Goal: Transaction & Acquisition: Book appointment/travel/reservation

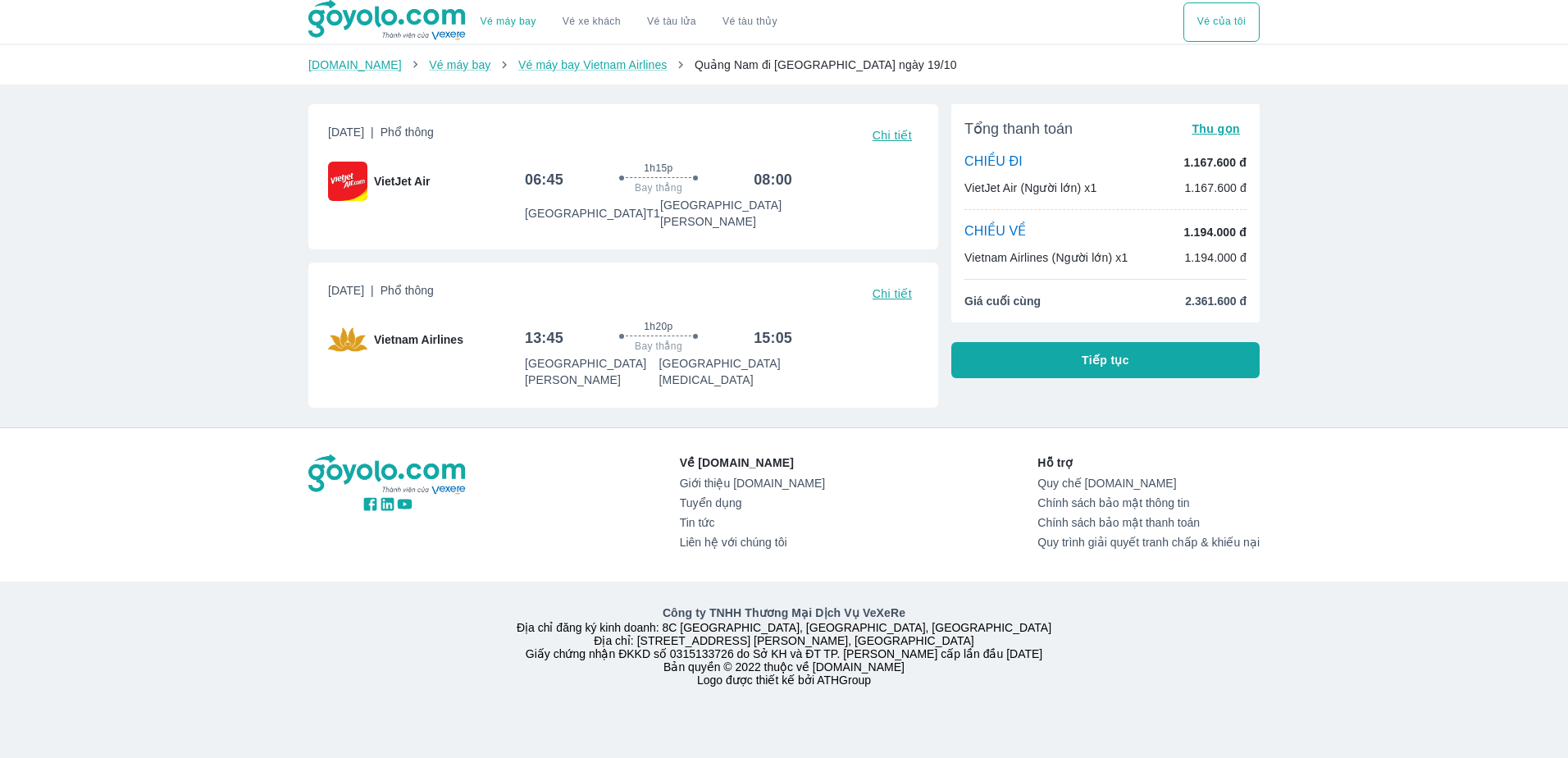
click at [883, 287] on span "Chi tiết" at bounding box center [891, 293] width 40 height 13
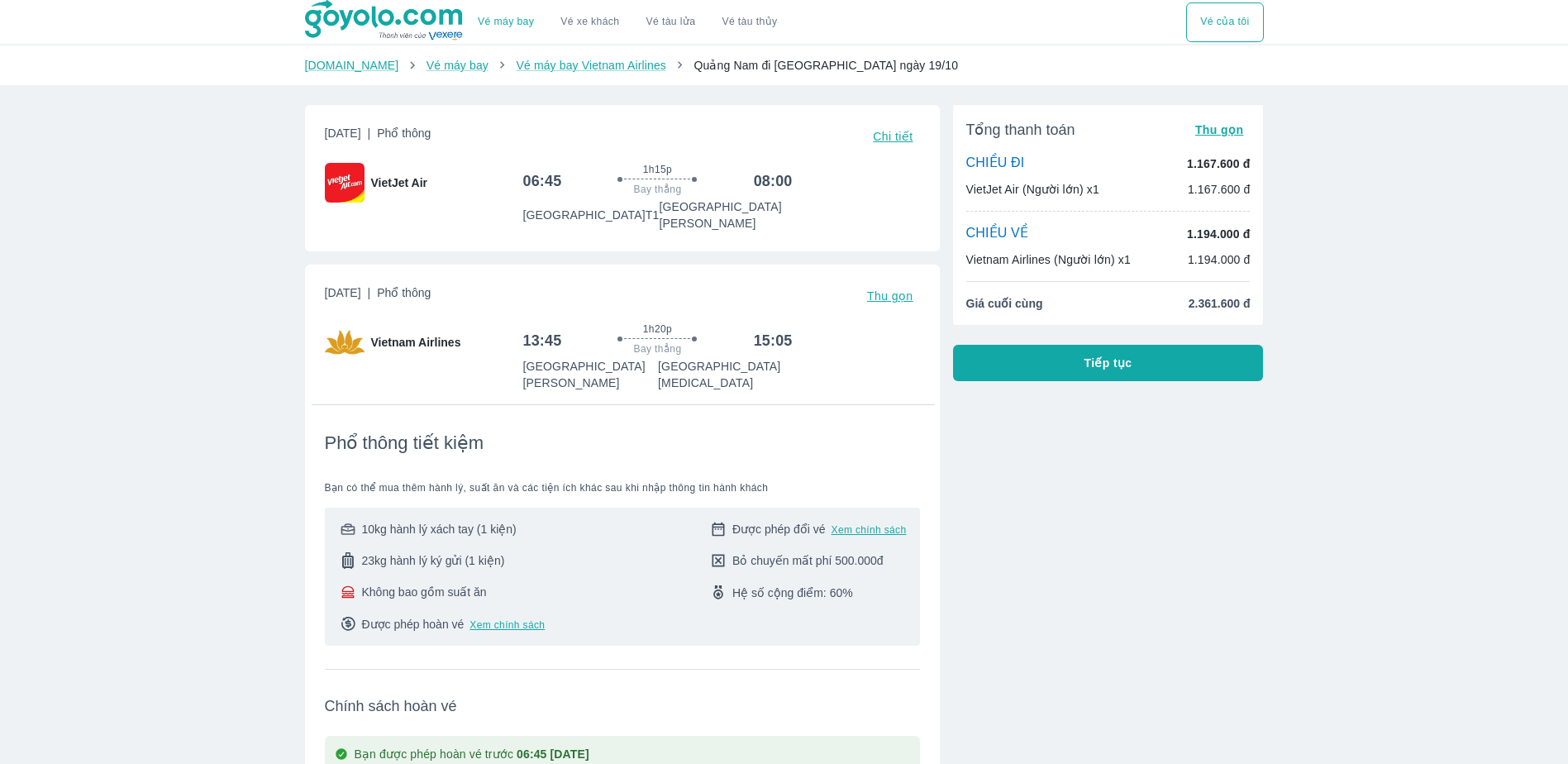
click at [468, 331] on div "Vietnam Airlines" at bounding box center [423, 342] width 199 height 40
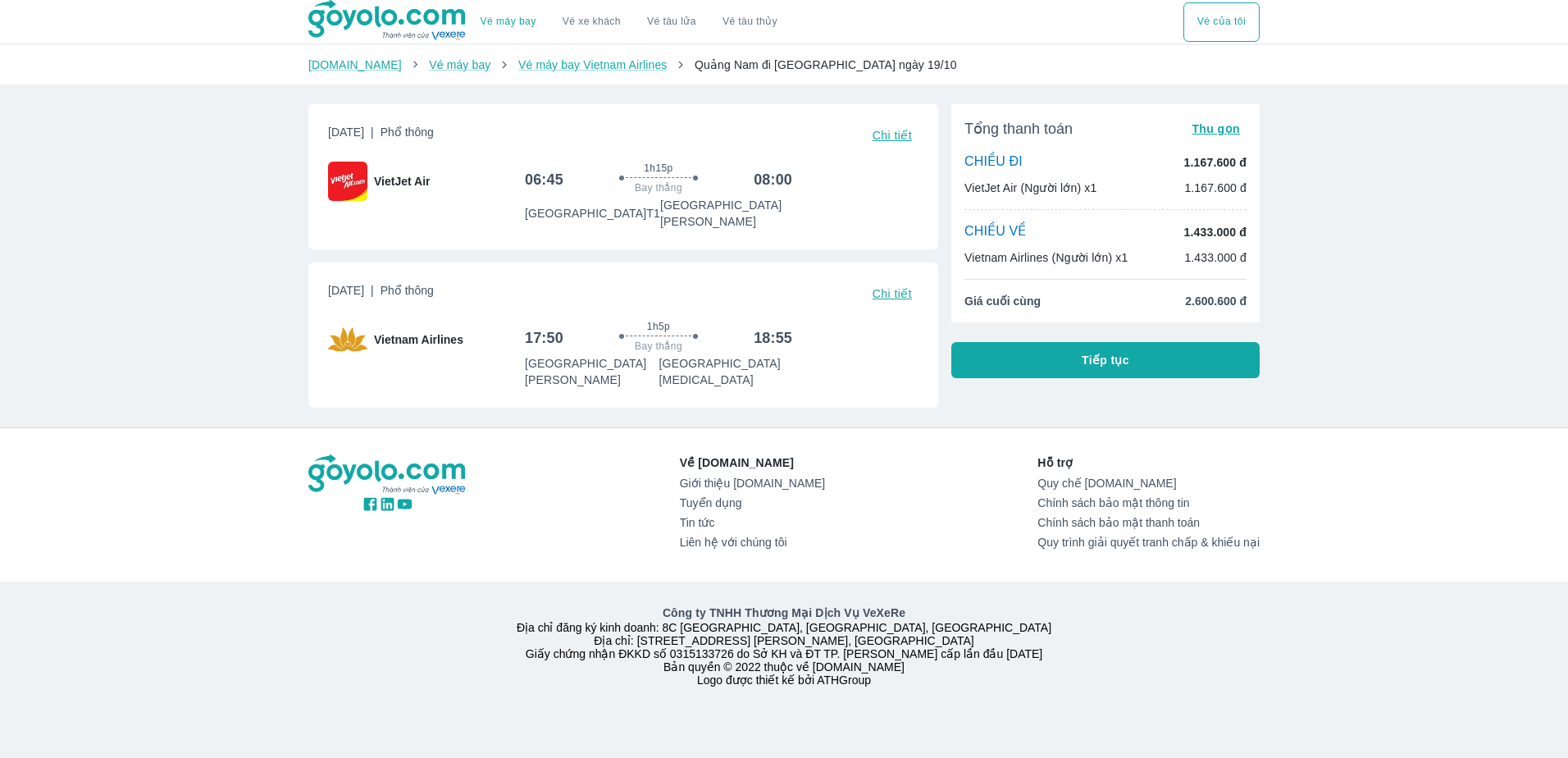
click at [587, 188] on div "1h15p Bay thẳng" at bounding box center [658, 180] width 177 height 35
click at [619, 72] on link "Vé máy bay Vietnam Airlines" at bounding box center [593, 65] width 149 height 13
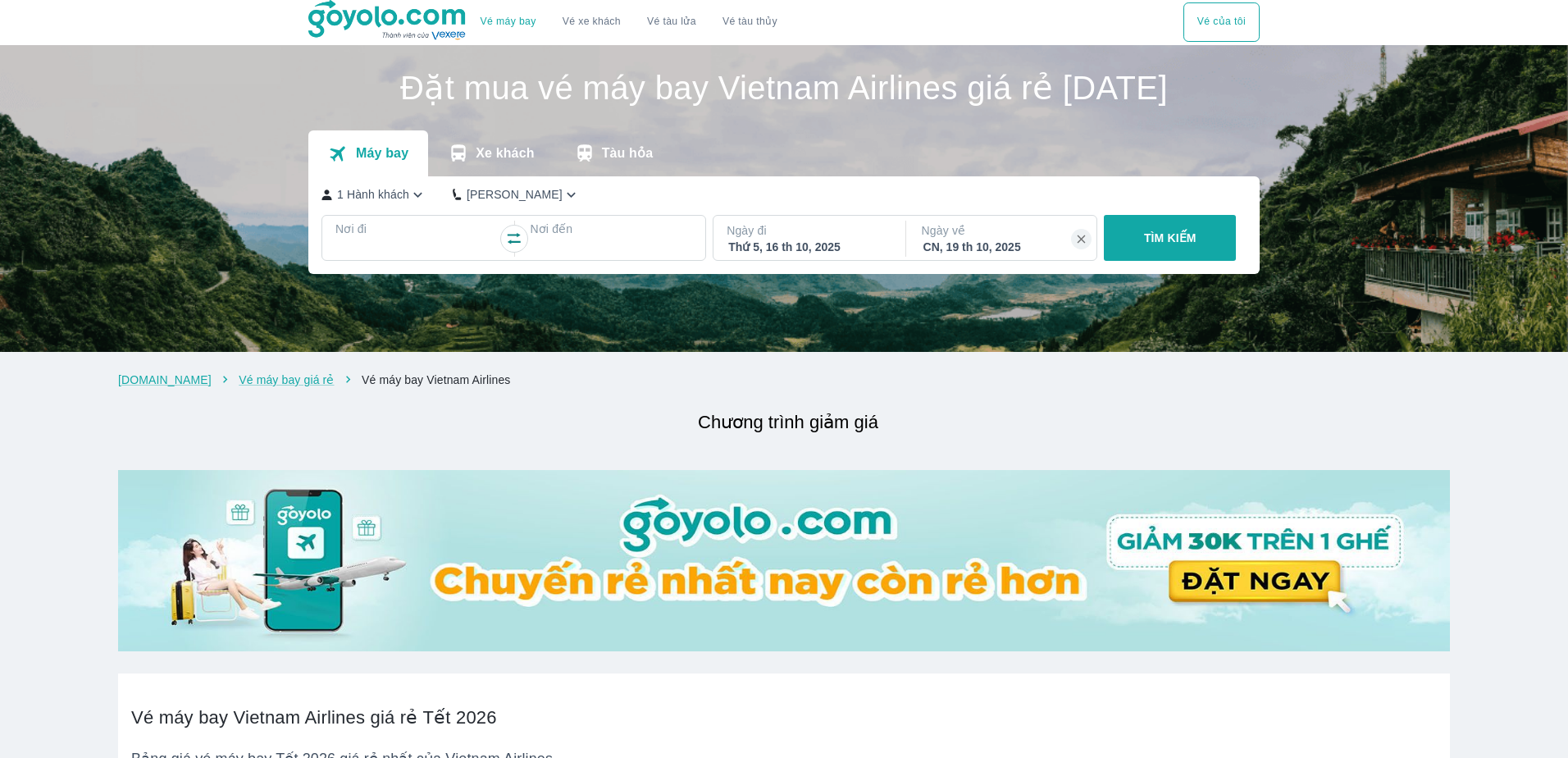
click at [1152, 261] on div "TÌM KIẾM" at bounding box center [1166, 238] width 139 height 46
click at [1151, 261] on div "TÌM KIẾM" at bounding box center [1166, 238] width 139 height 46
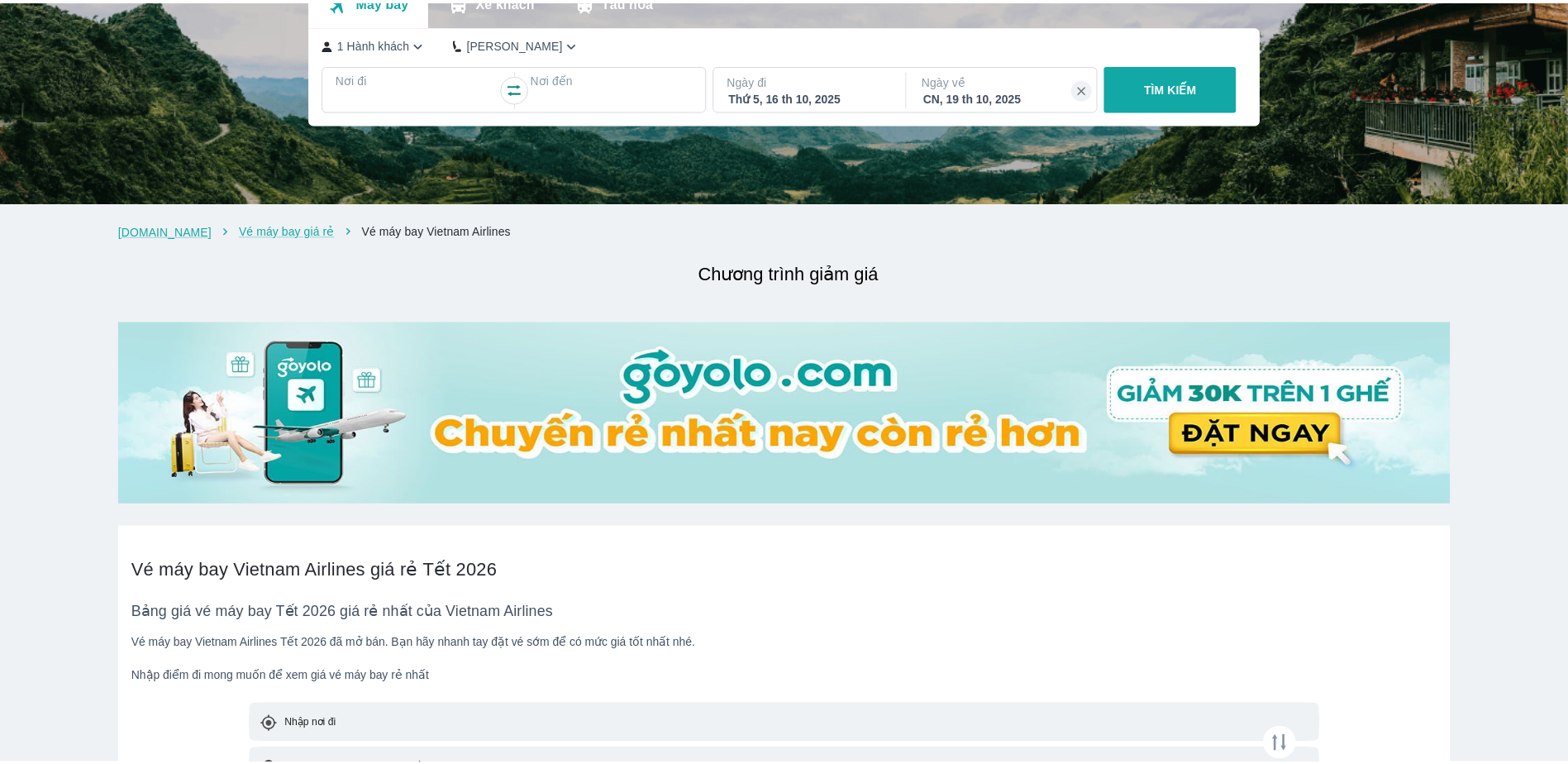
scroll to position [165, 0]
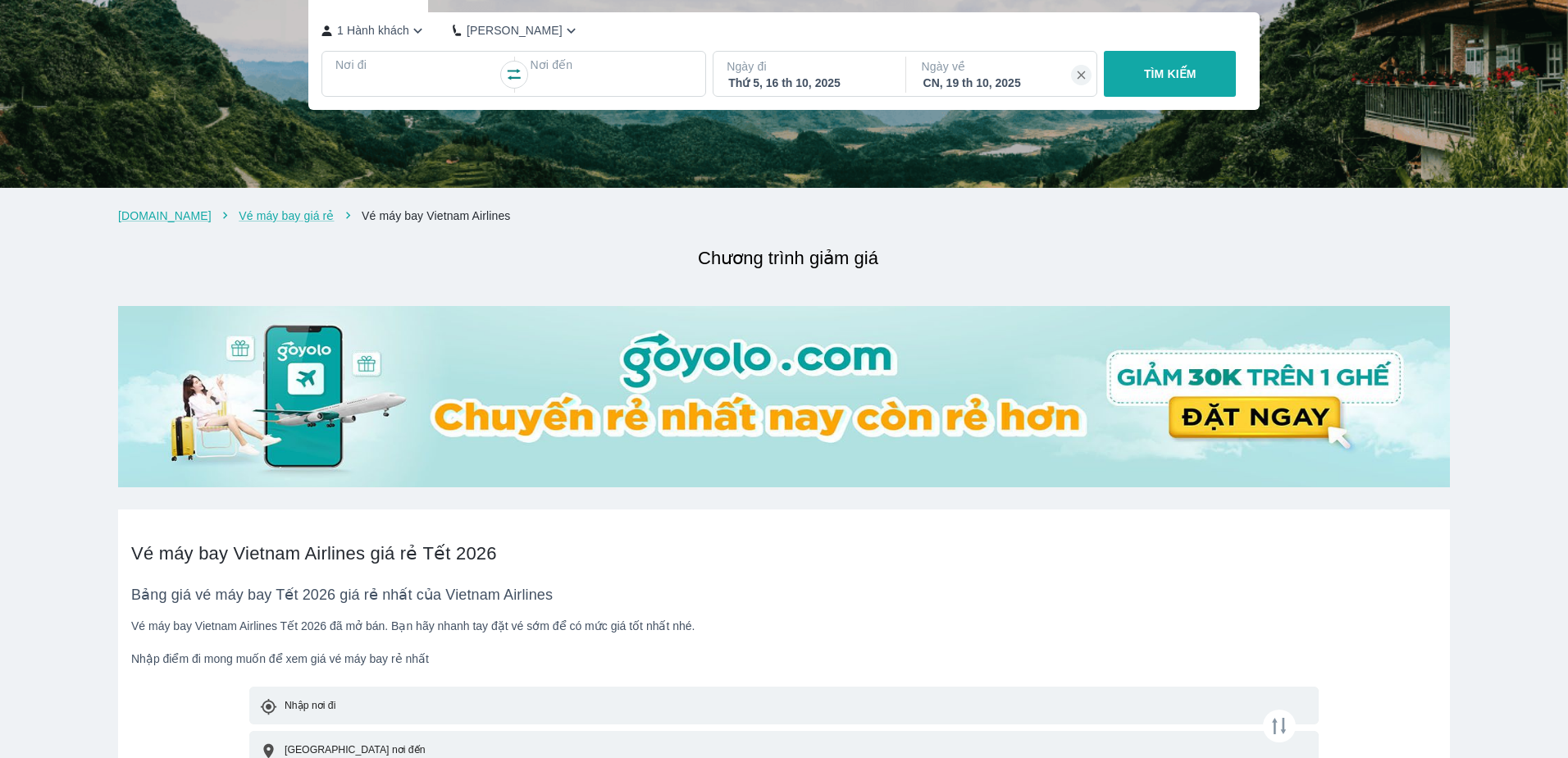
click at [792, 91] on div "Thứ 5, 16 th 10, 2025" at bounding box center [807, 82] width 159 height 17
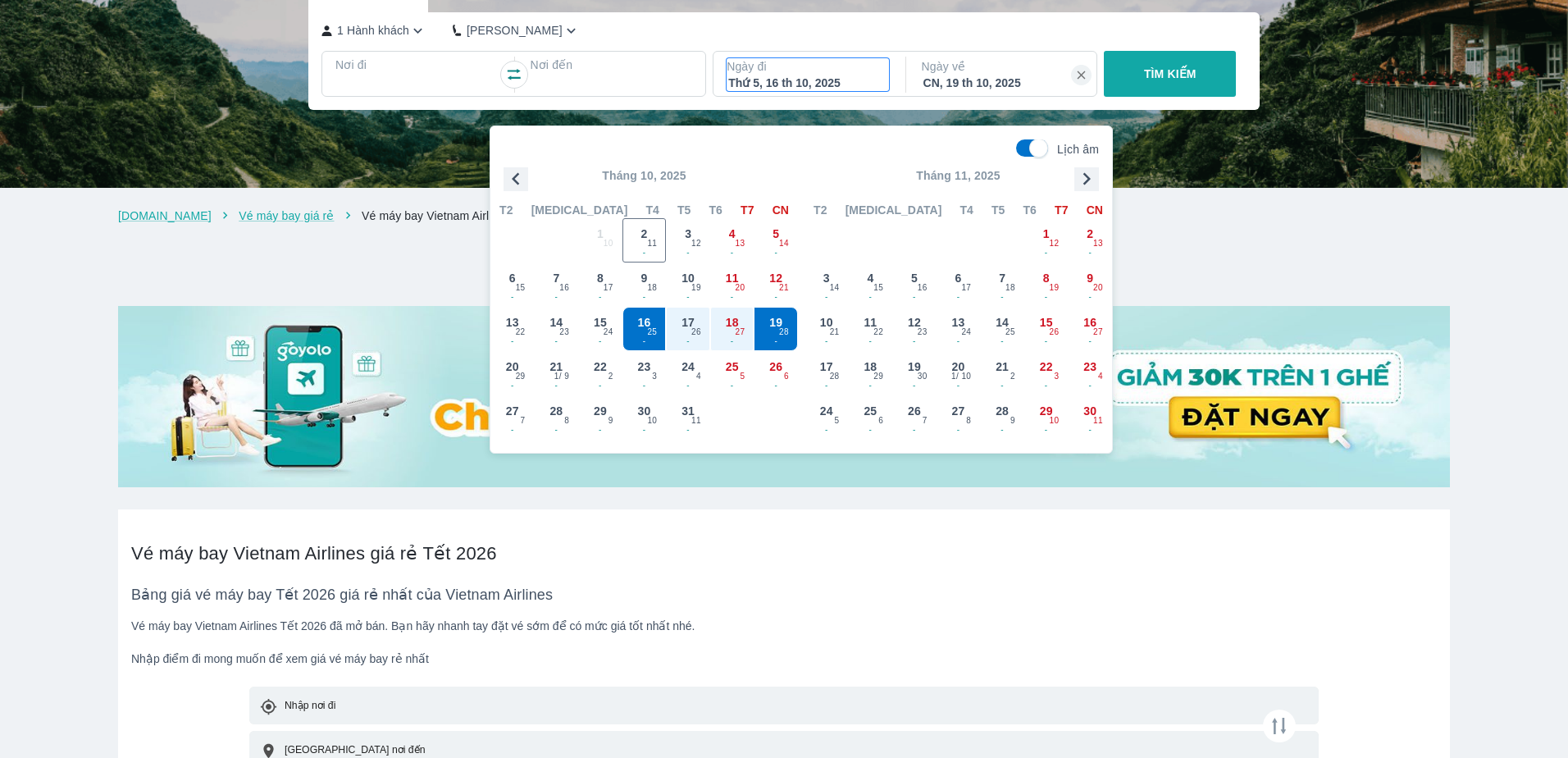
click at [845, 50] on div "1 Hành khách Phổ Thông Nơi đi Nơi đến Select is focused , press Down to open th…" at bounding box center [784, 61] width 951 height 97
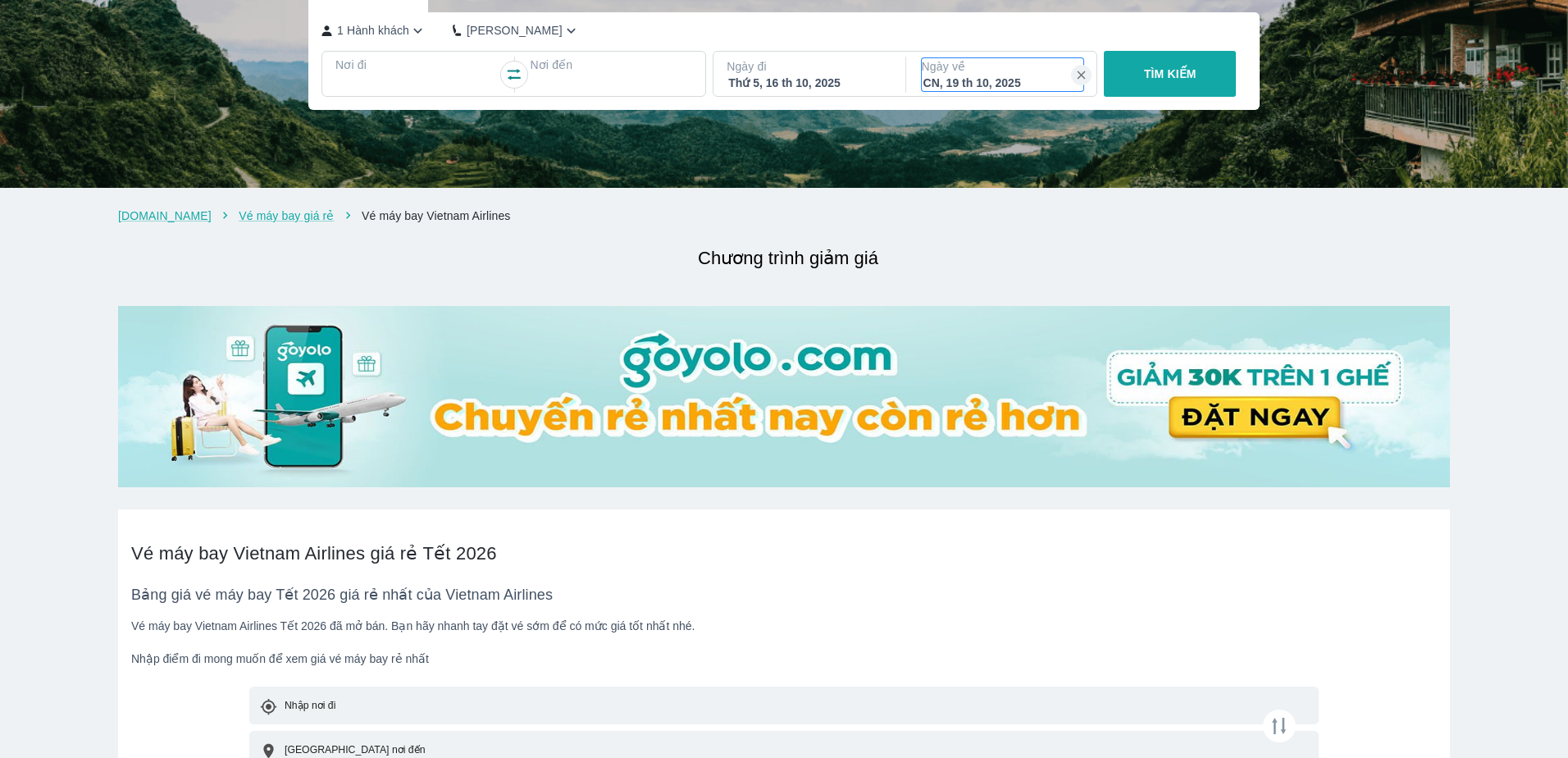
click at [992, 91] on div "CN, 19 th 10, 2025" at bounding box center [1003, 82] width 159 height 17
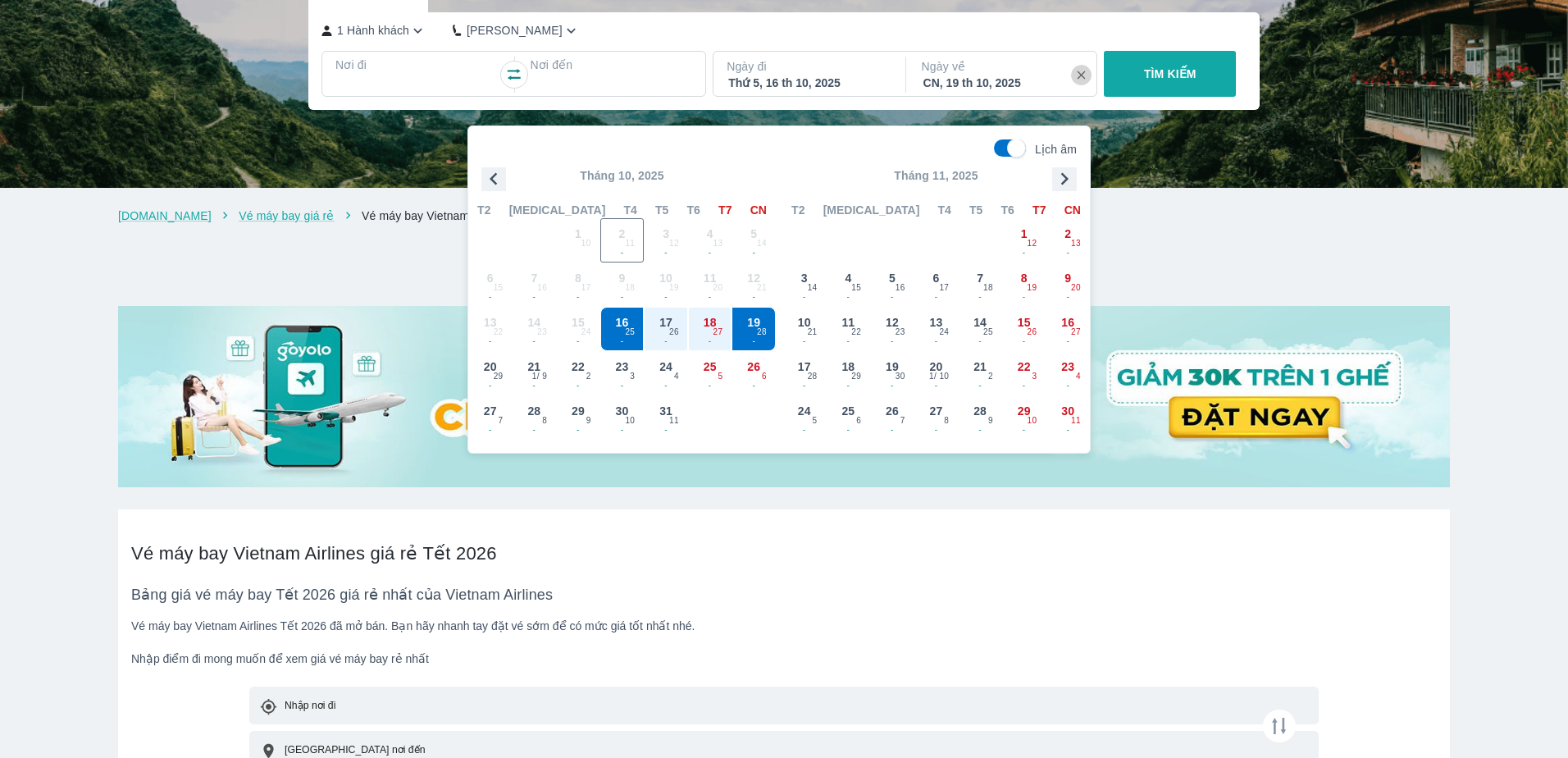
click at [1071, 86] on button "button" at bounding box center [1082, 75] width 21 height 21
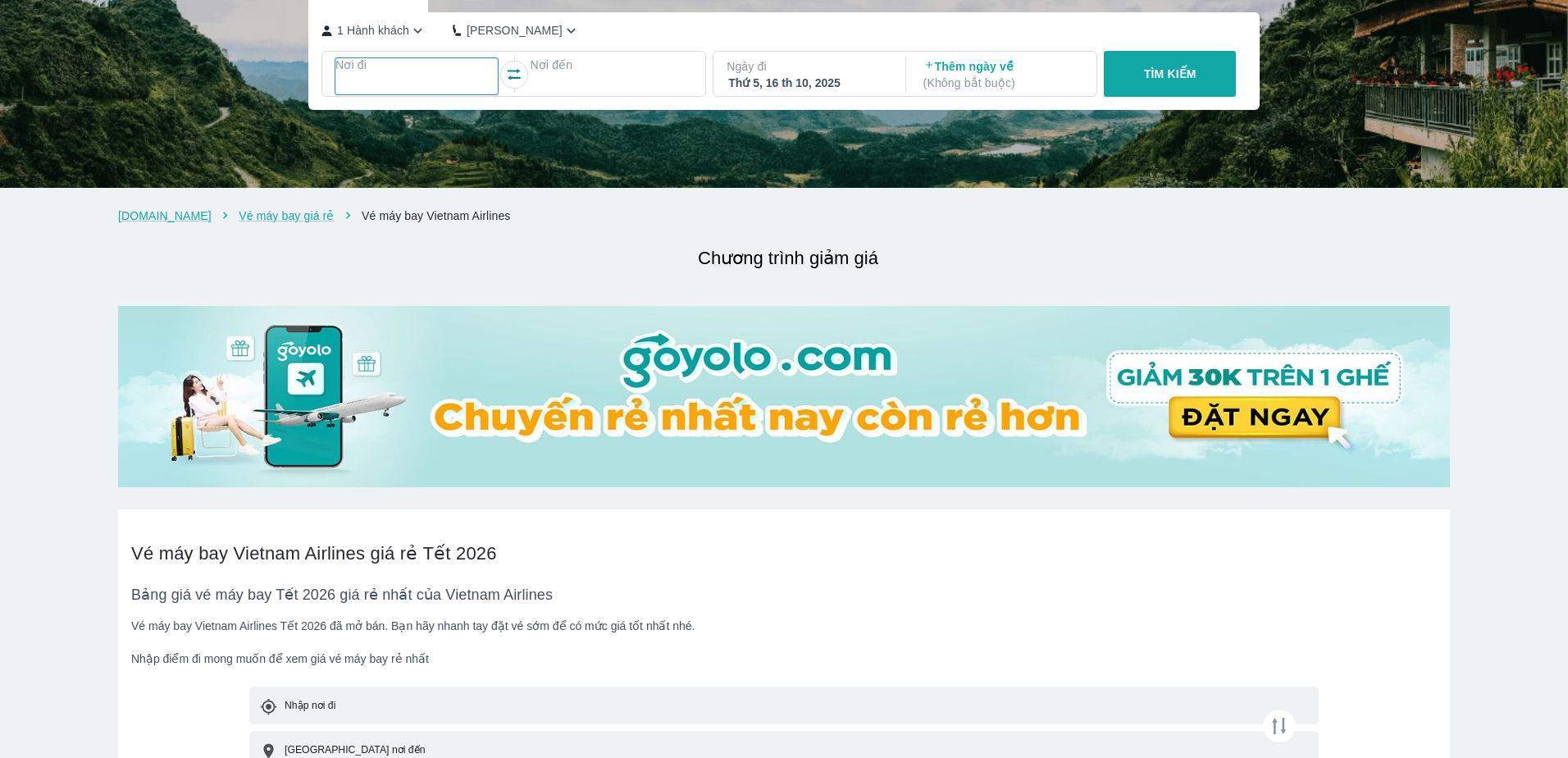
click at [455, 95] on div at bounding box center [417, 84] width 159 height 19
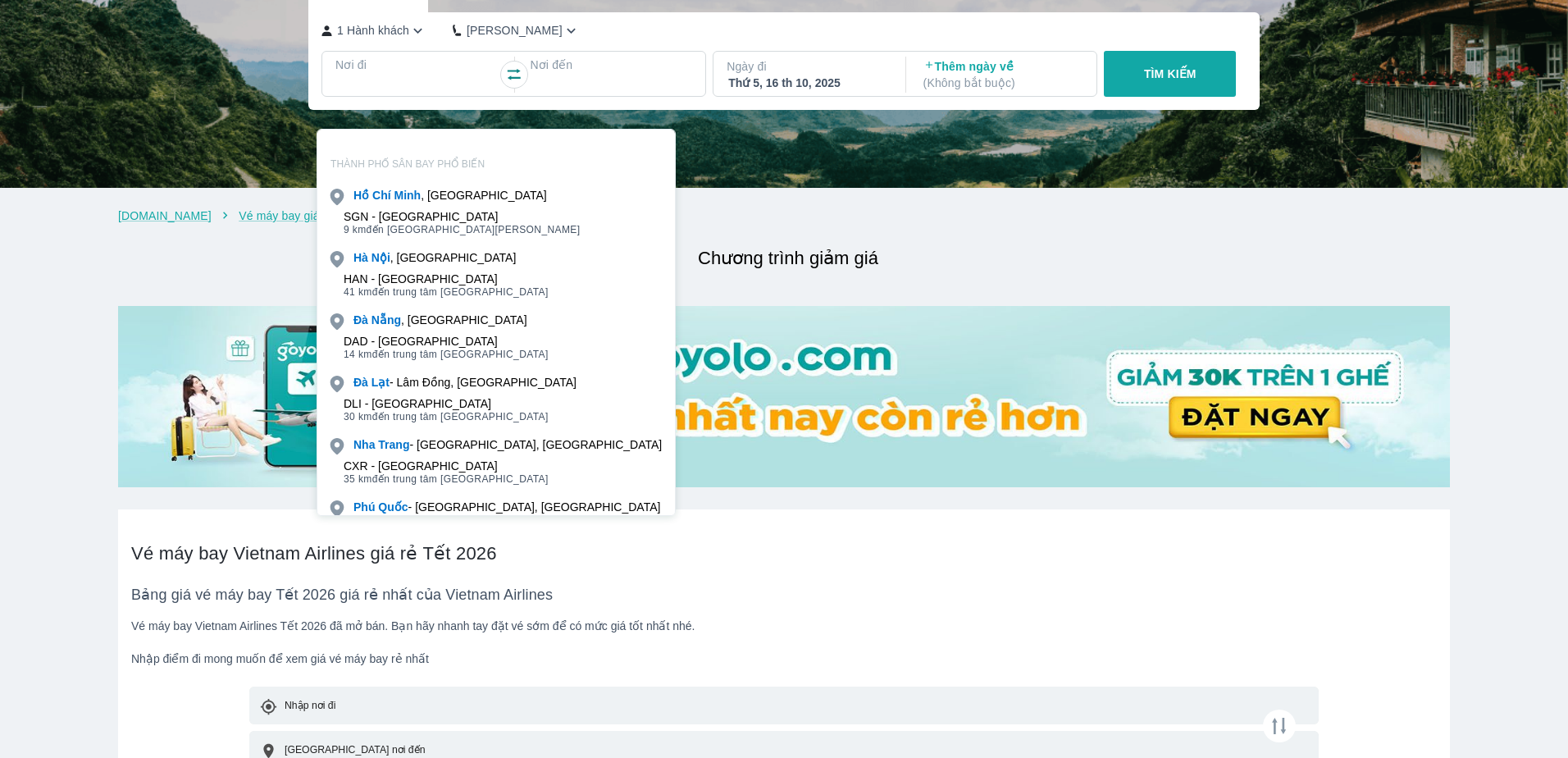
click at [444, 225] on span "9 km đến trung tâm Hồ Chí Minh" at bounding box center [462, 229] width 237 height 13
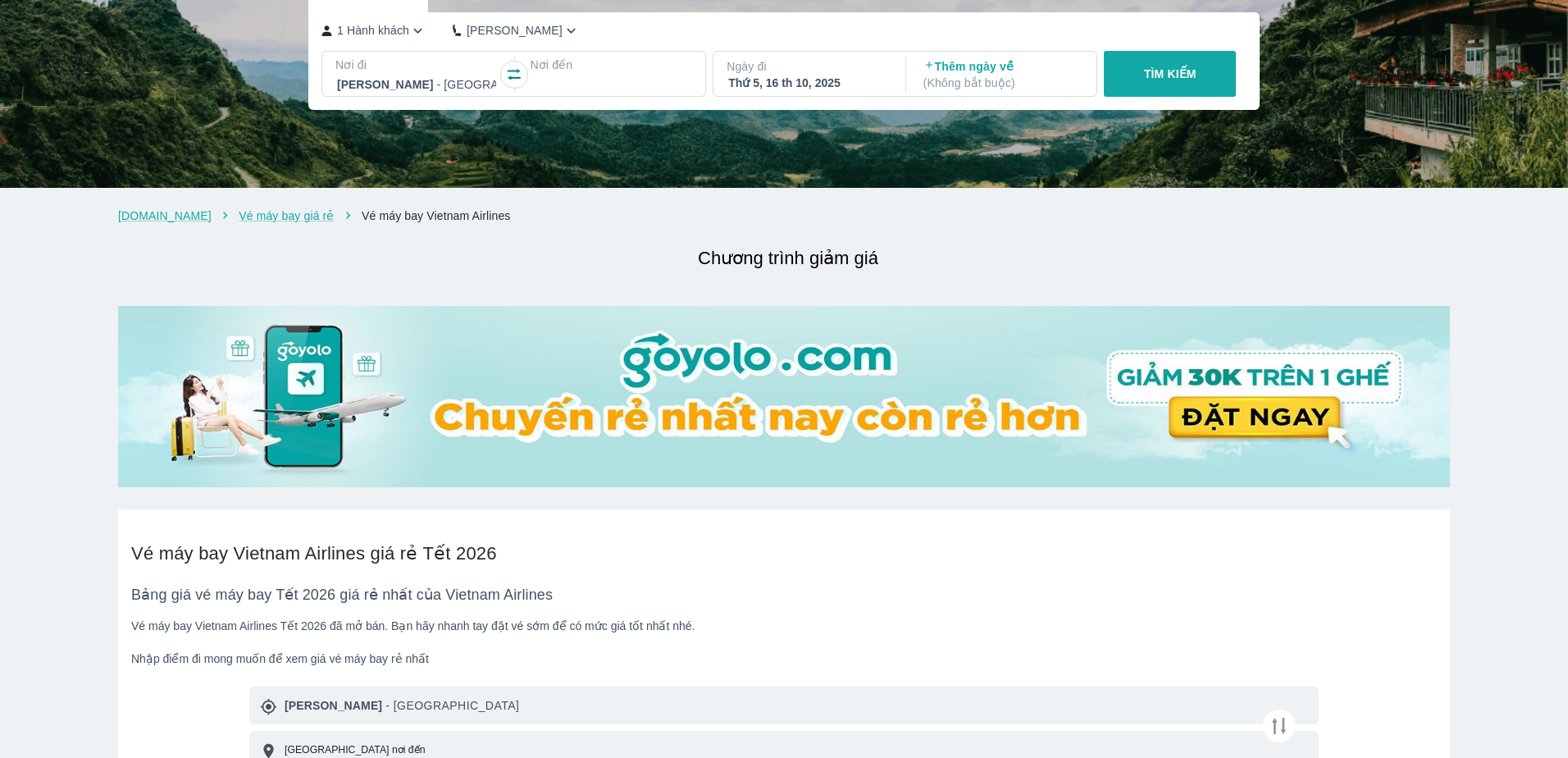
click at [615, 95] on div at bounding box center [611, 84] width 159 height 19
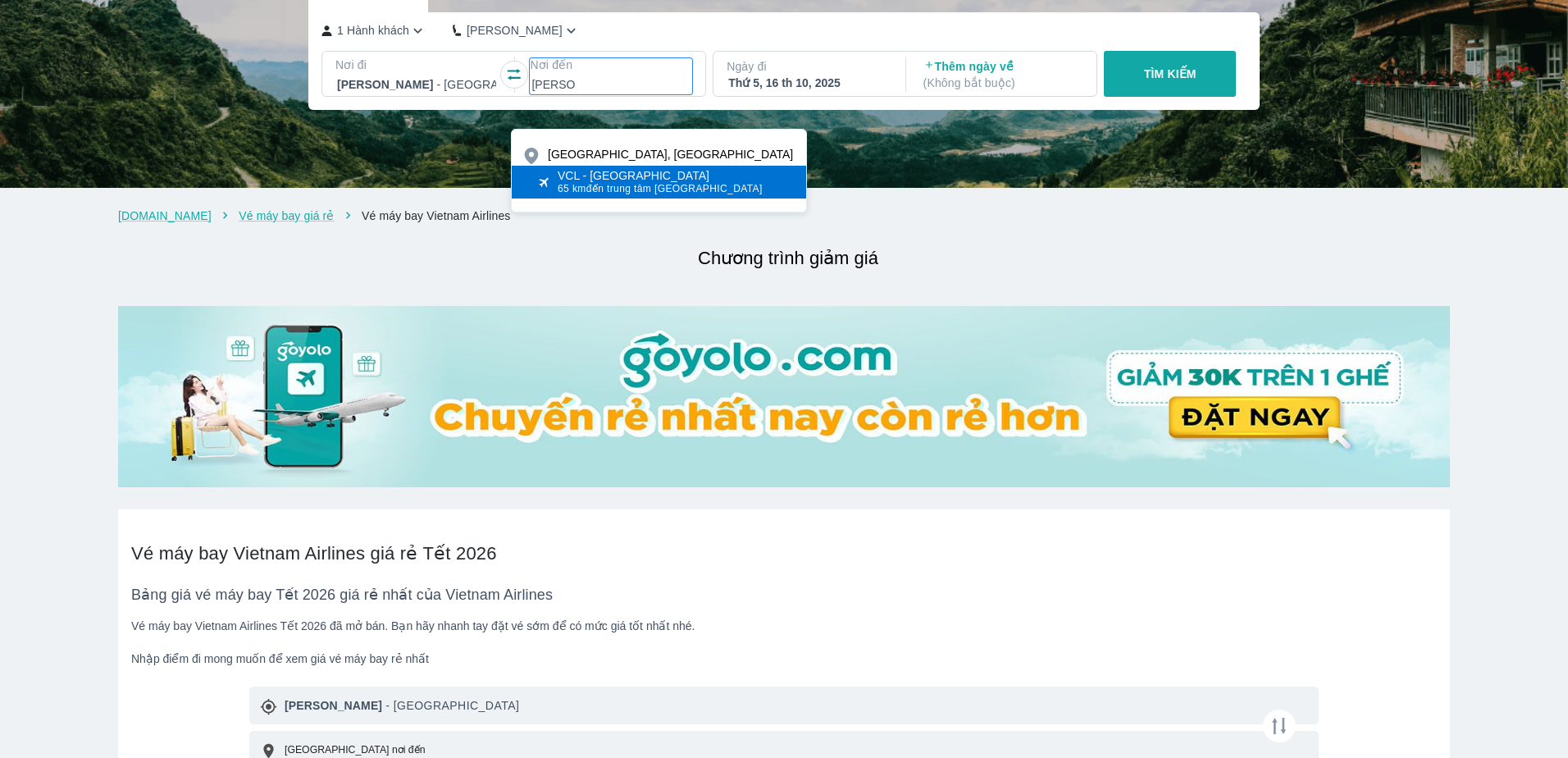
type input "Chu Lai"
click at [608, 193] on span "65 km đến trung tâm Quảng Nam" at bounding box center [660, 188] width 205 height 13
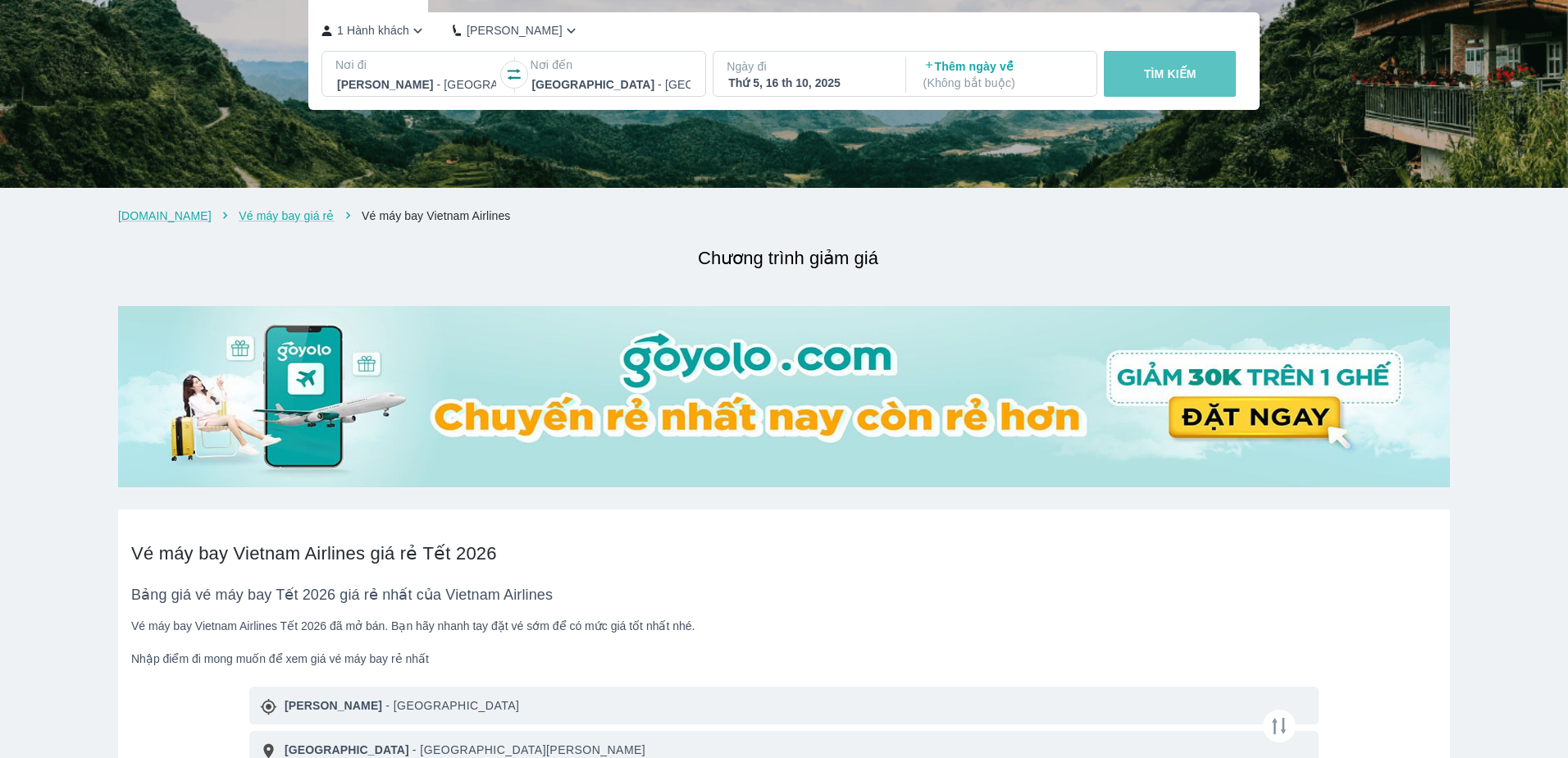
click at [1143, 82] on p "TÌM KIẾM" at bounding box center [1169, 73] width 52 height 17
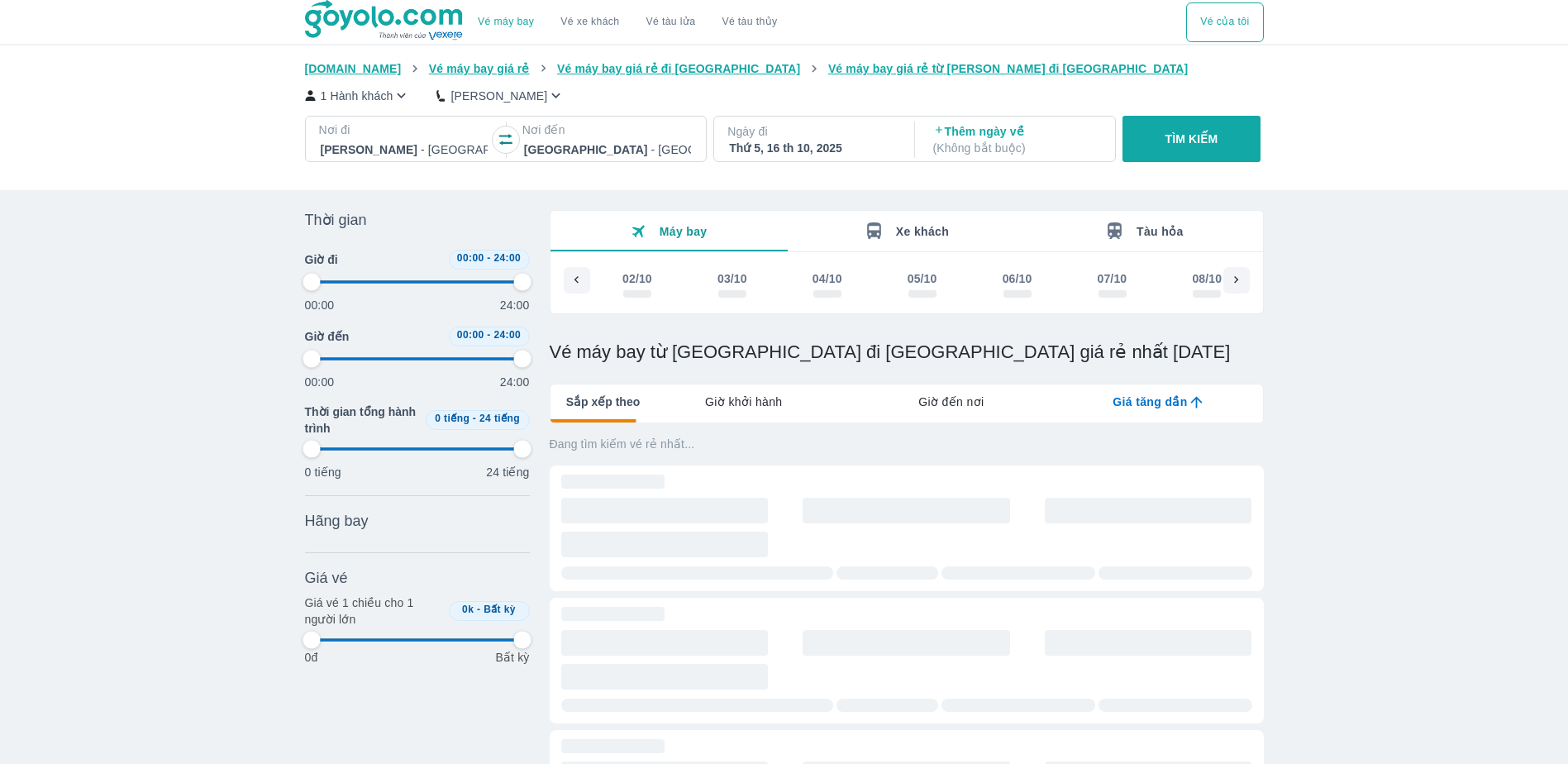
scroll to position [0, 858]
type input "97.9166666666667"
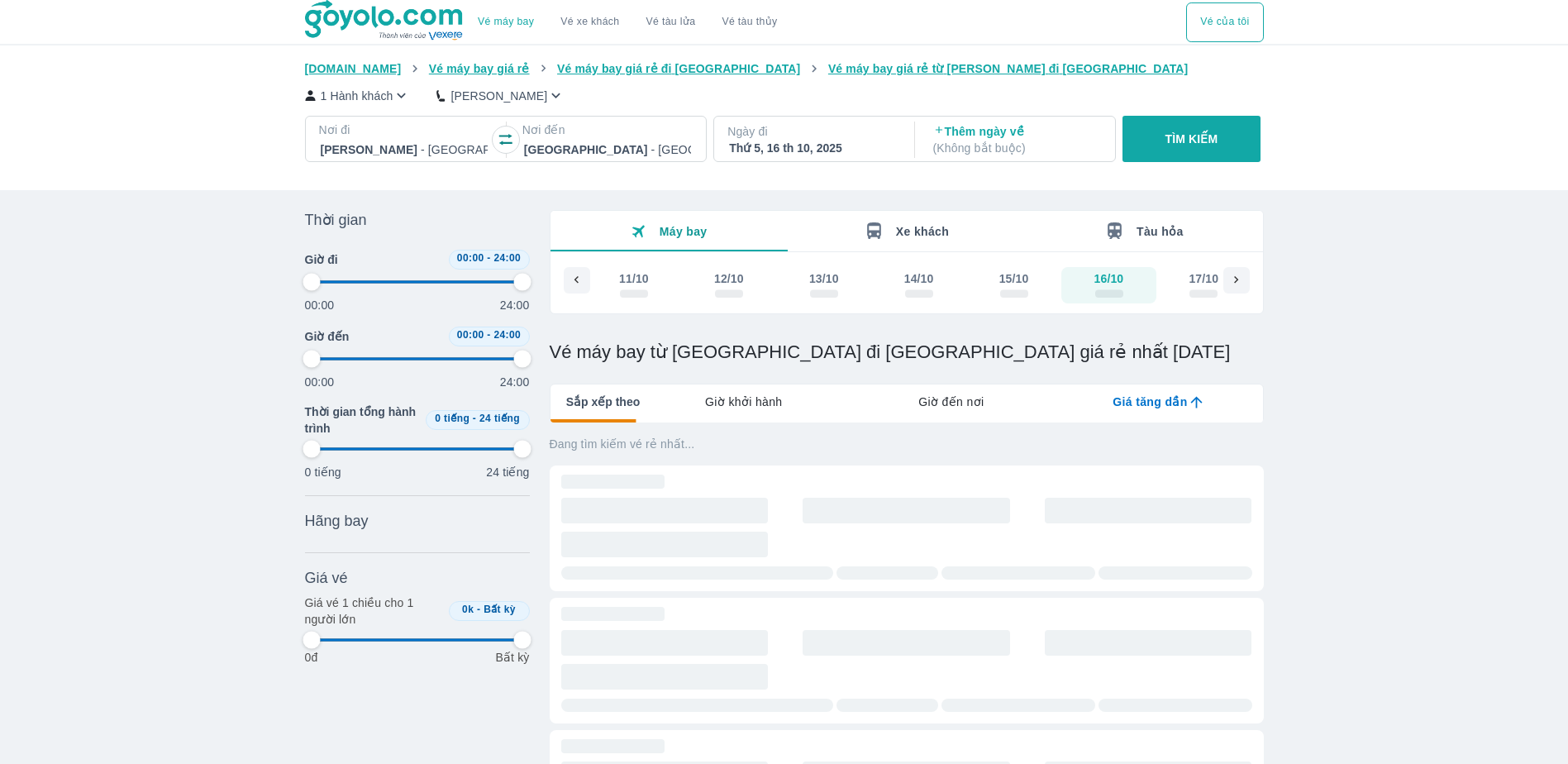
type input "97.9166666666667"
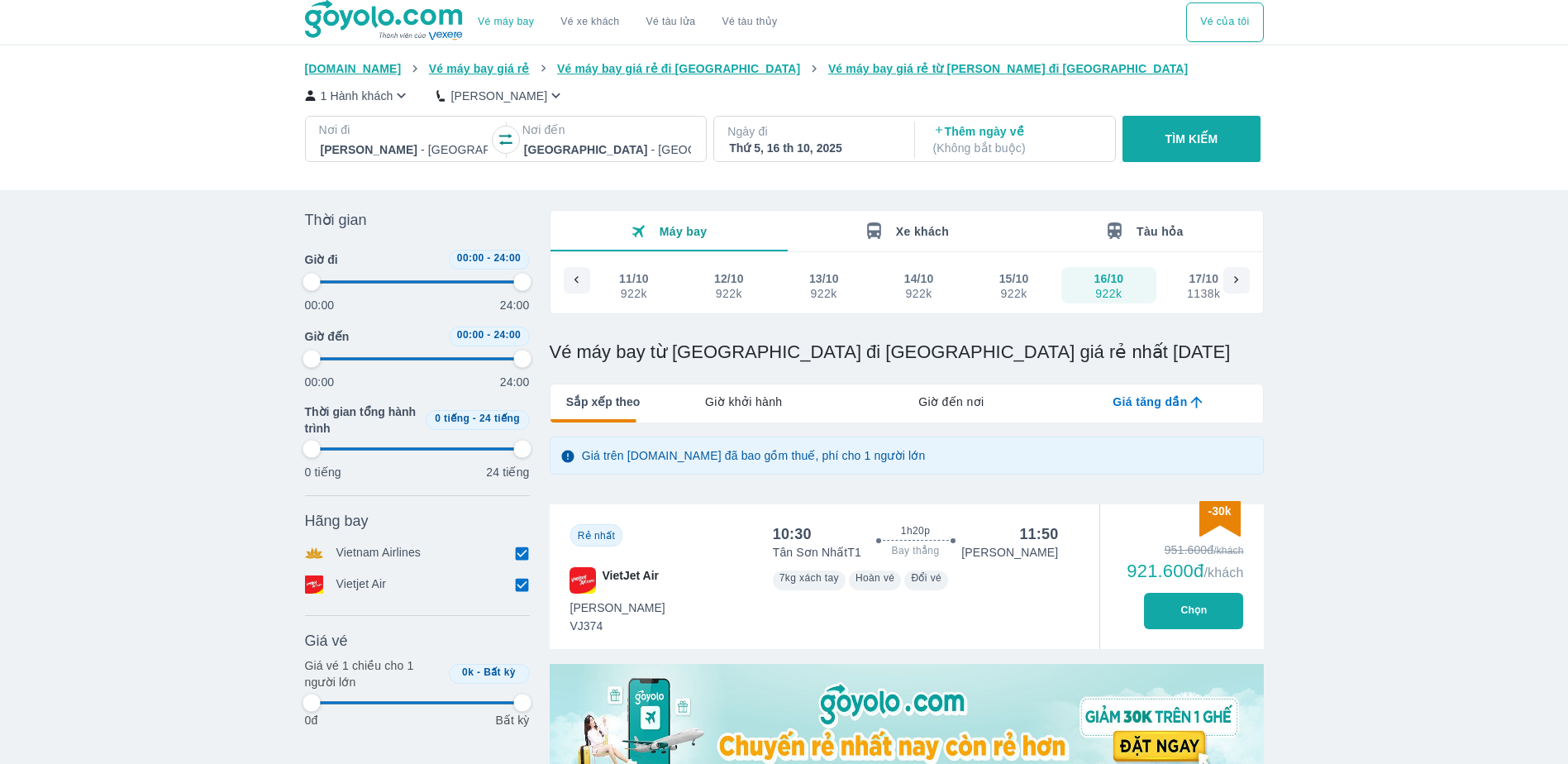
type input "97.9166666666667"
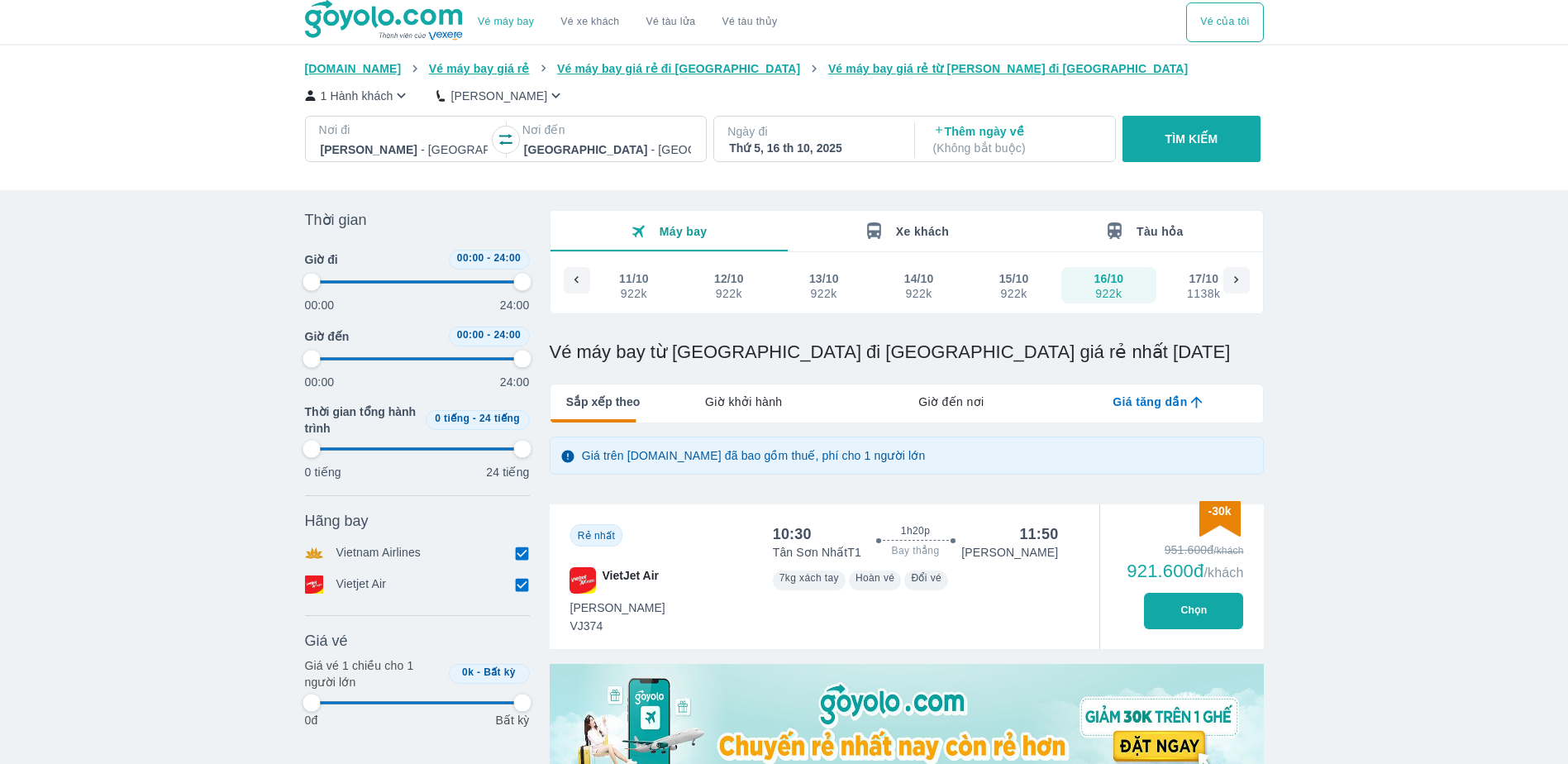
type input "97.9166666666667"
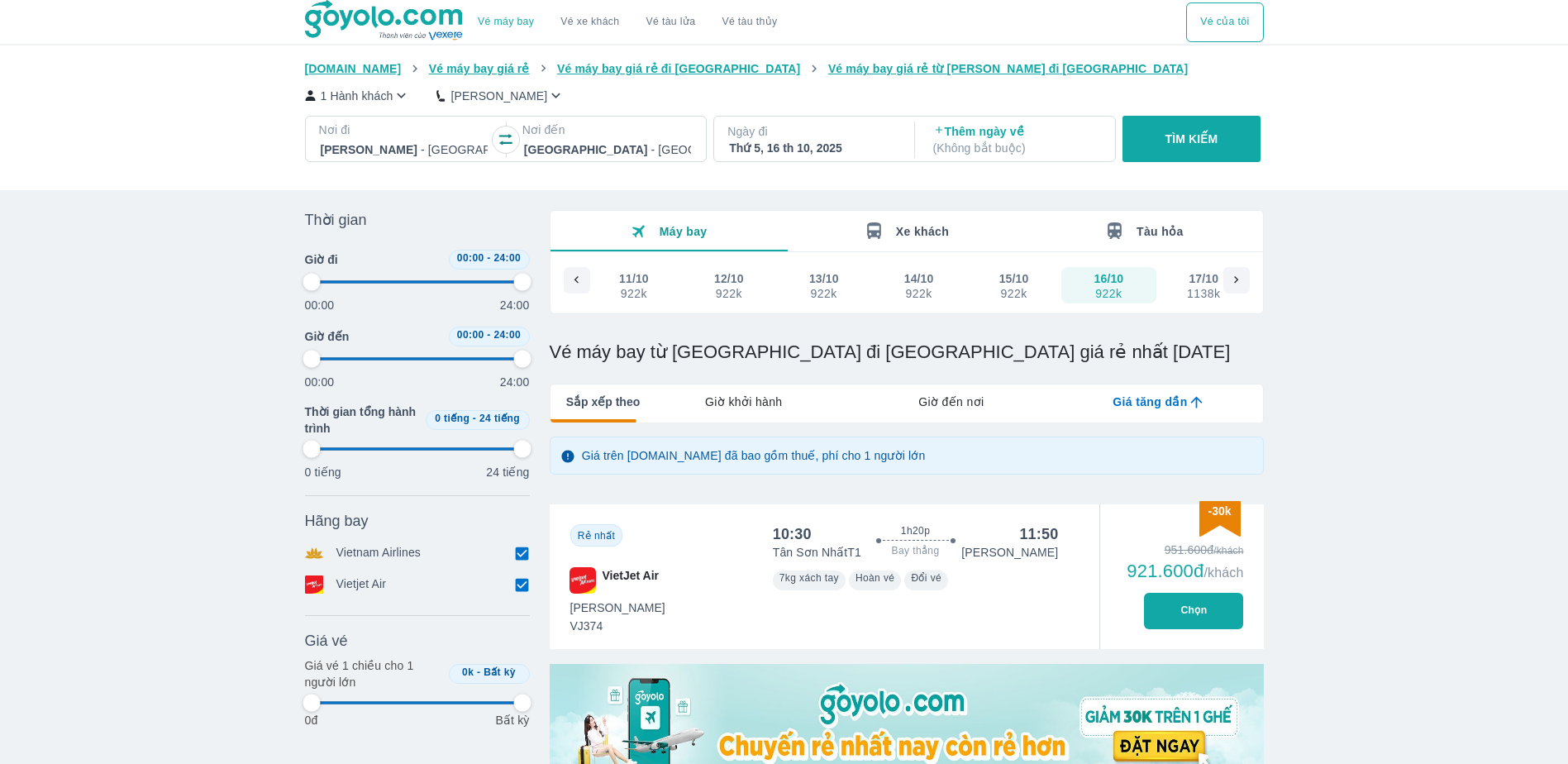
type input "97.9166666666667"
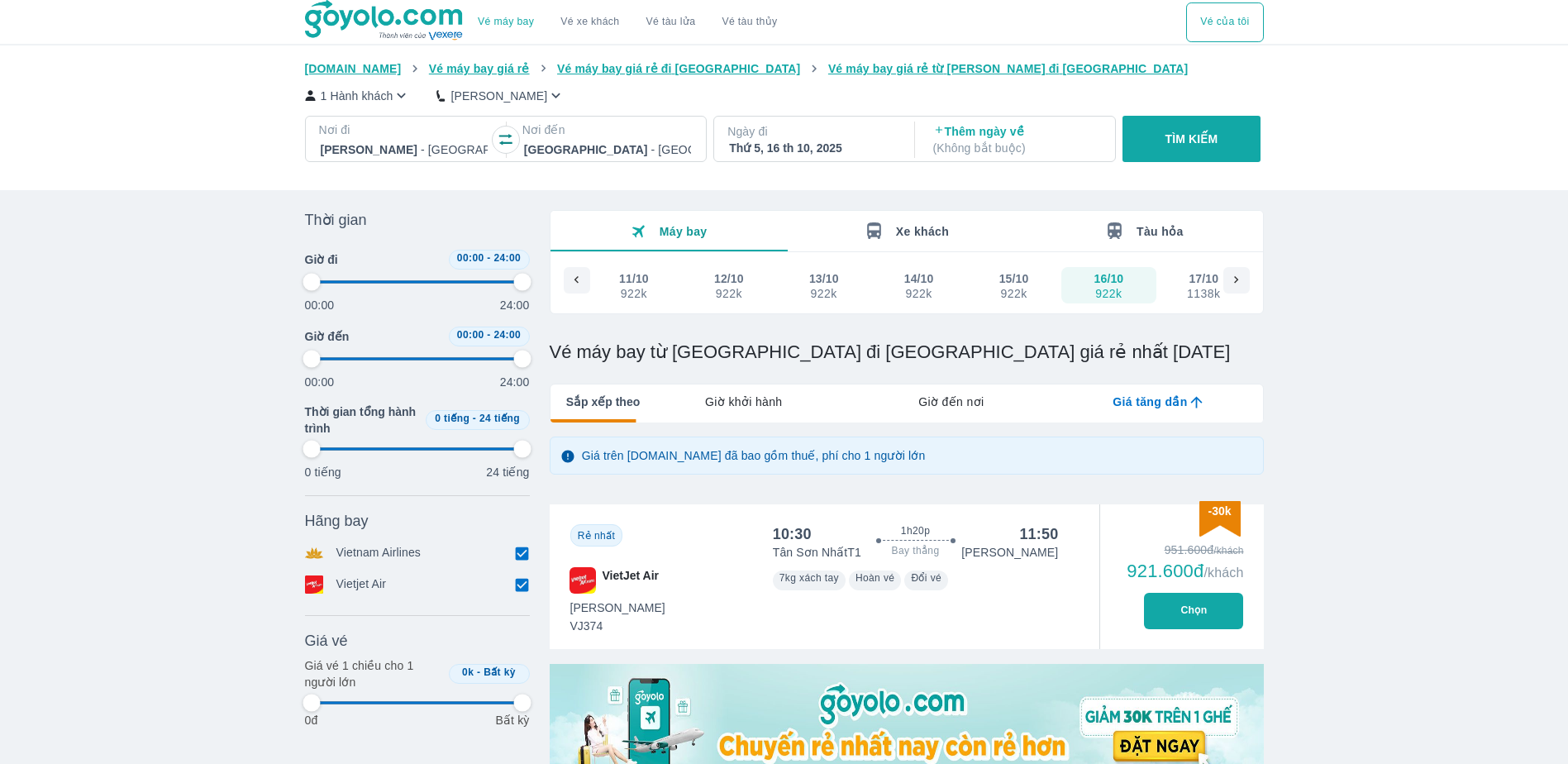
type input "97.9166666666667"
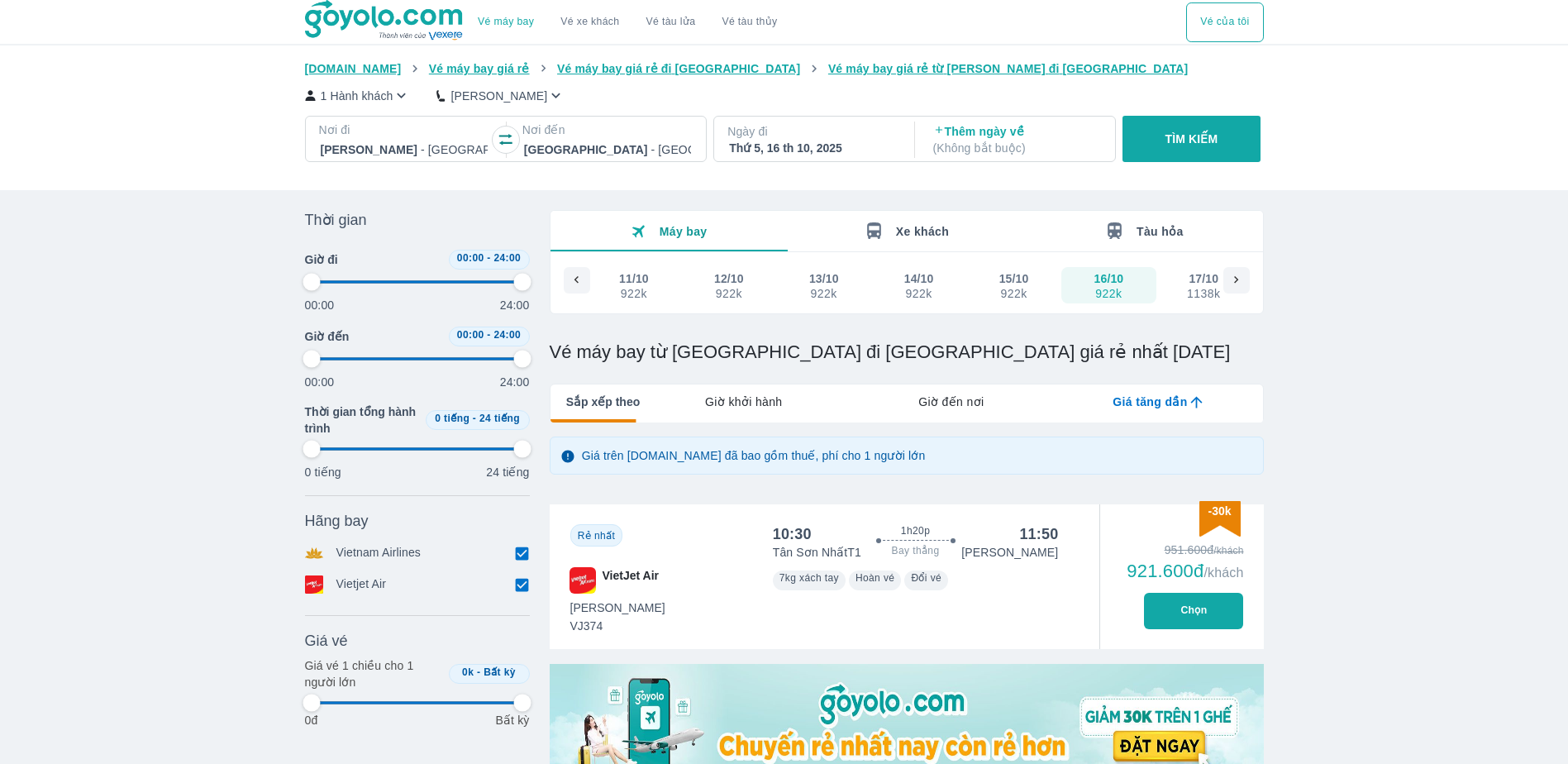
type input "97.9166666666667"
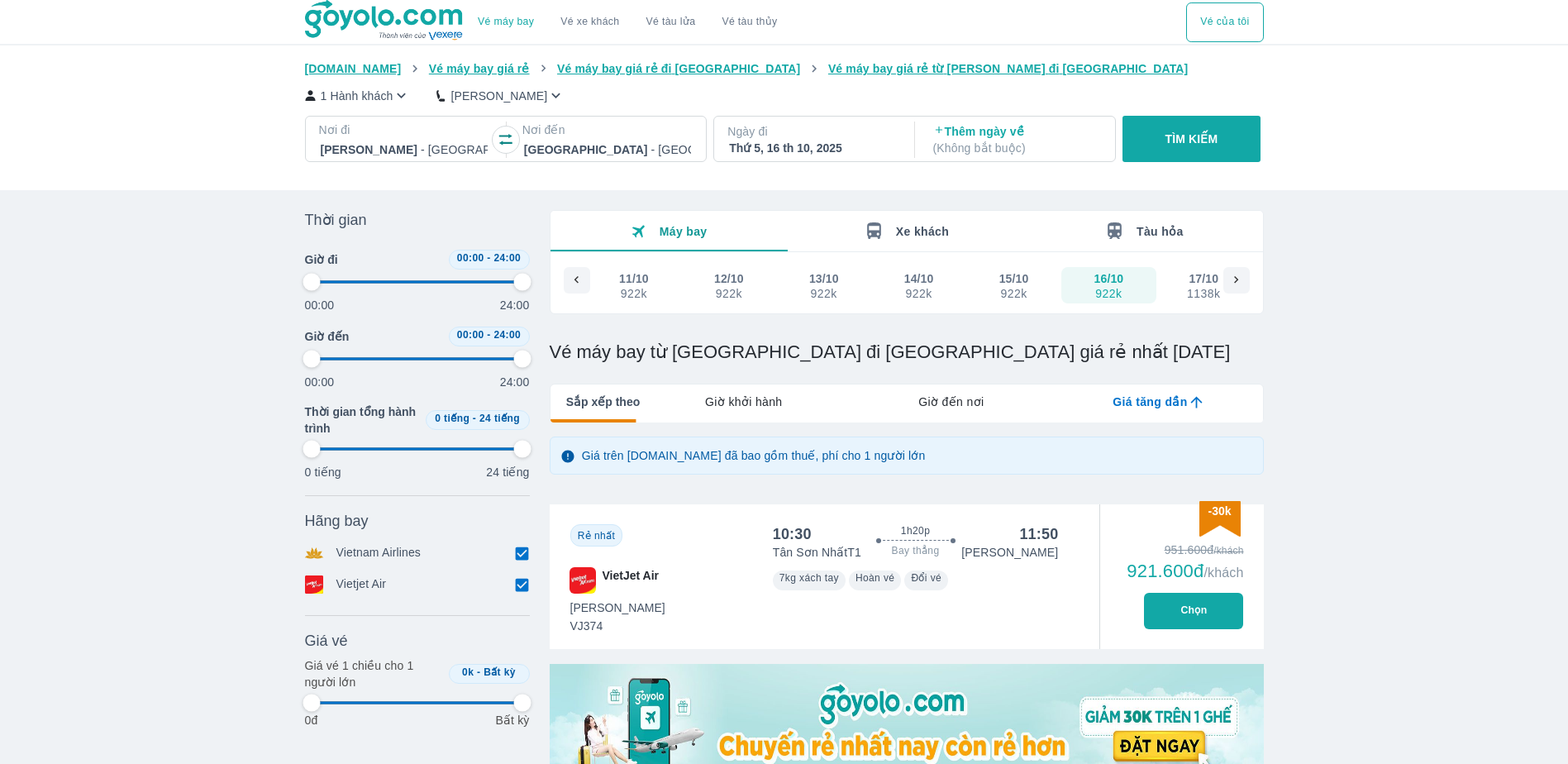
type input "97.9166666666667"
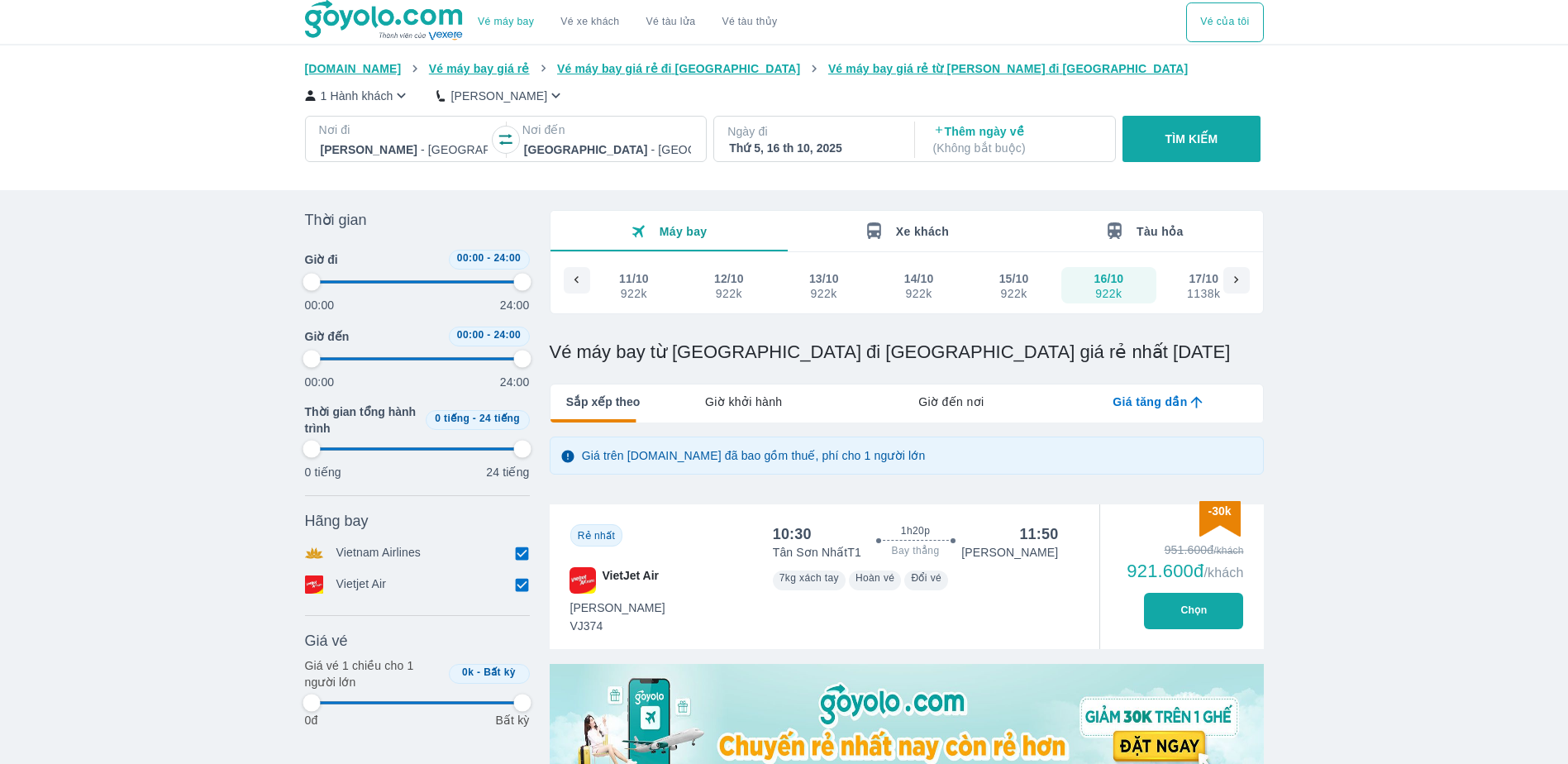
type input "97.9166666666667"
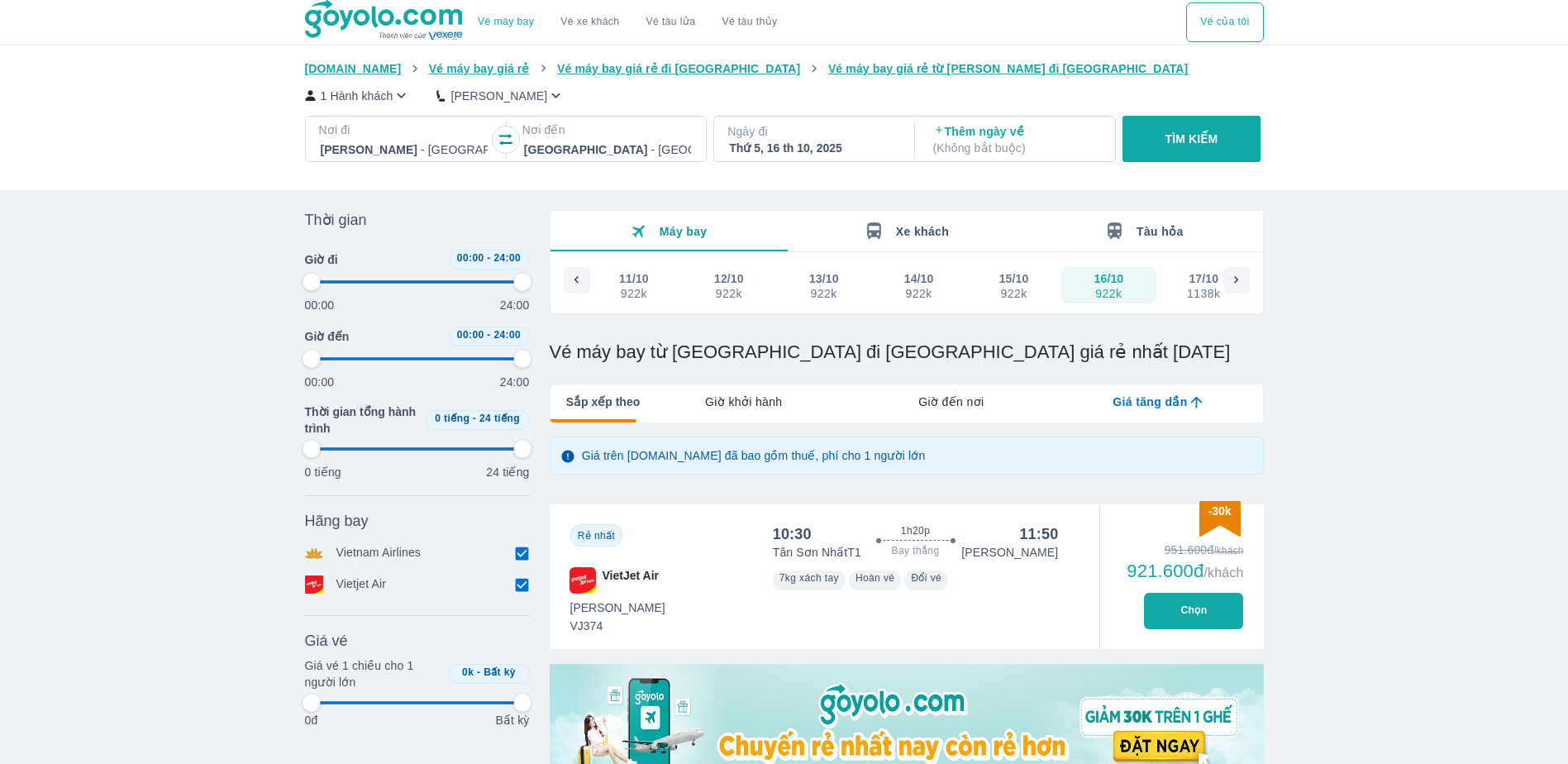
type input "97.9166666666667"
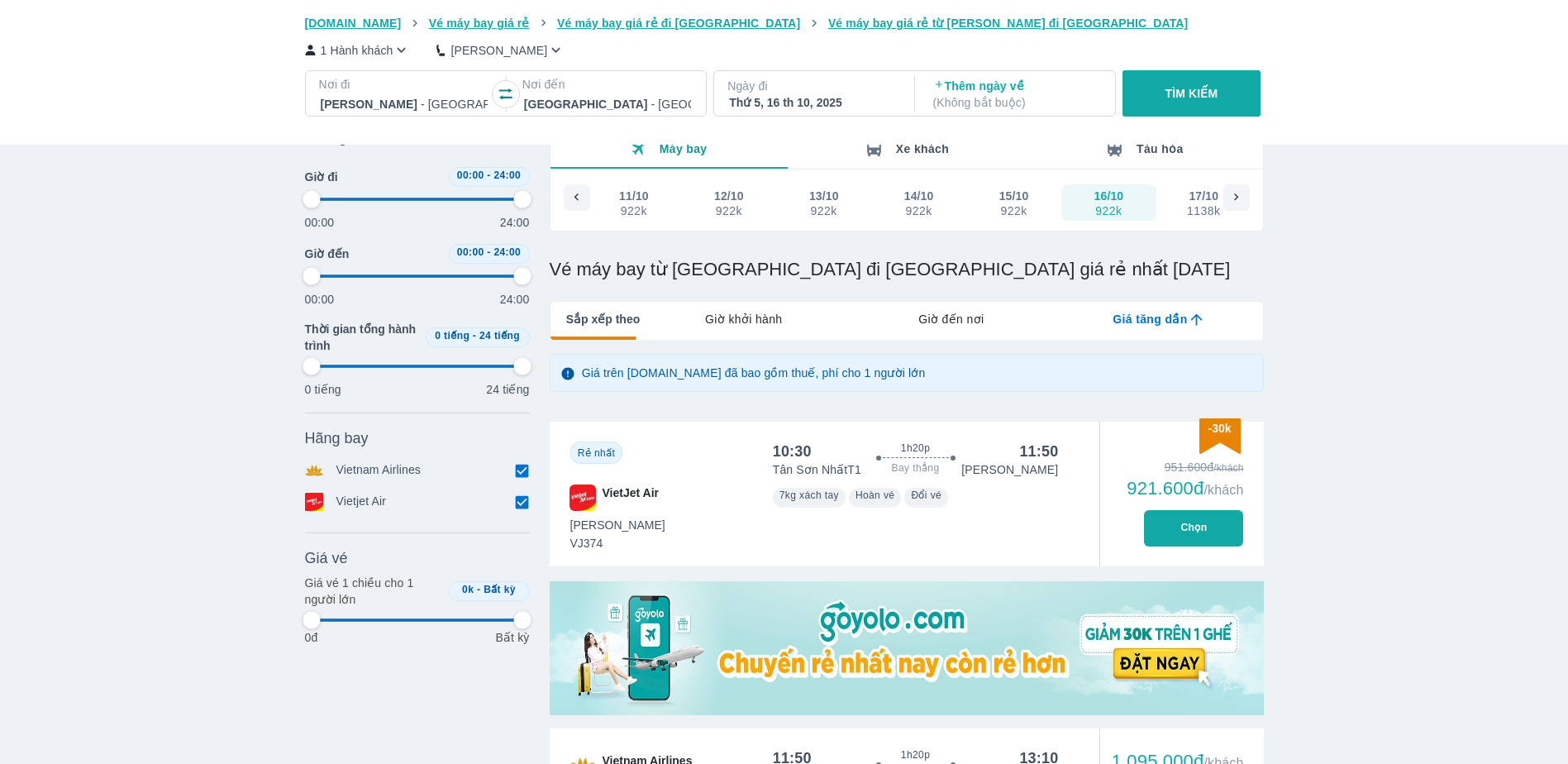
type input "97.9166666666667"
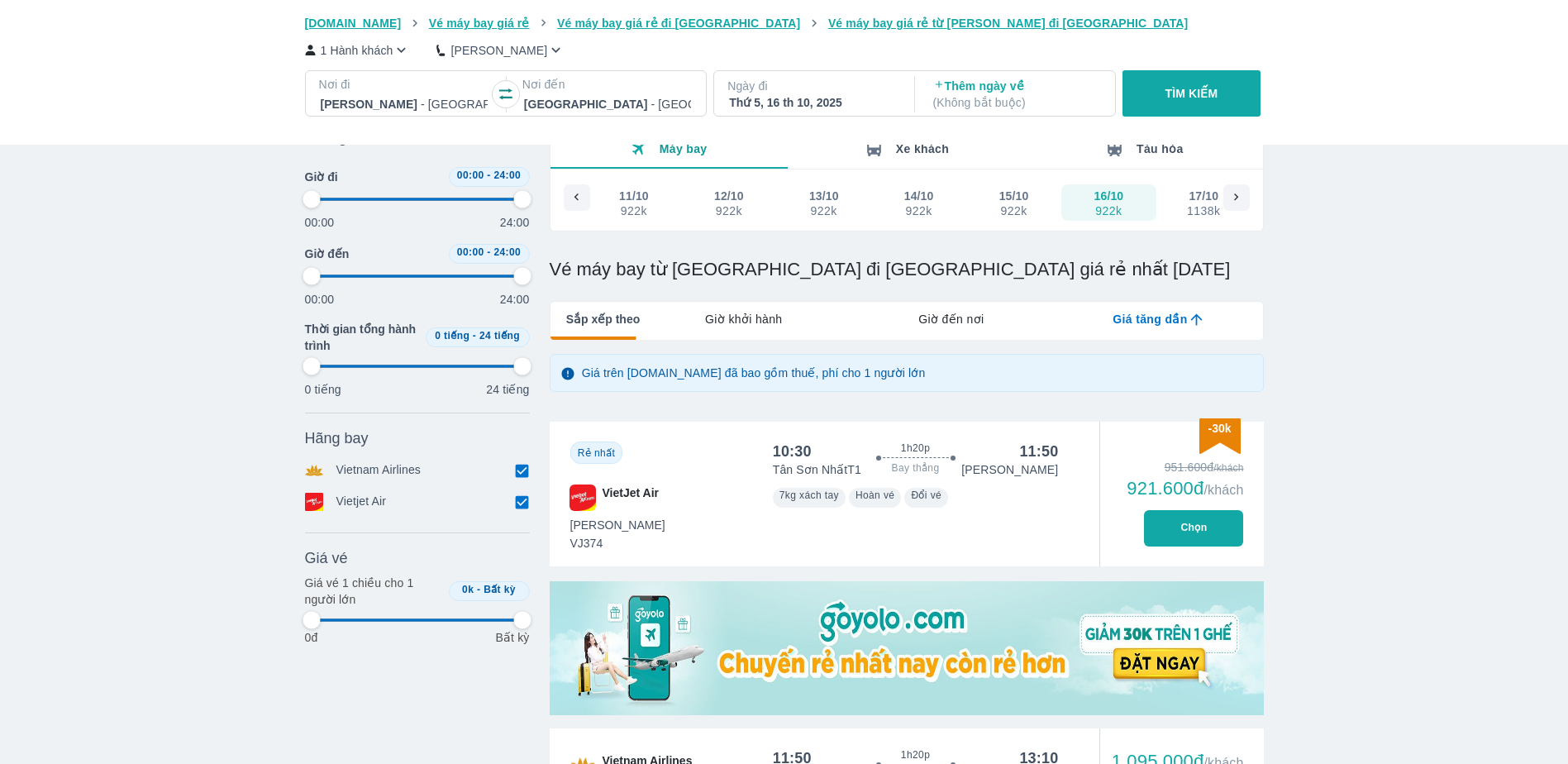
type input "97.9166666666667"
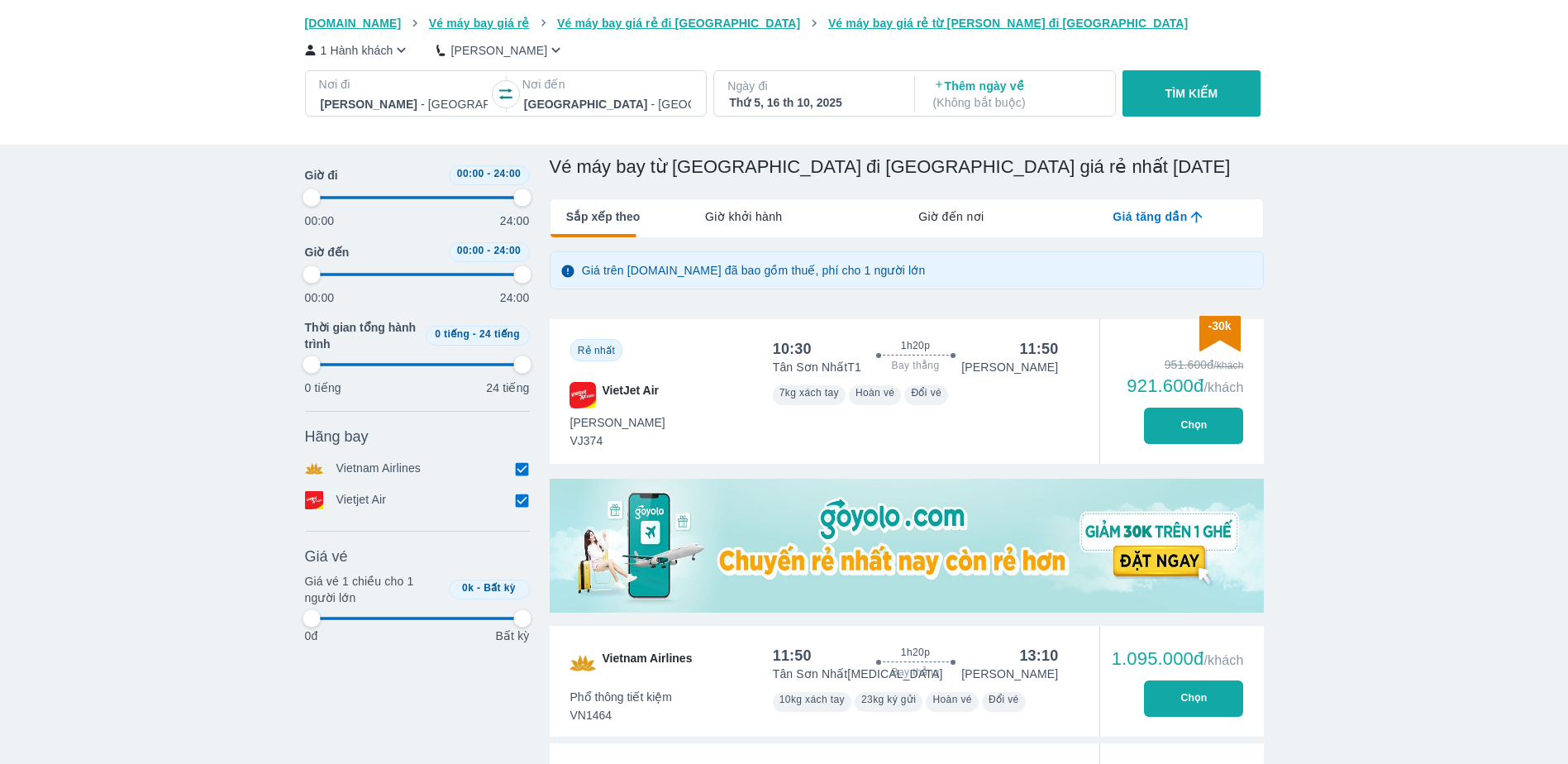
type input "97.9166666666667"
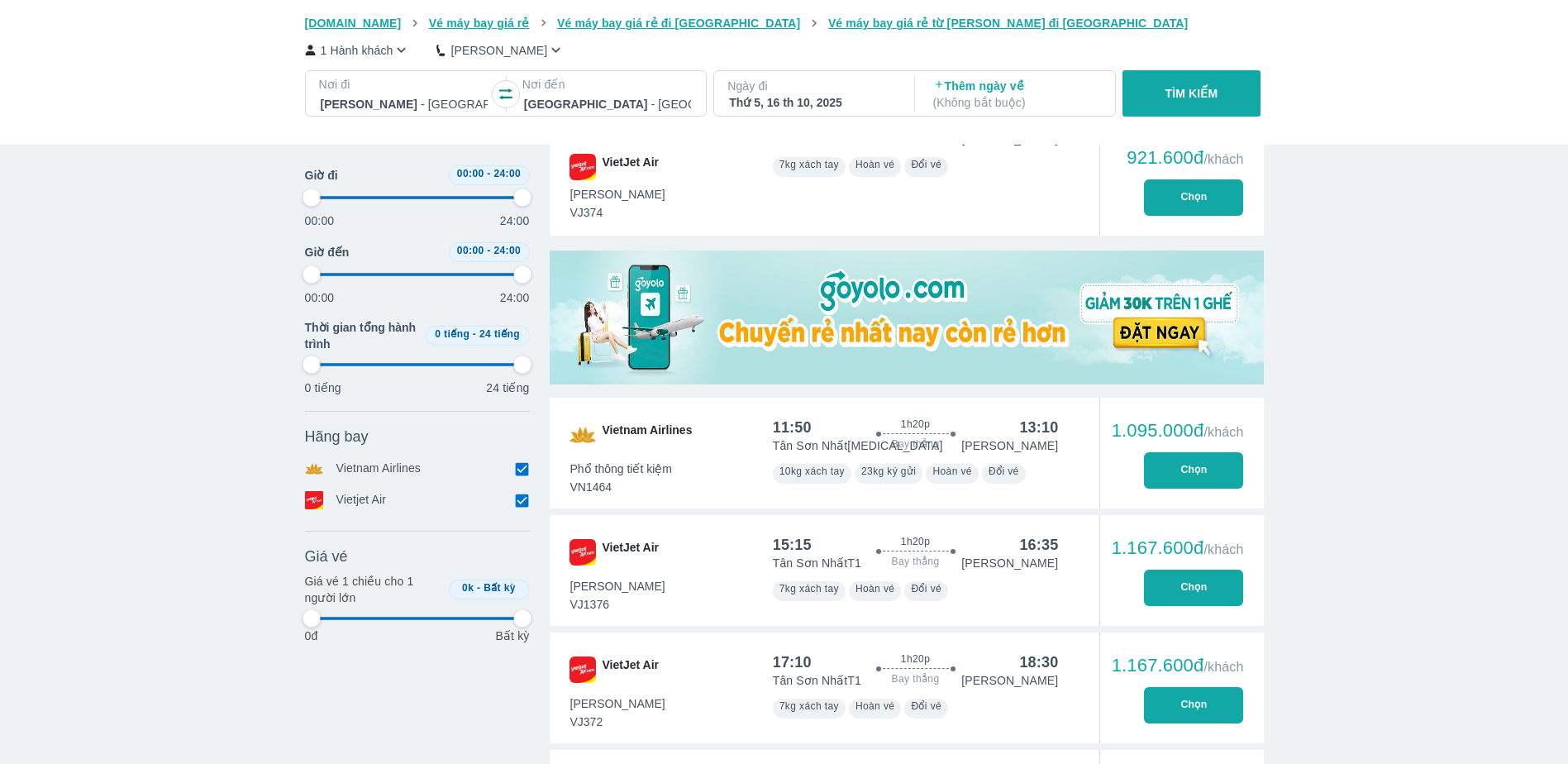
type input "97.9166666666667"
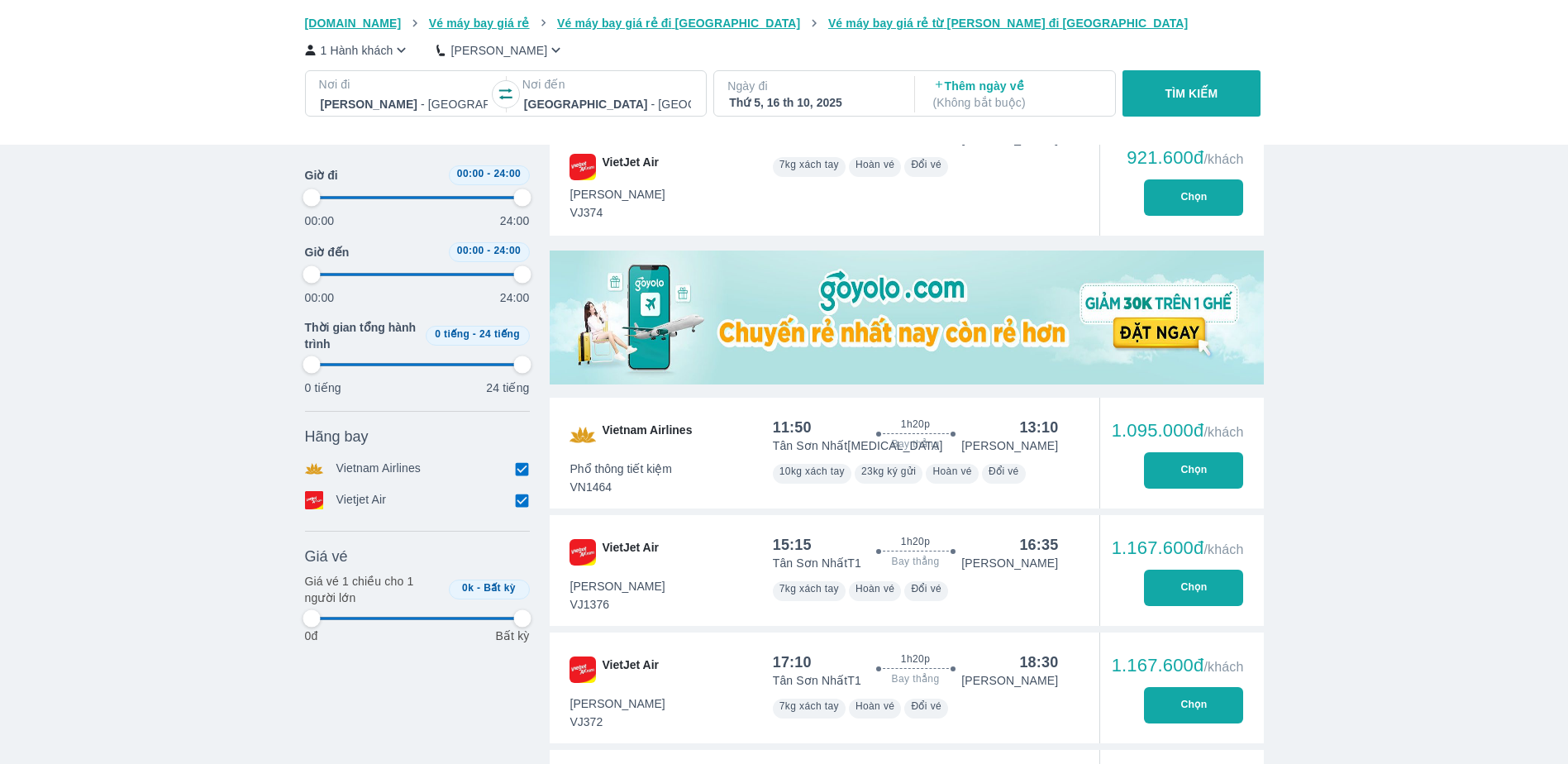
type input "97.9166666666667"
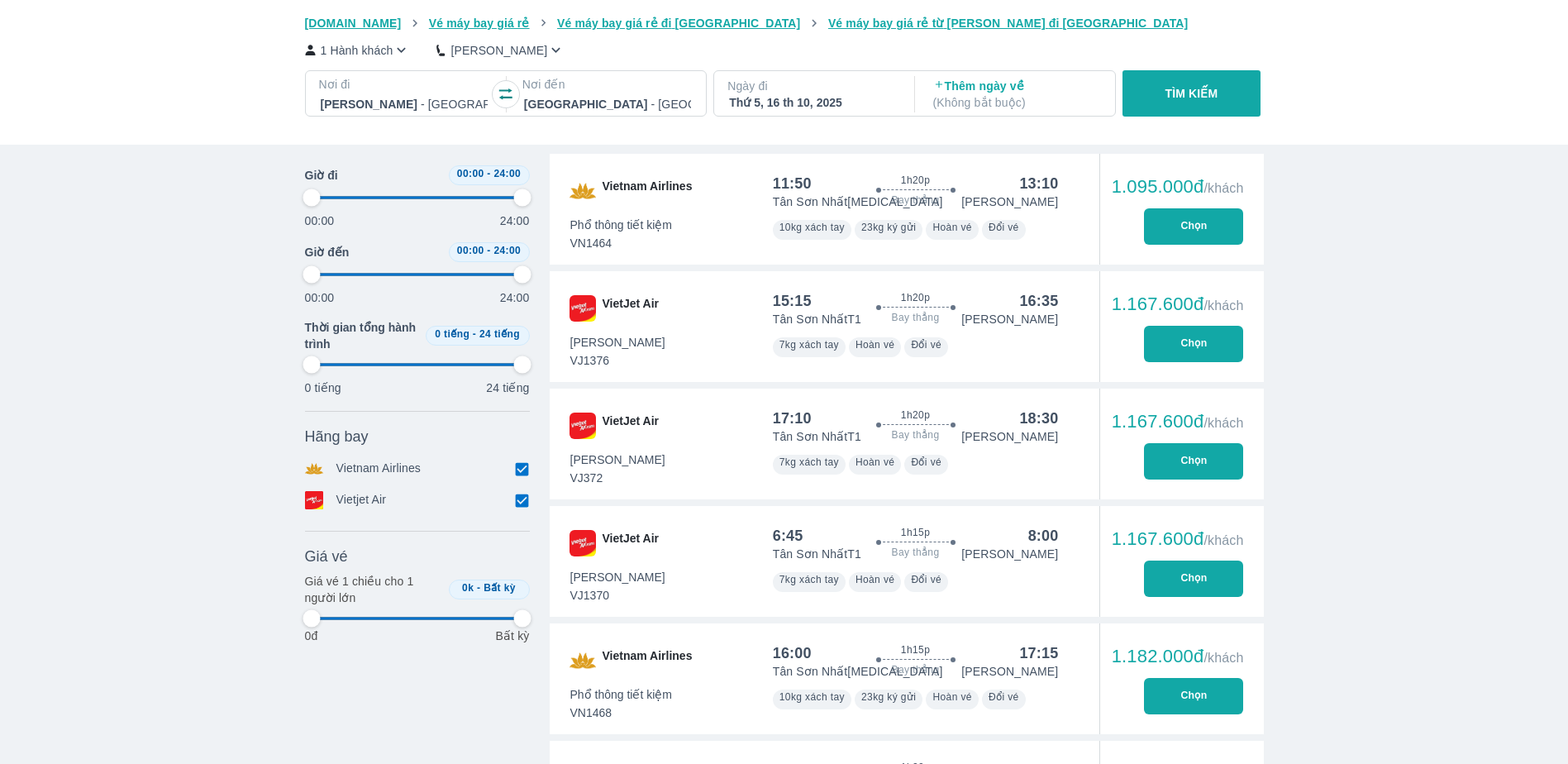
scroll to position [661, 0]
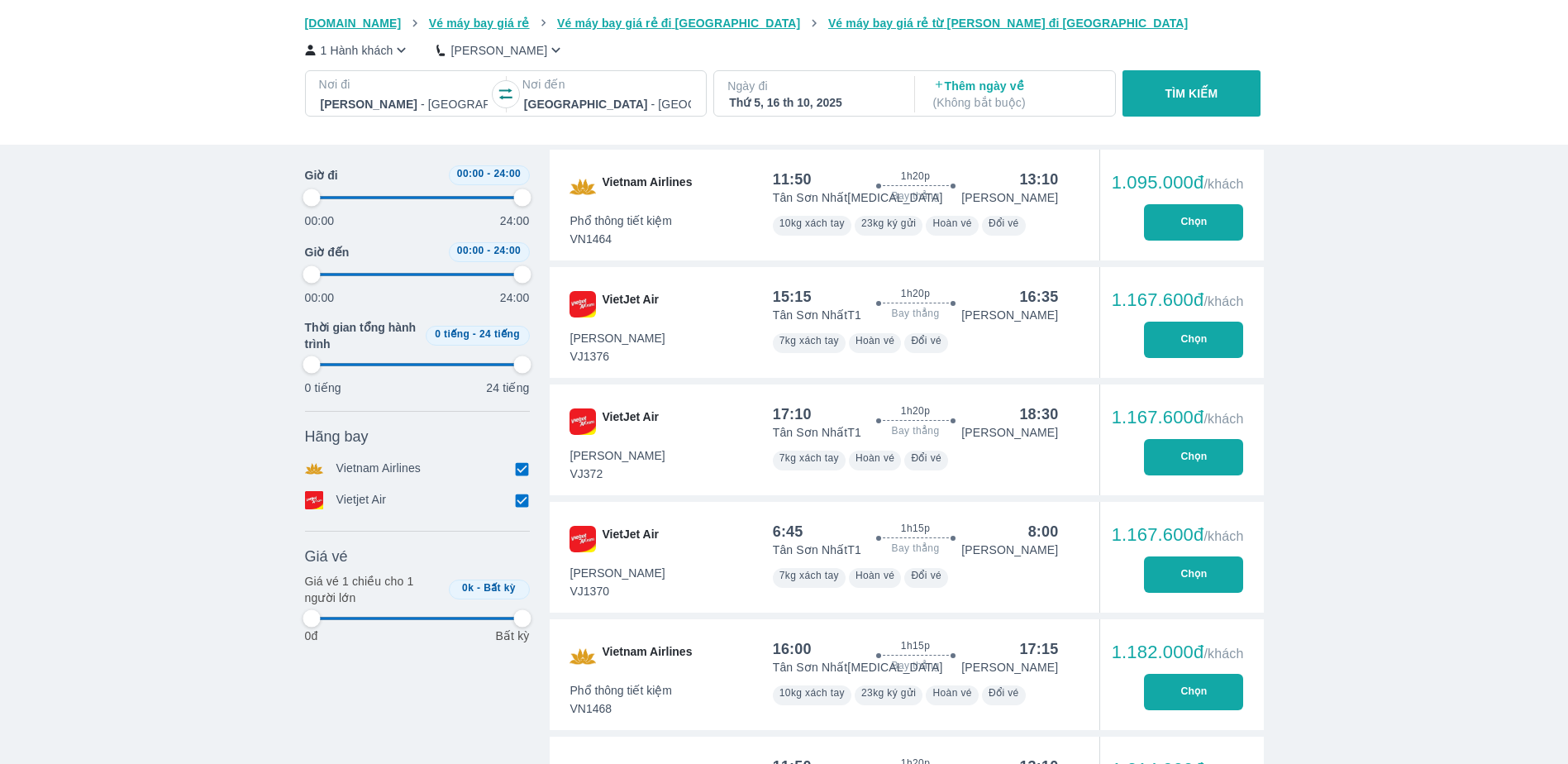
type input "97.9166666666667"
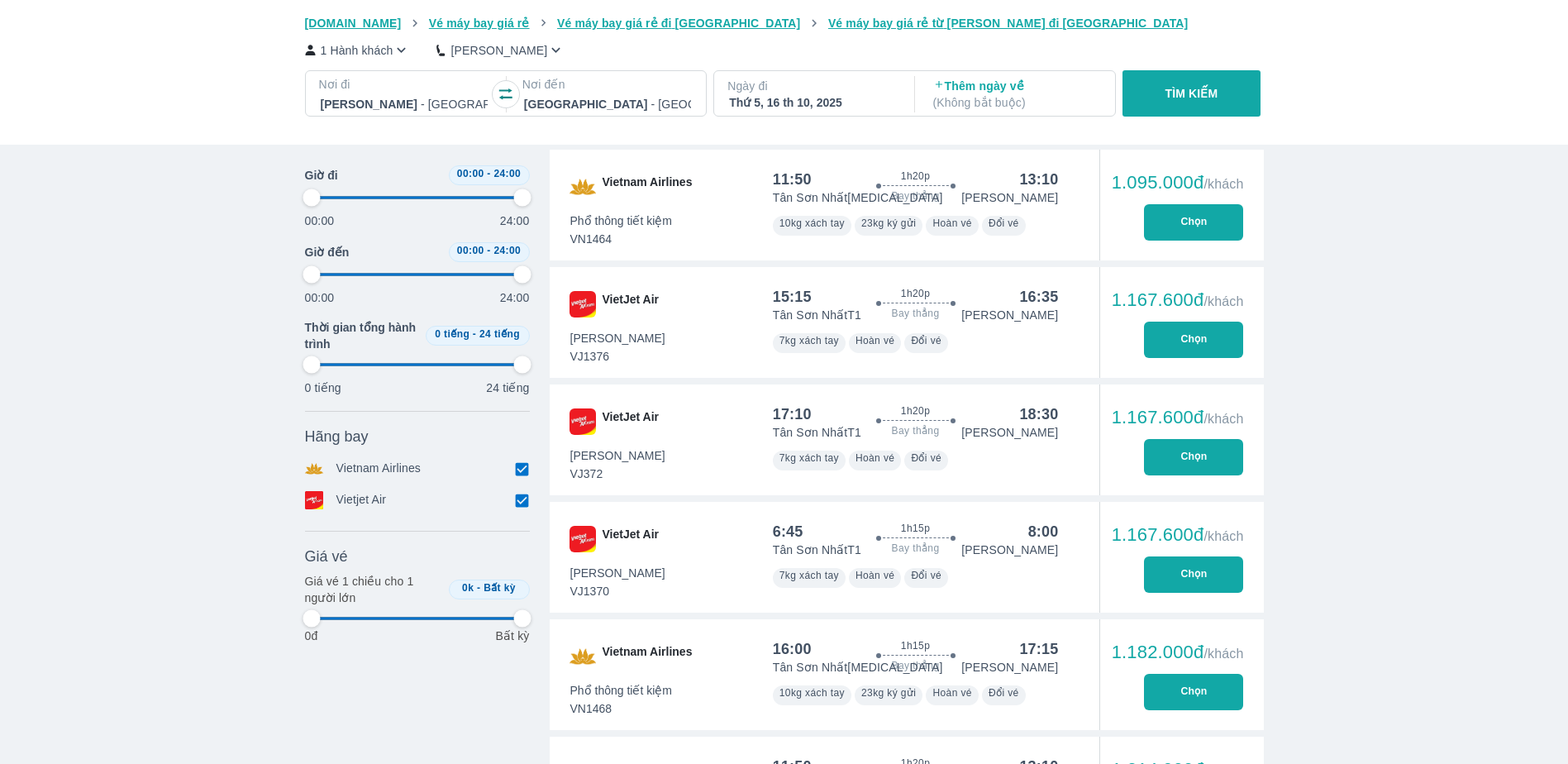
type input "97.9166666666667"
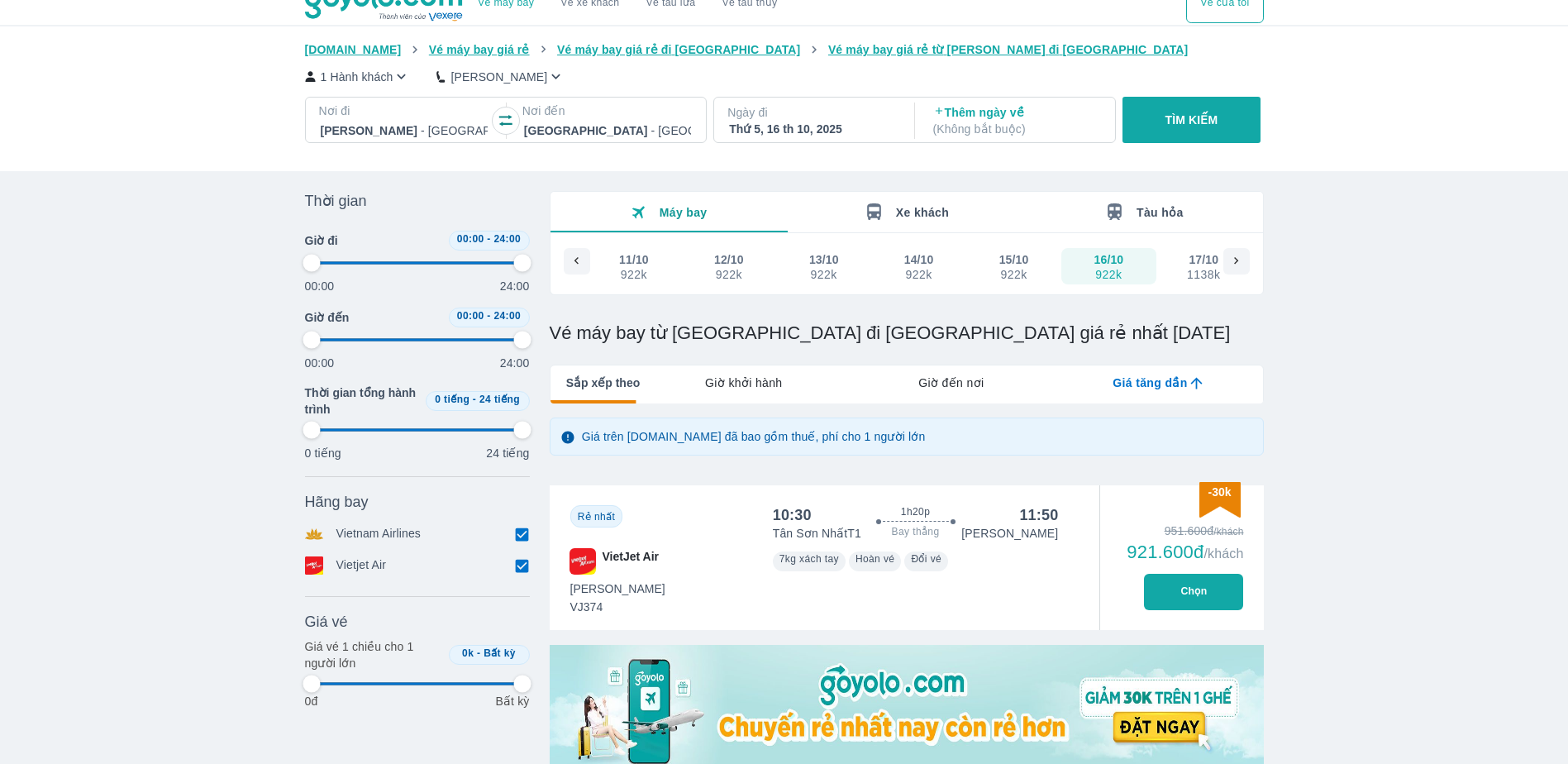
scroll to position [0, 0]
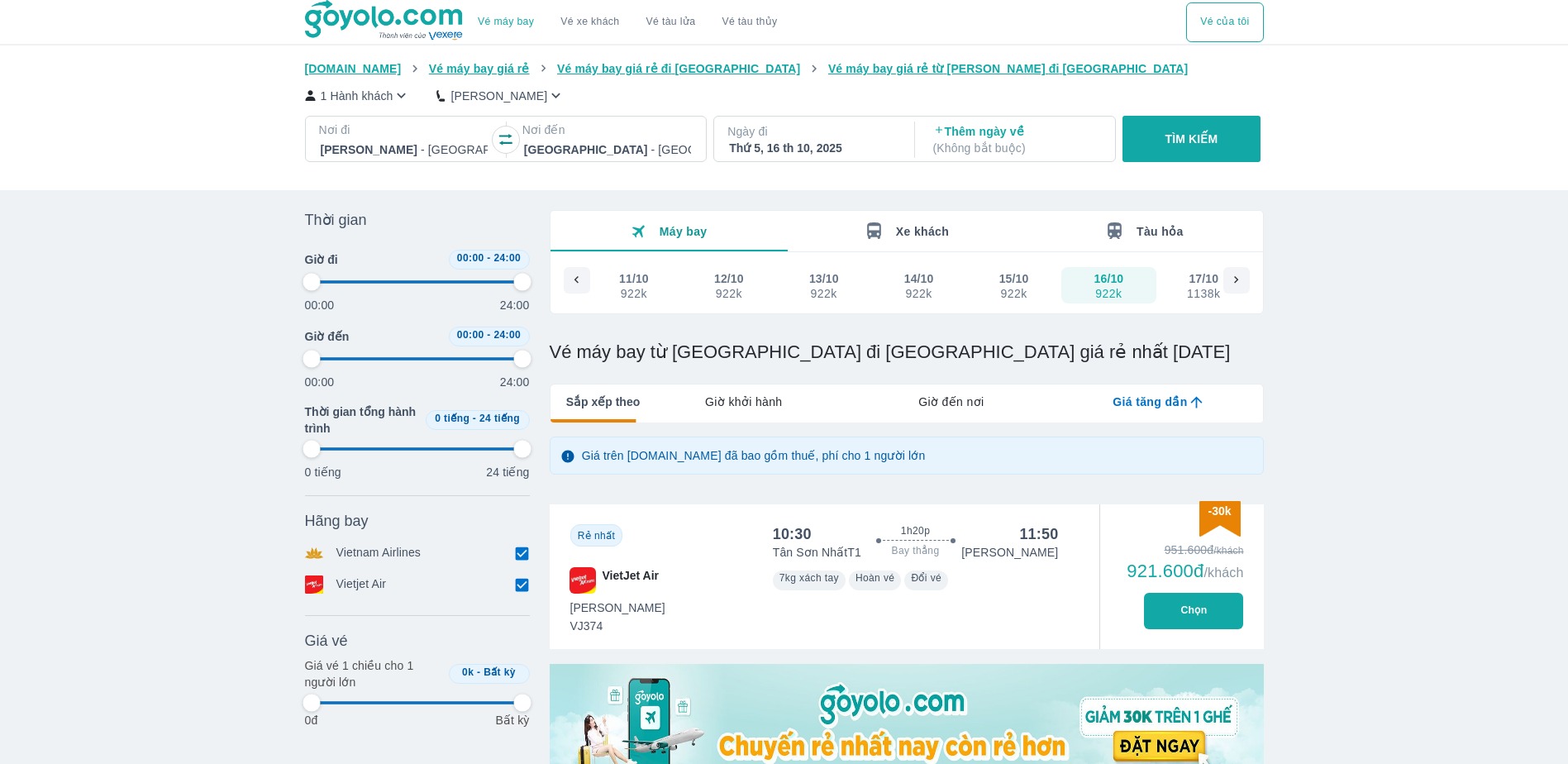
type input "97.9166666666667"
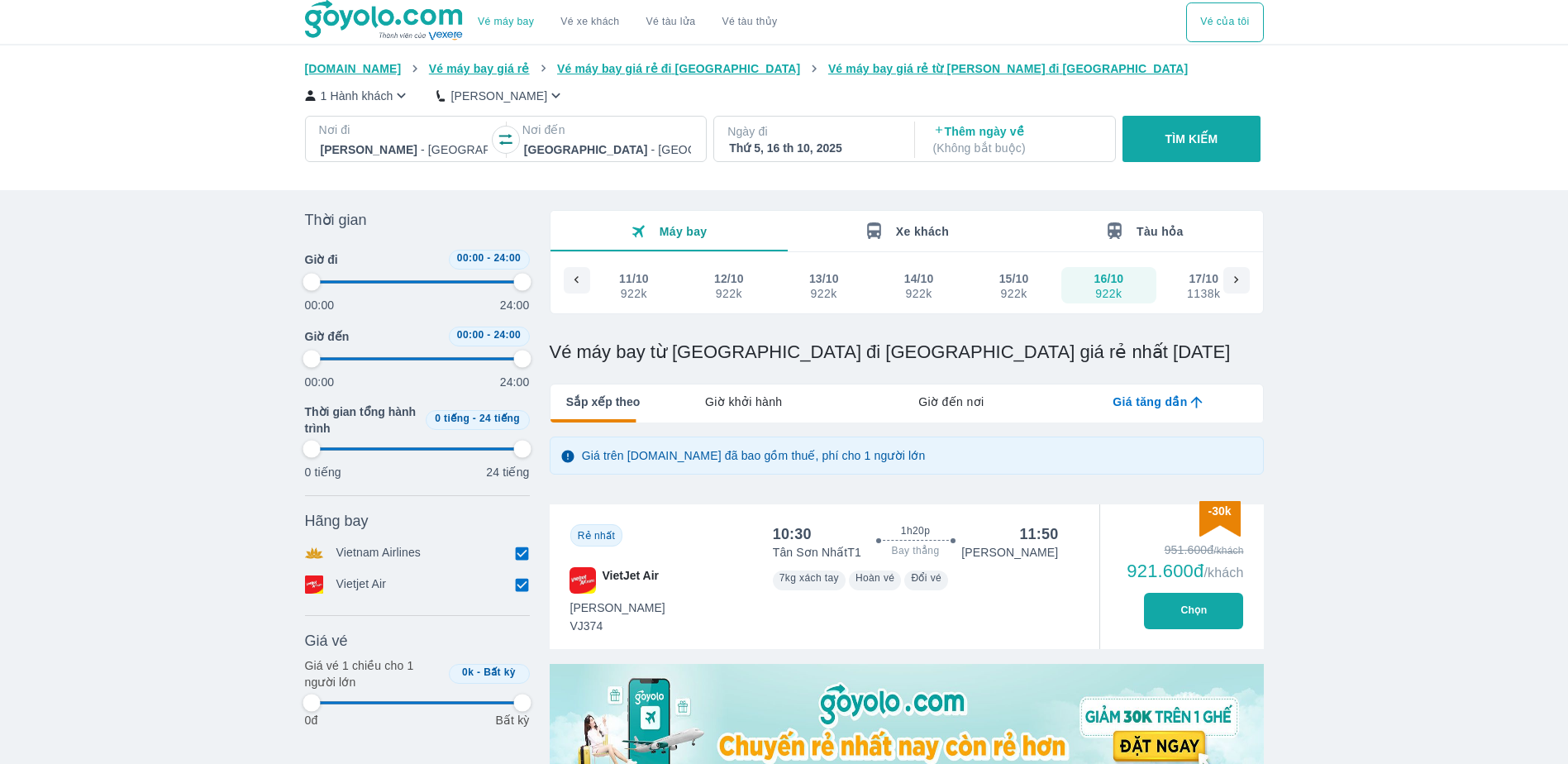
type input "97.9166666666667"
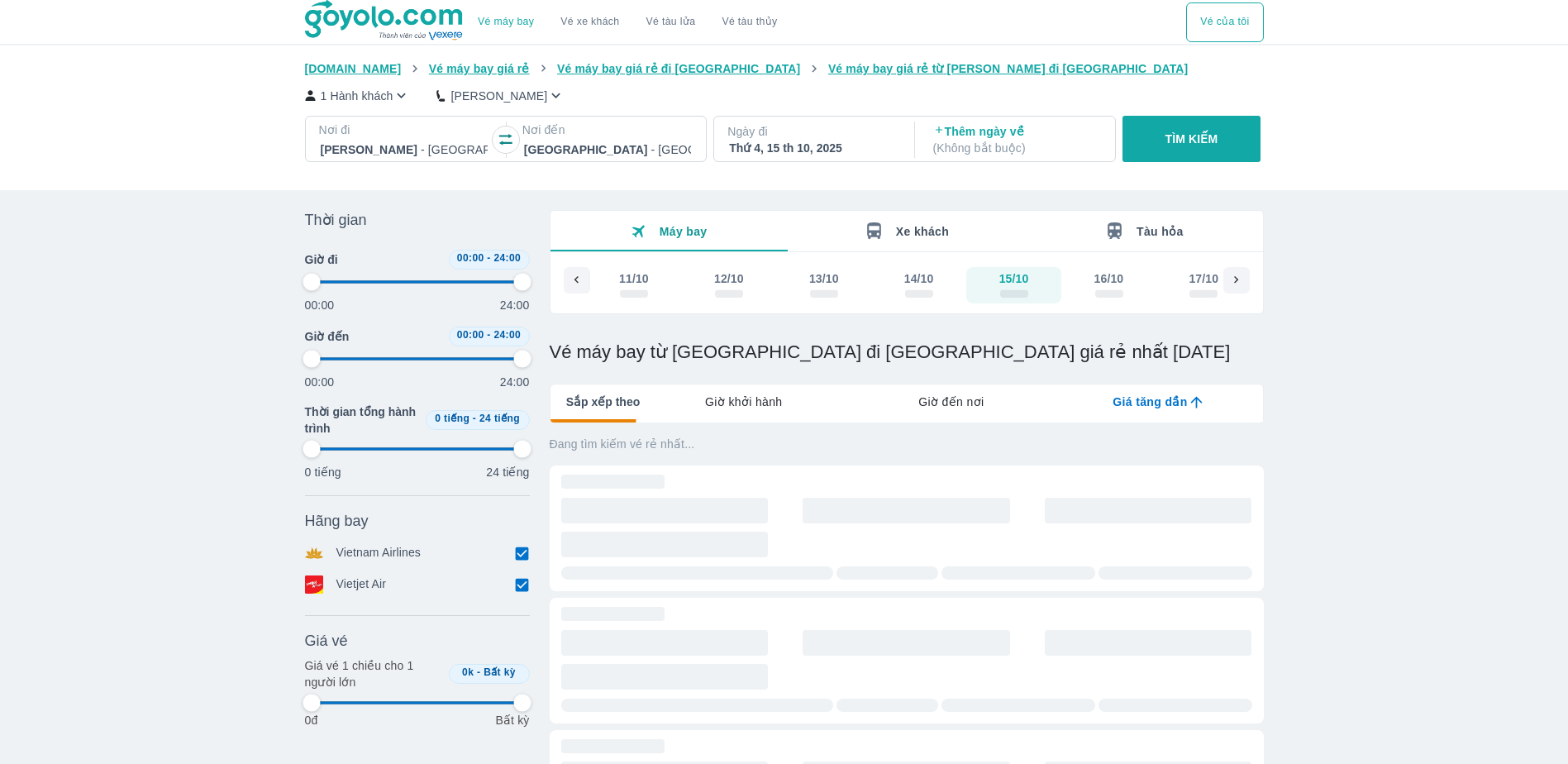
type input "97.9166666666667"
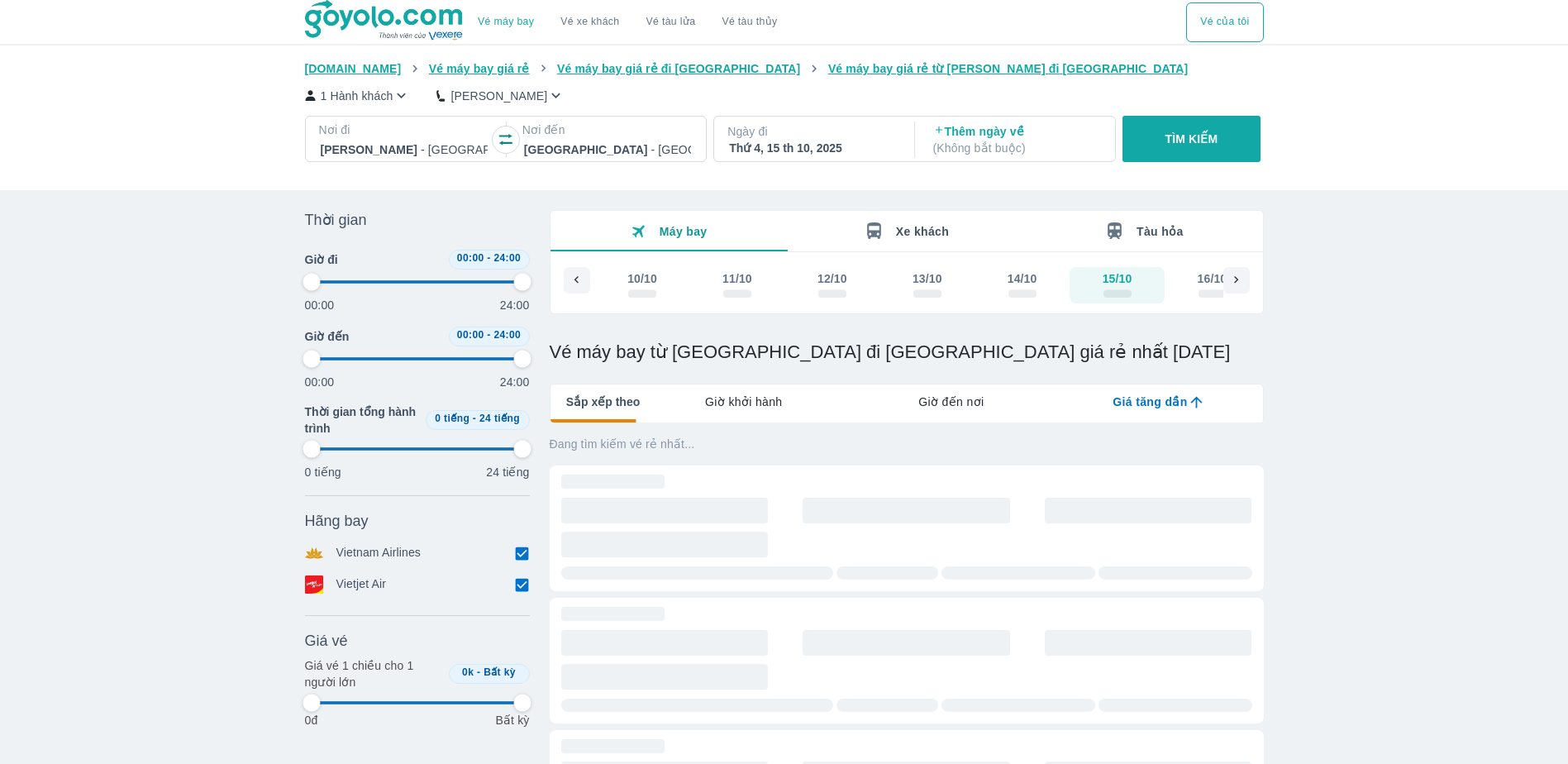
type input "97.9166666666667"
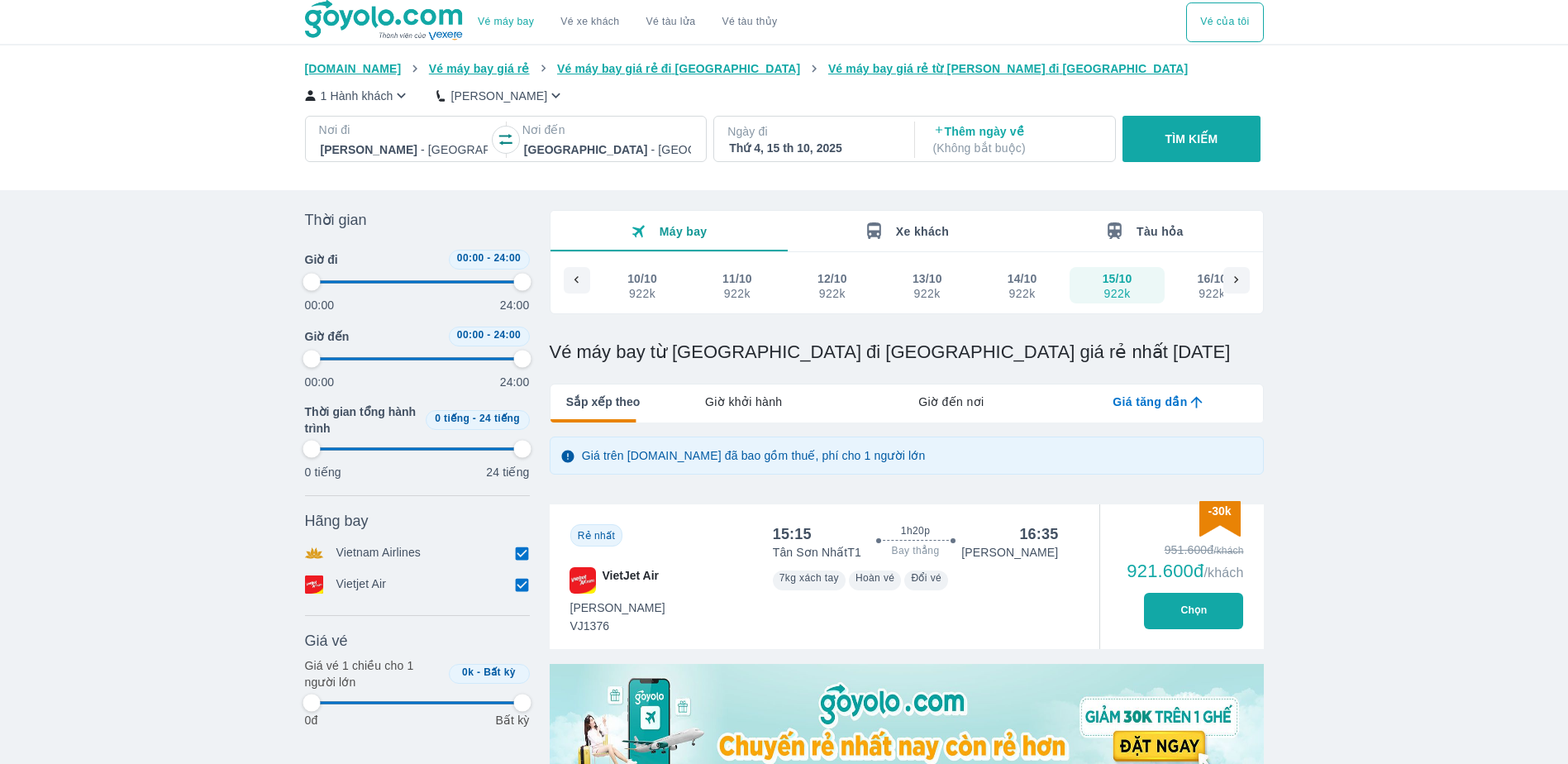
type input "97.9166666666667"
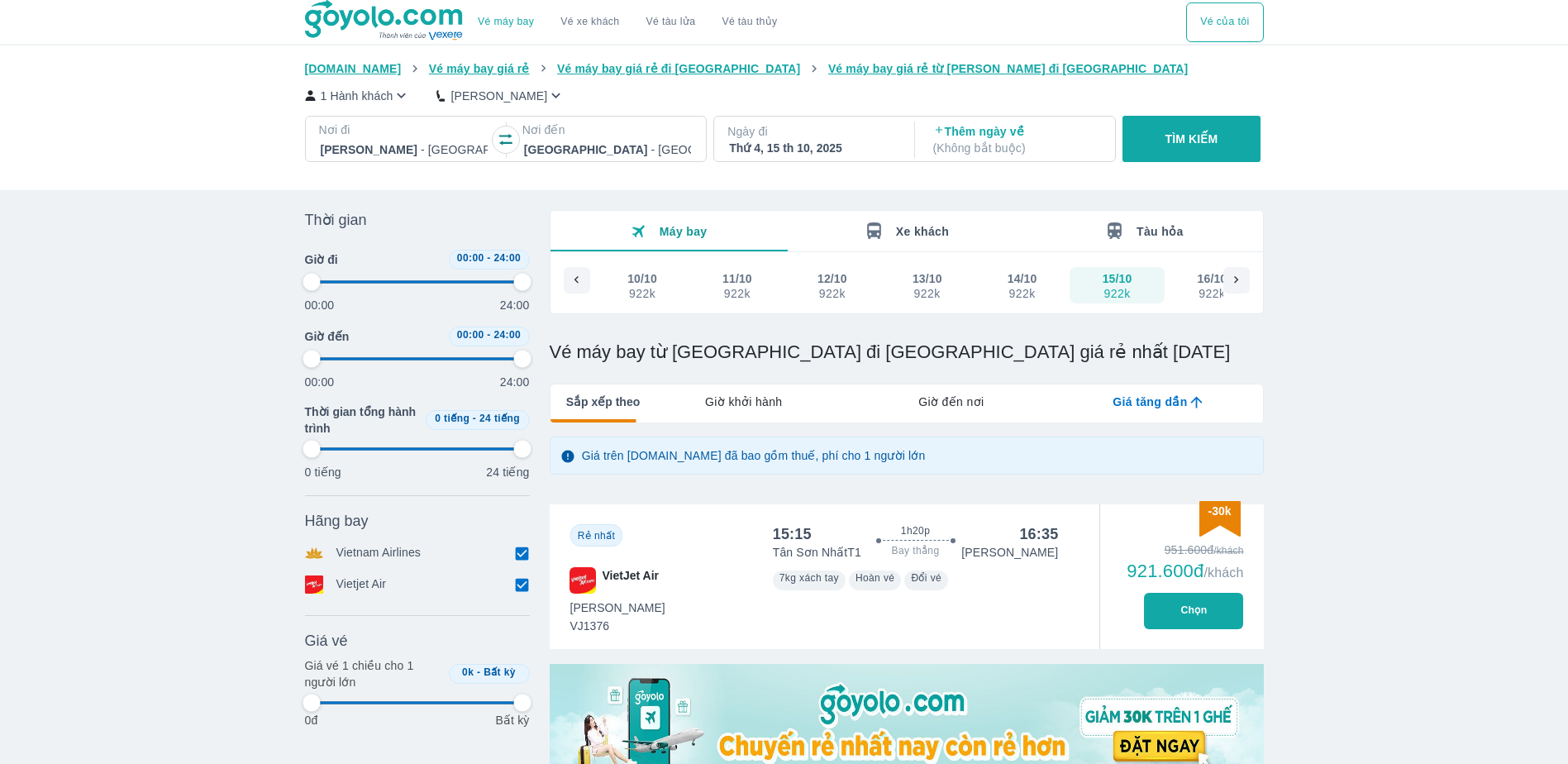
type input "97.9166666666667"
click at [1026, 287] on div "922k" at bounding box center [1022, 293] width 29 height 13
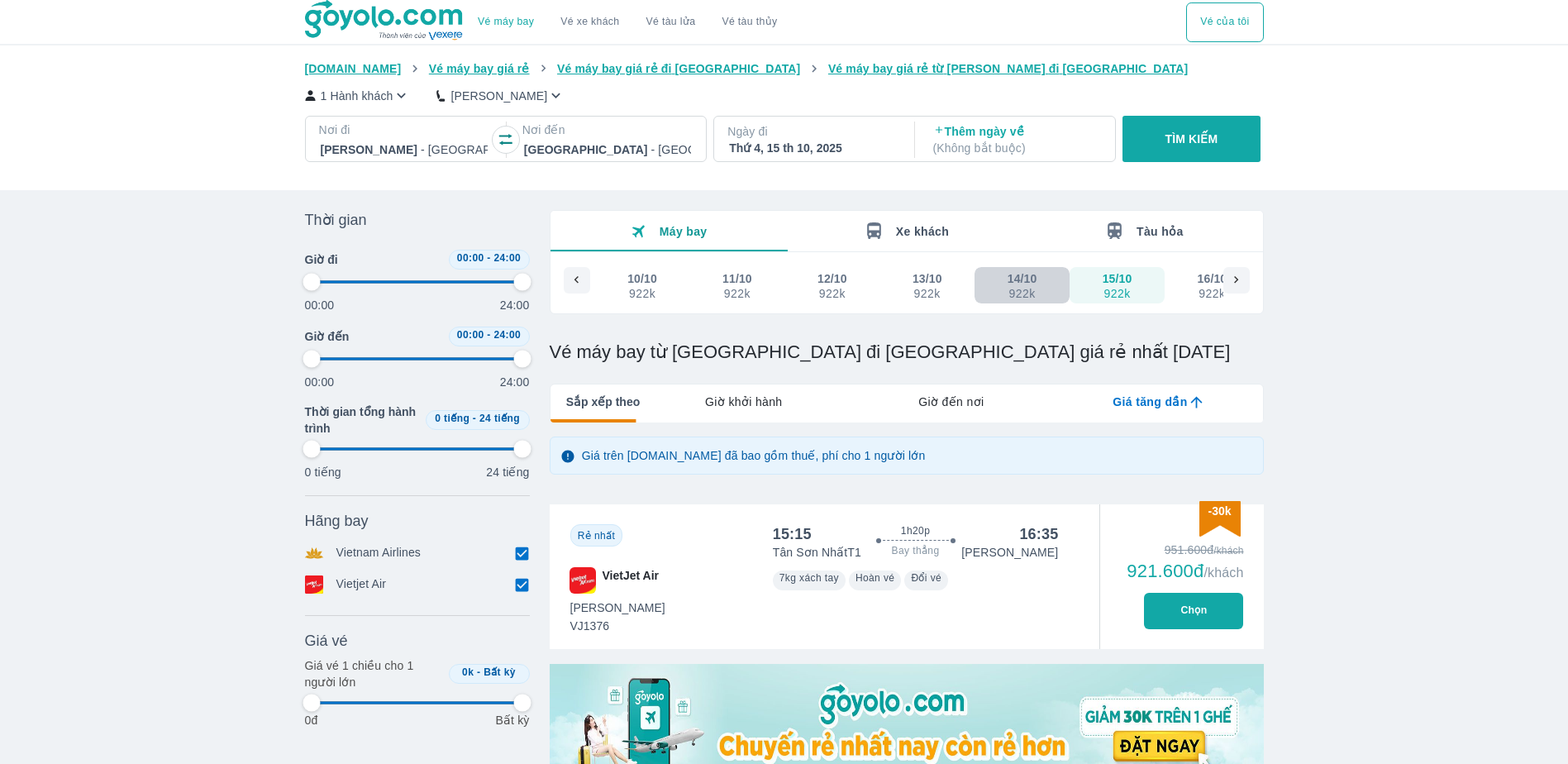
type input "97.9166666666667"
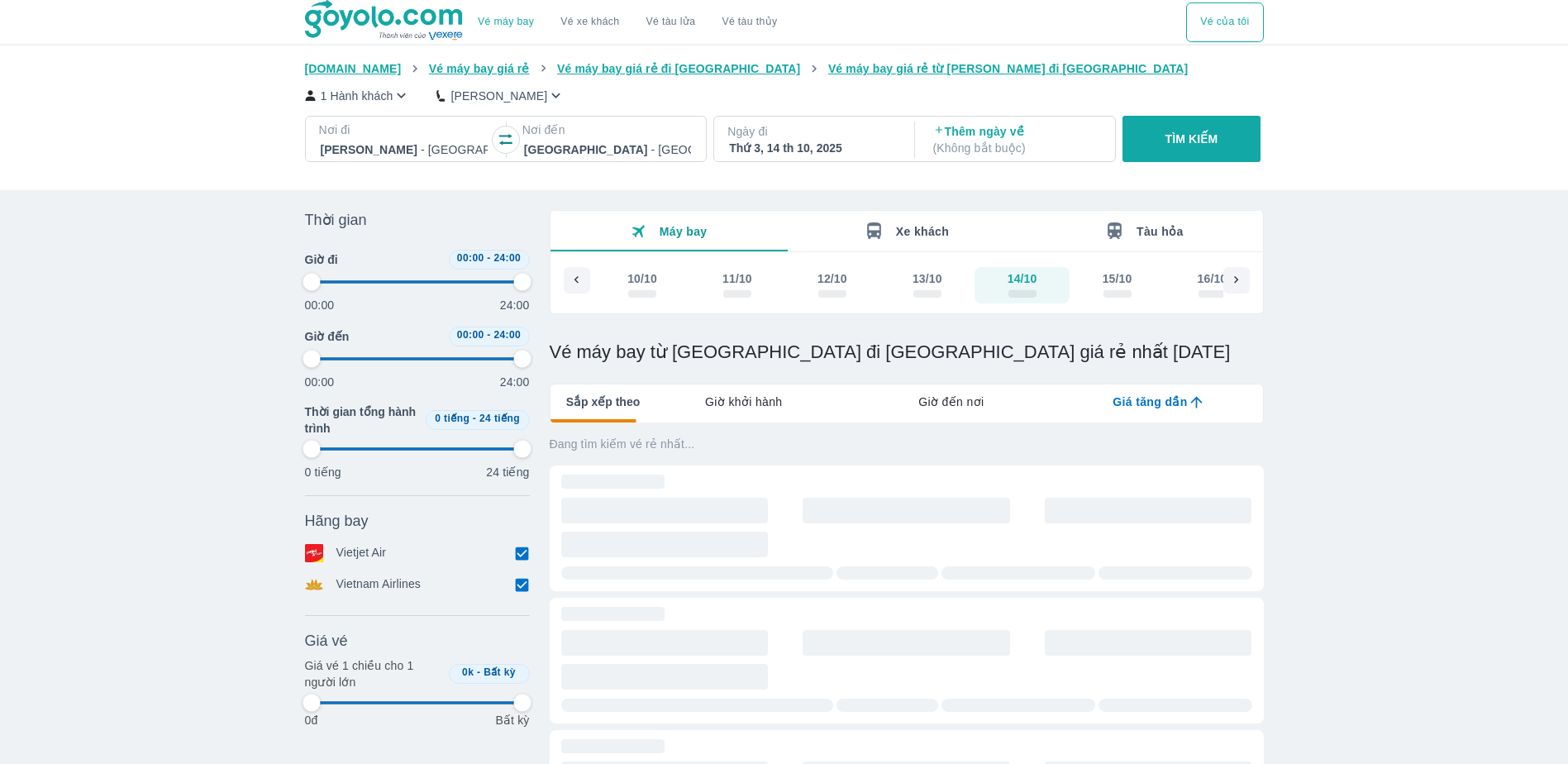
type input "97.9166666666667"
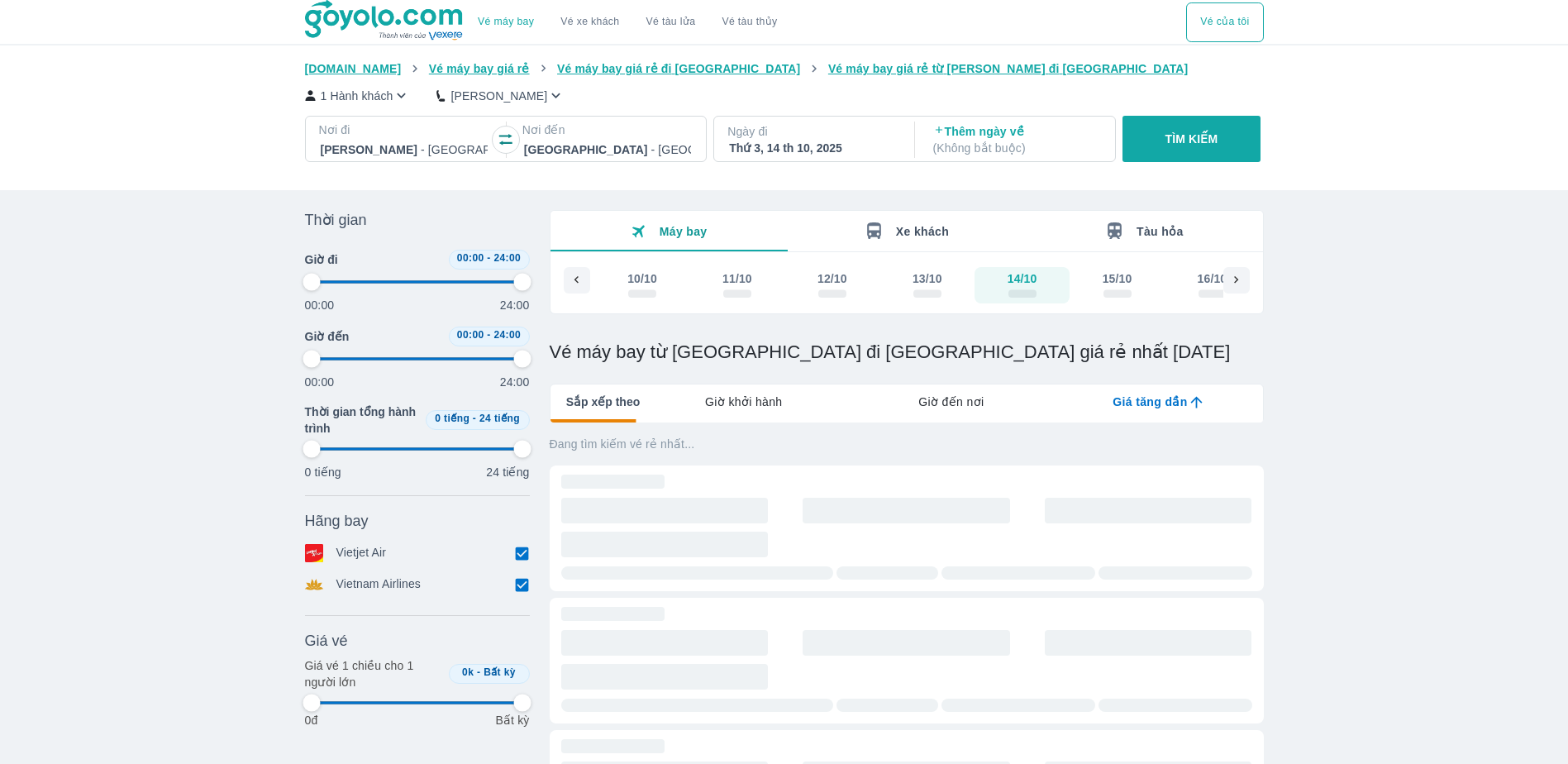
type input "97.9166666666667"
click at [1125, 287] on div "15/10" at bounding box center [1117, 278] width 29 height 17
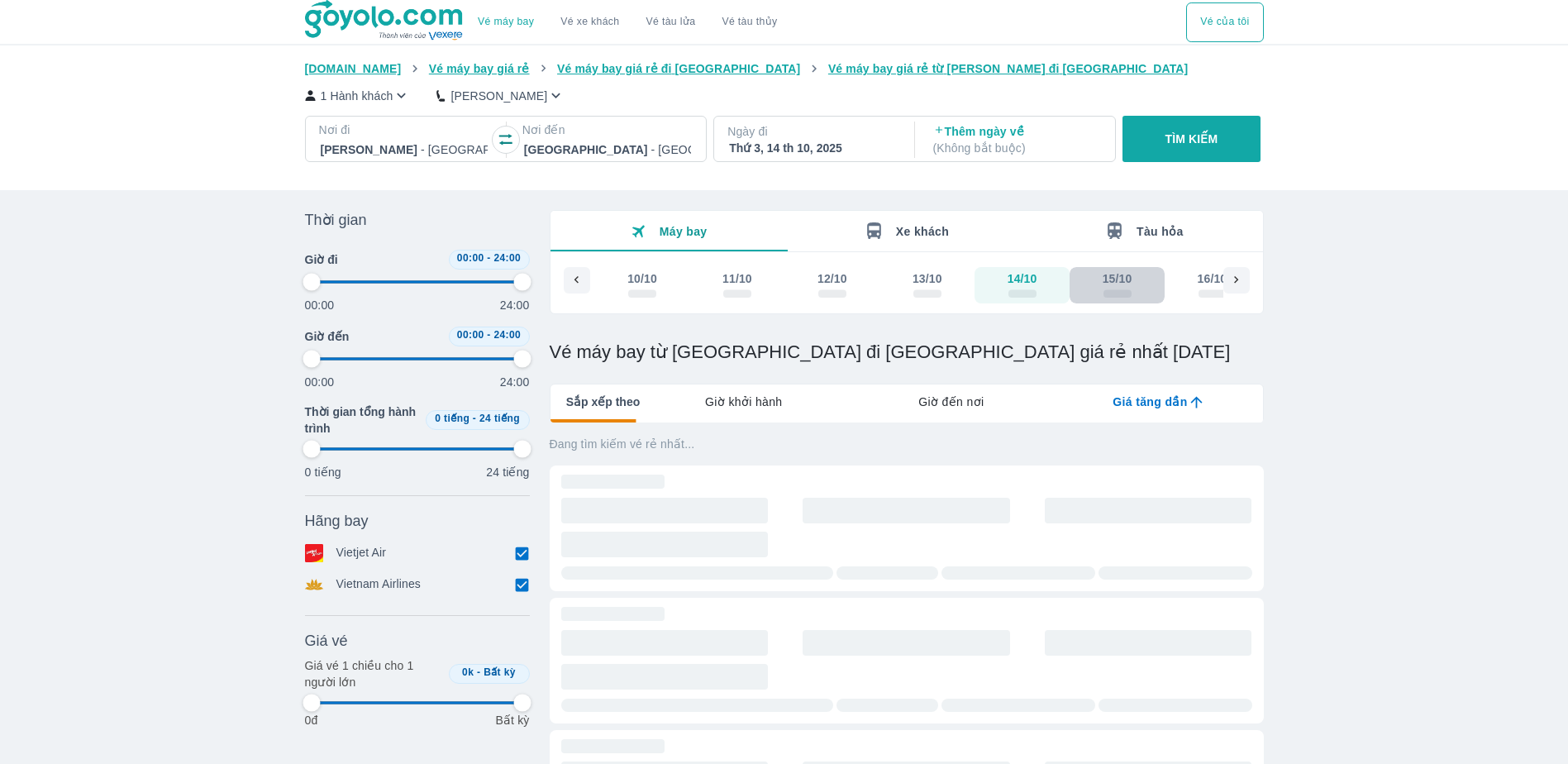
type input "97.9166666666667"
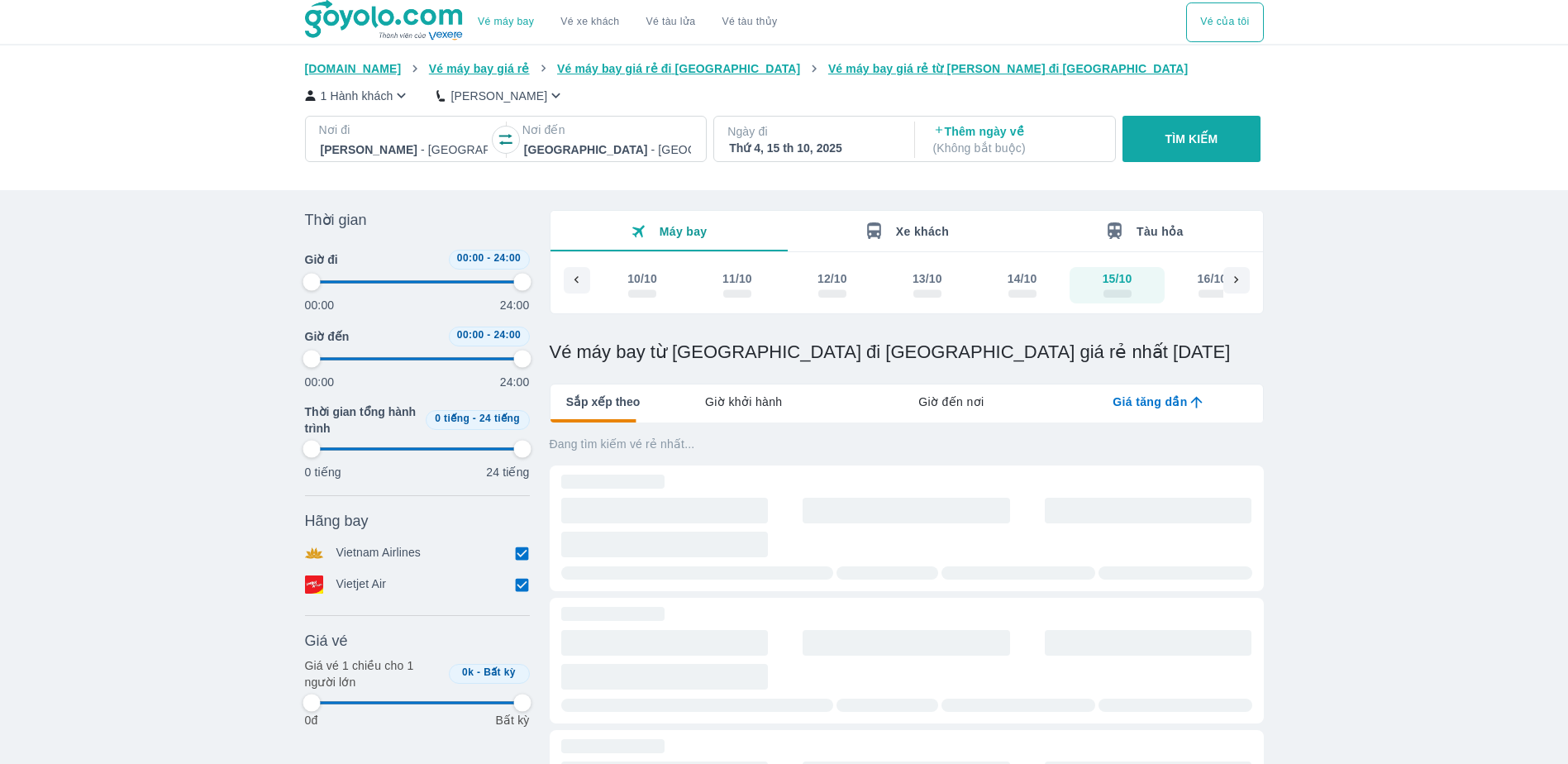
type input "97.9166666666667"
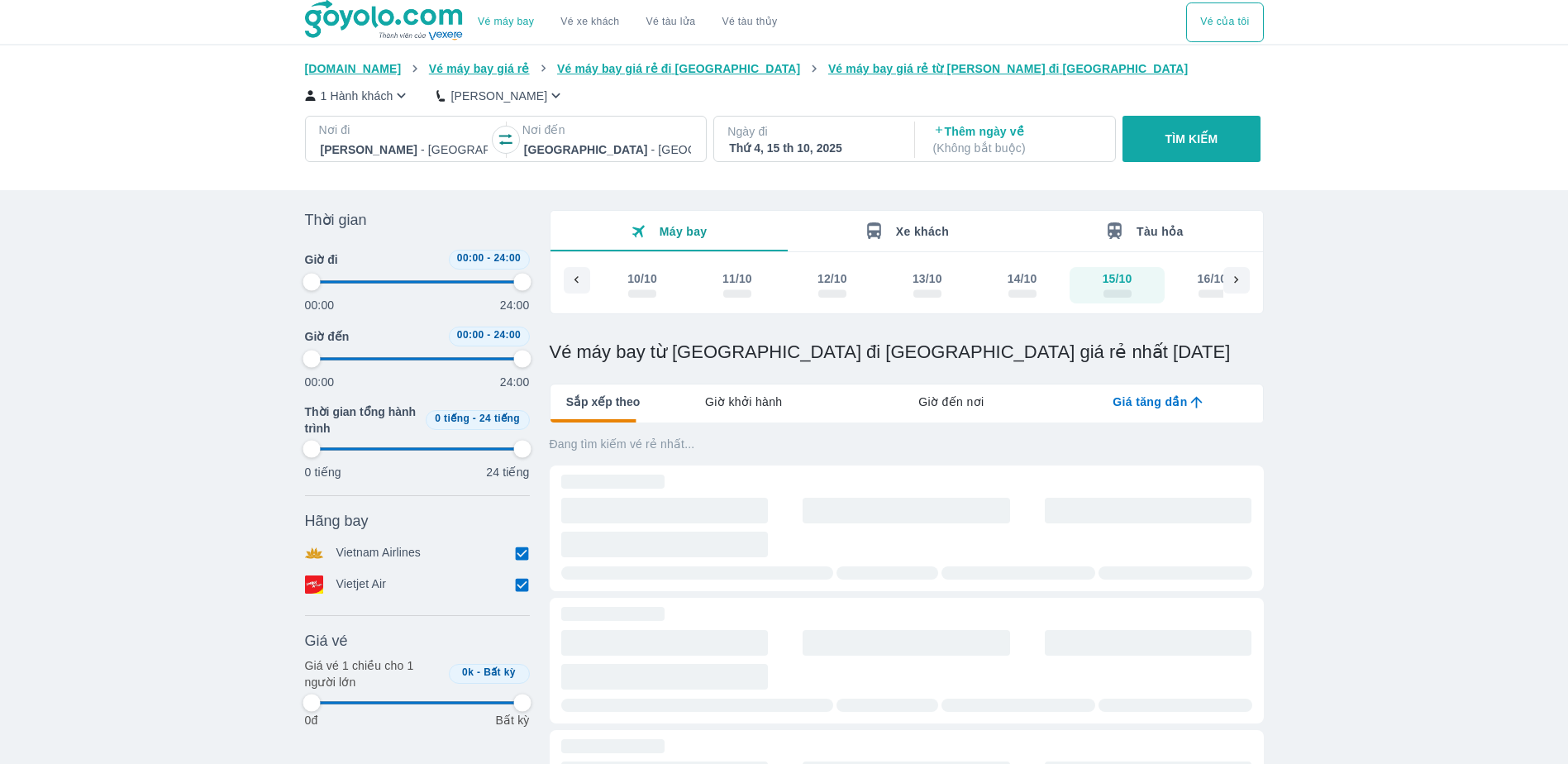
type input "97.9166666666667"
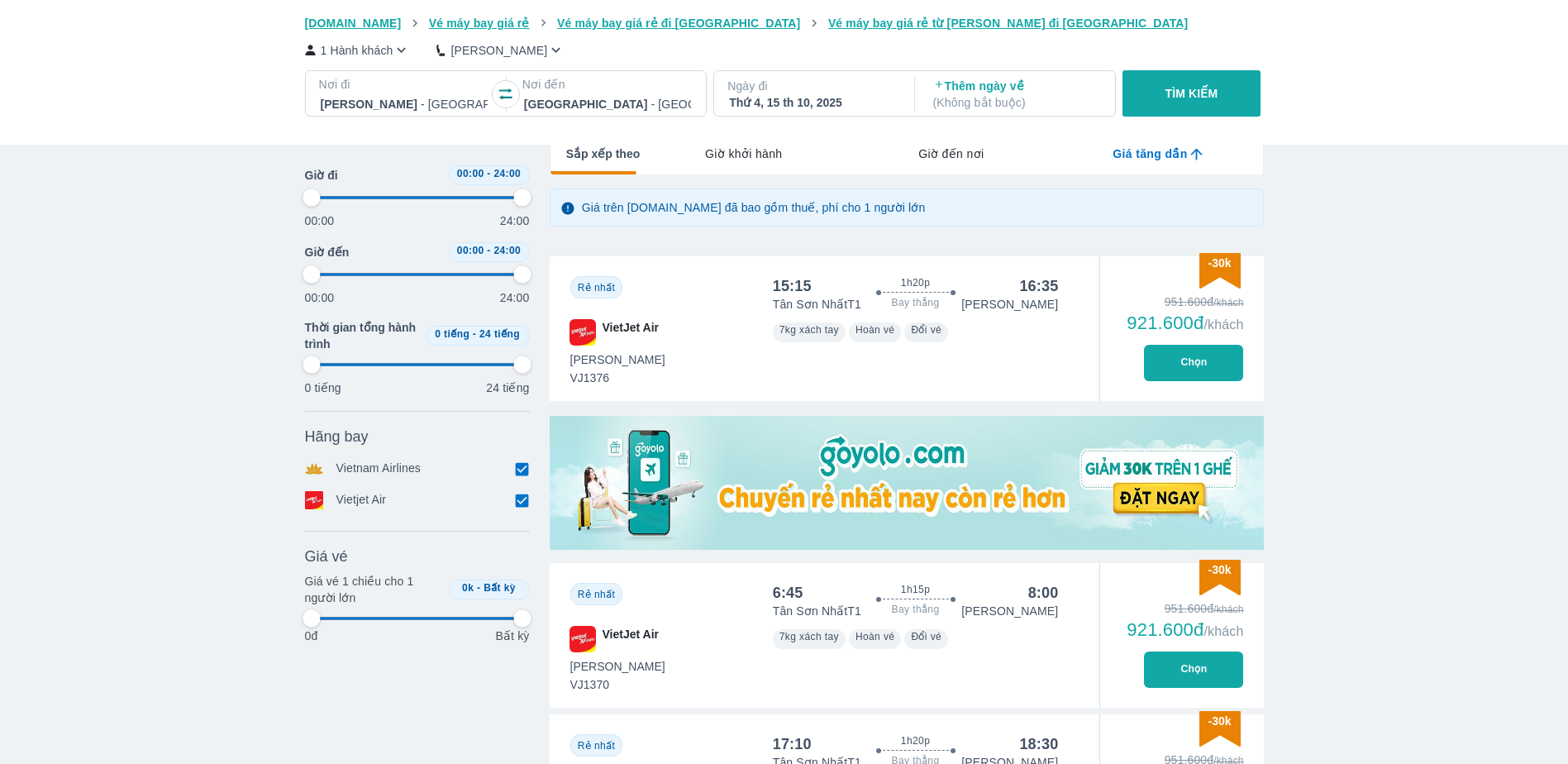
type input "97.9166666666667"
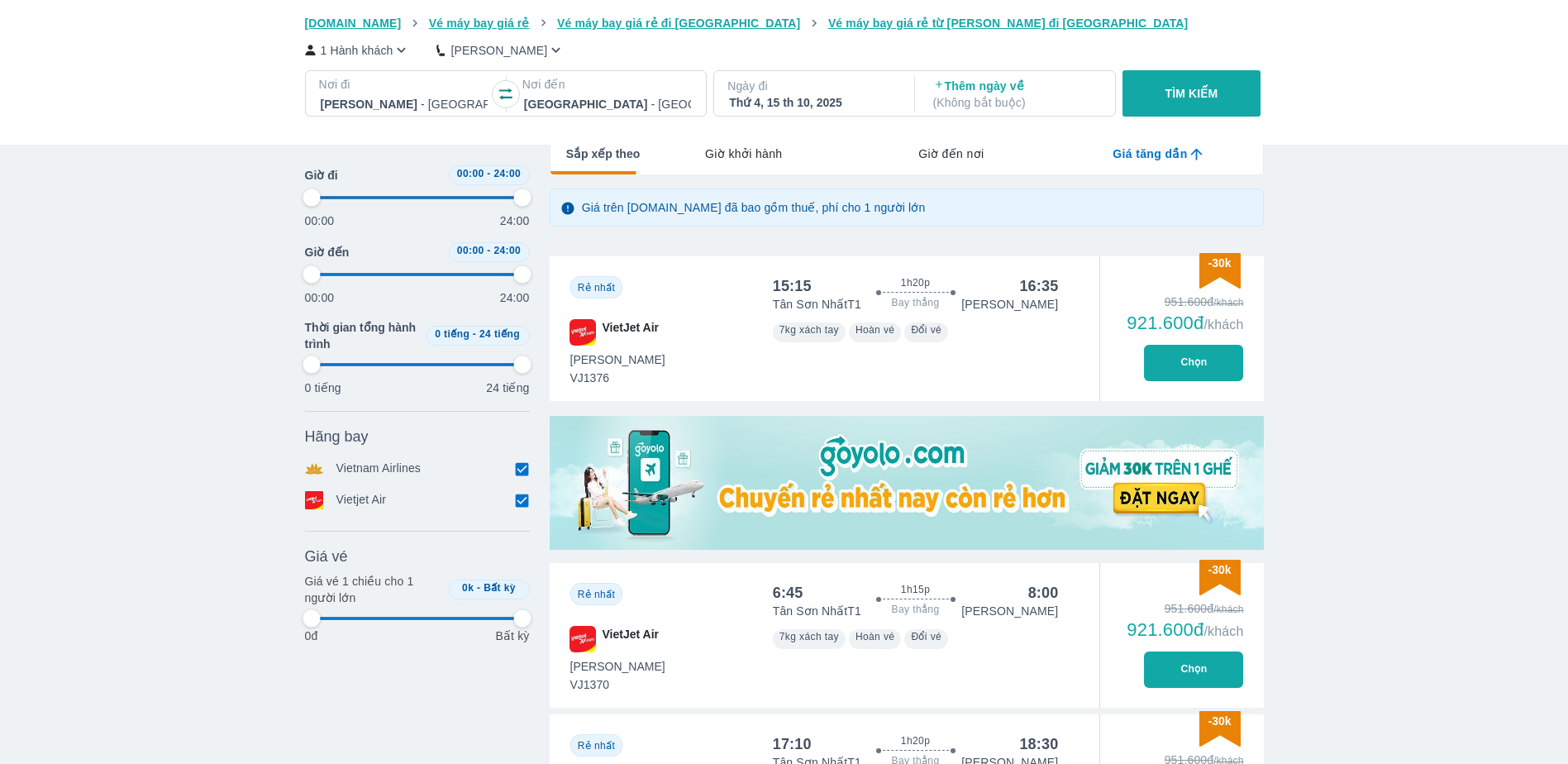
type input "97.9166666666667"
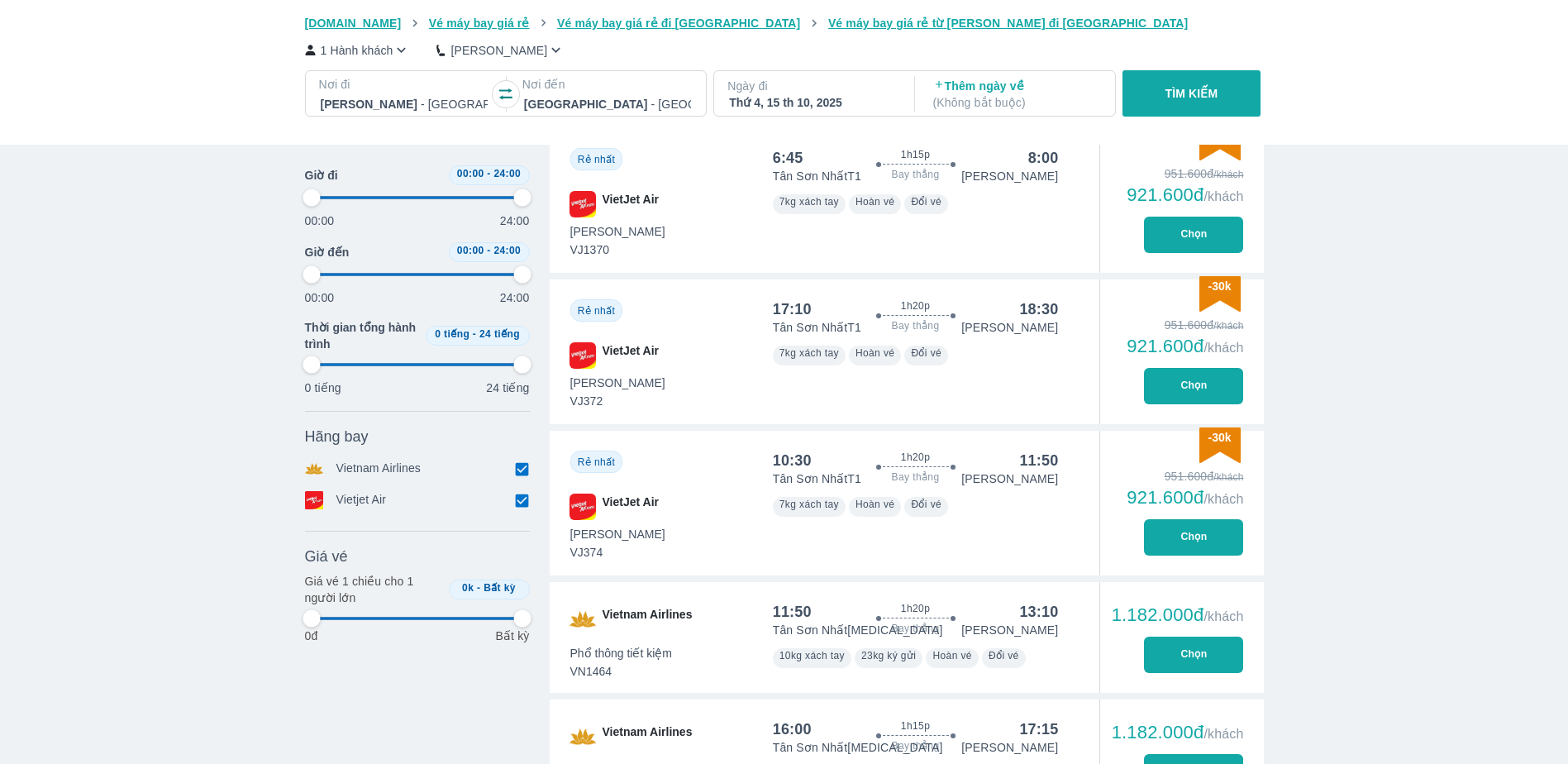
scroll to position [826, 0]
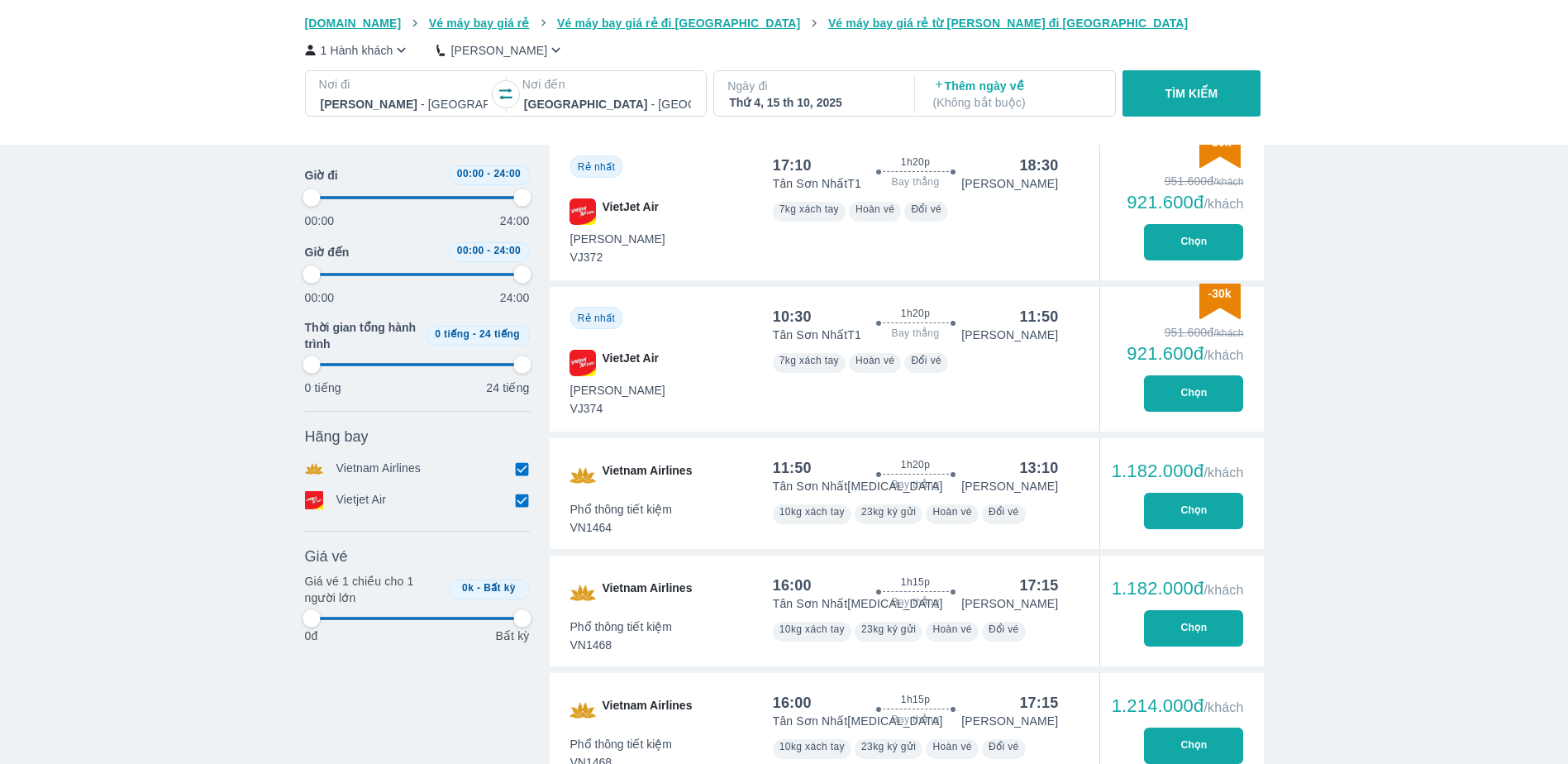
type input "97.9166666666667"
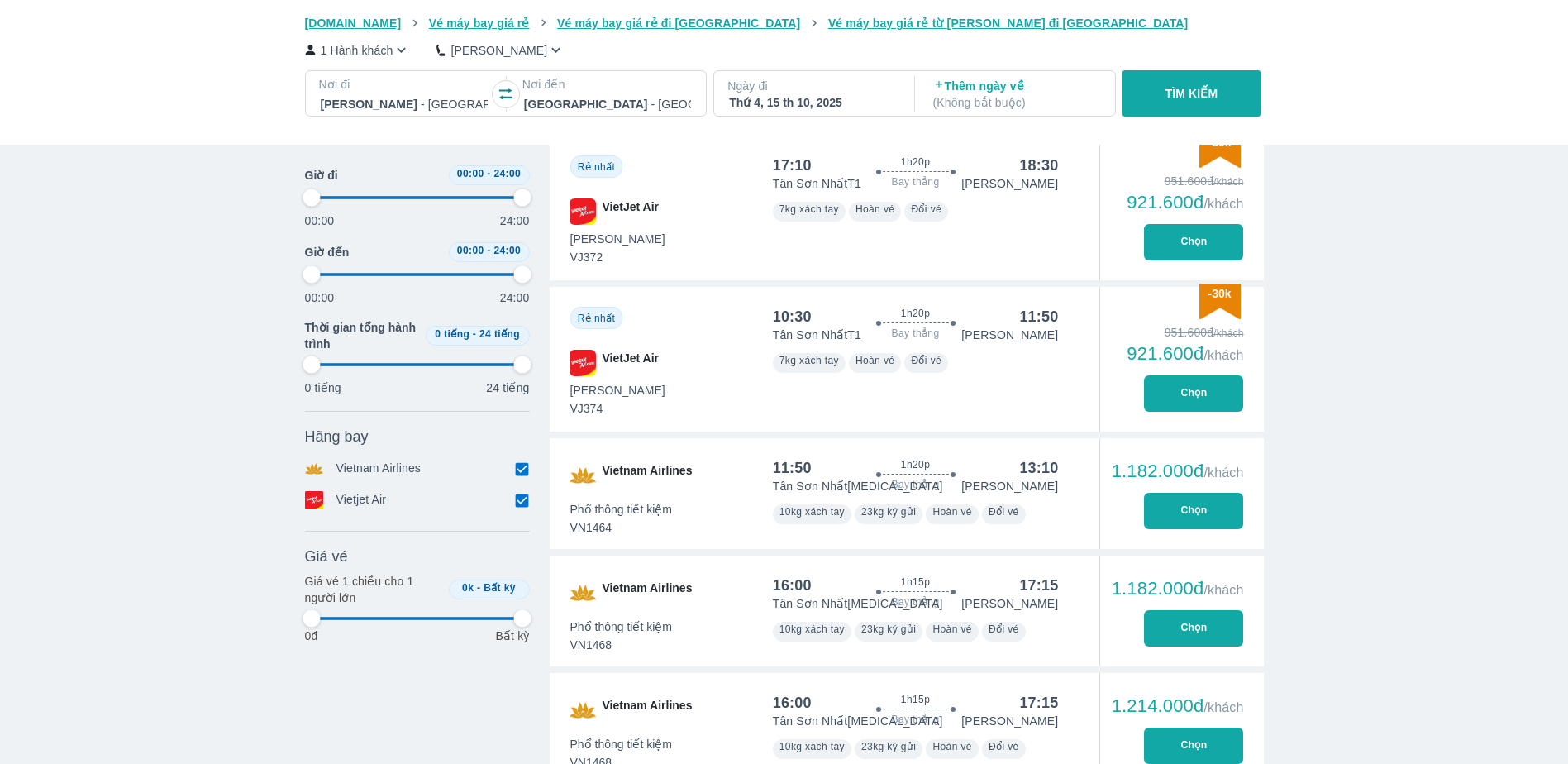
type input "97.9166666666667"
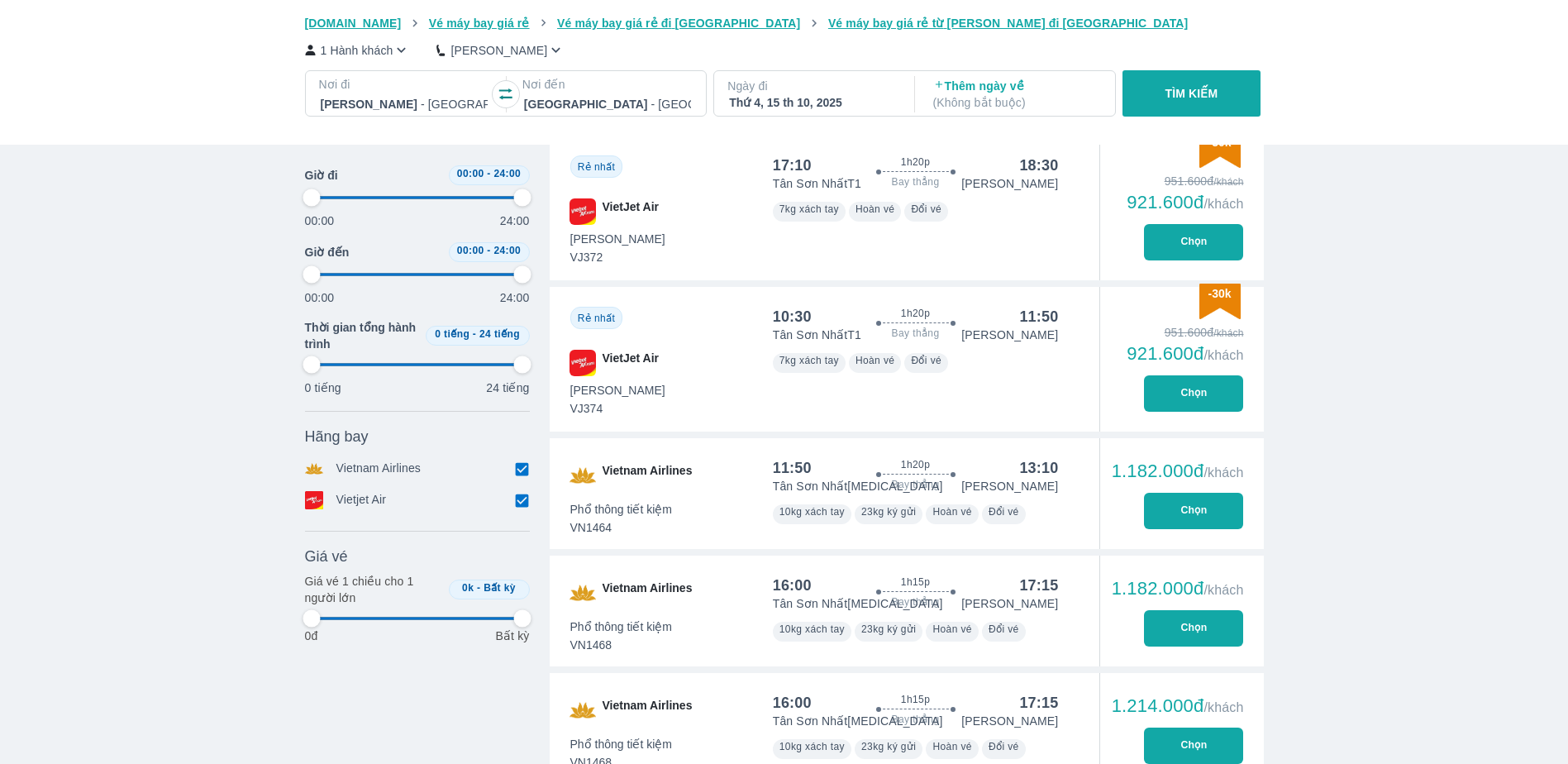
type input "97.9166666666667"
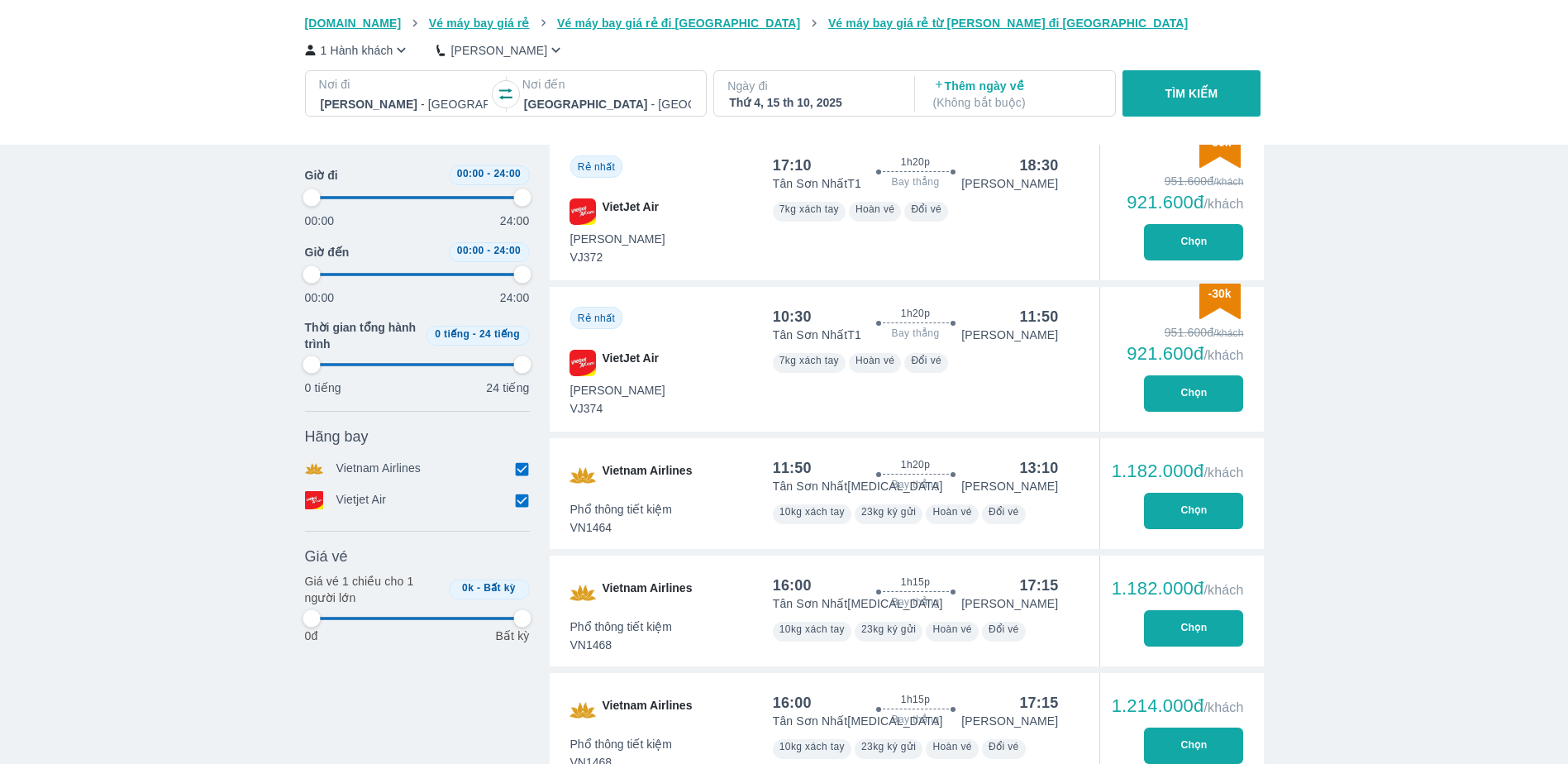
type input "97.9166666666667"
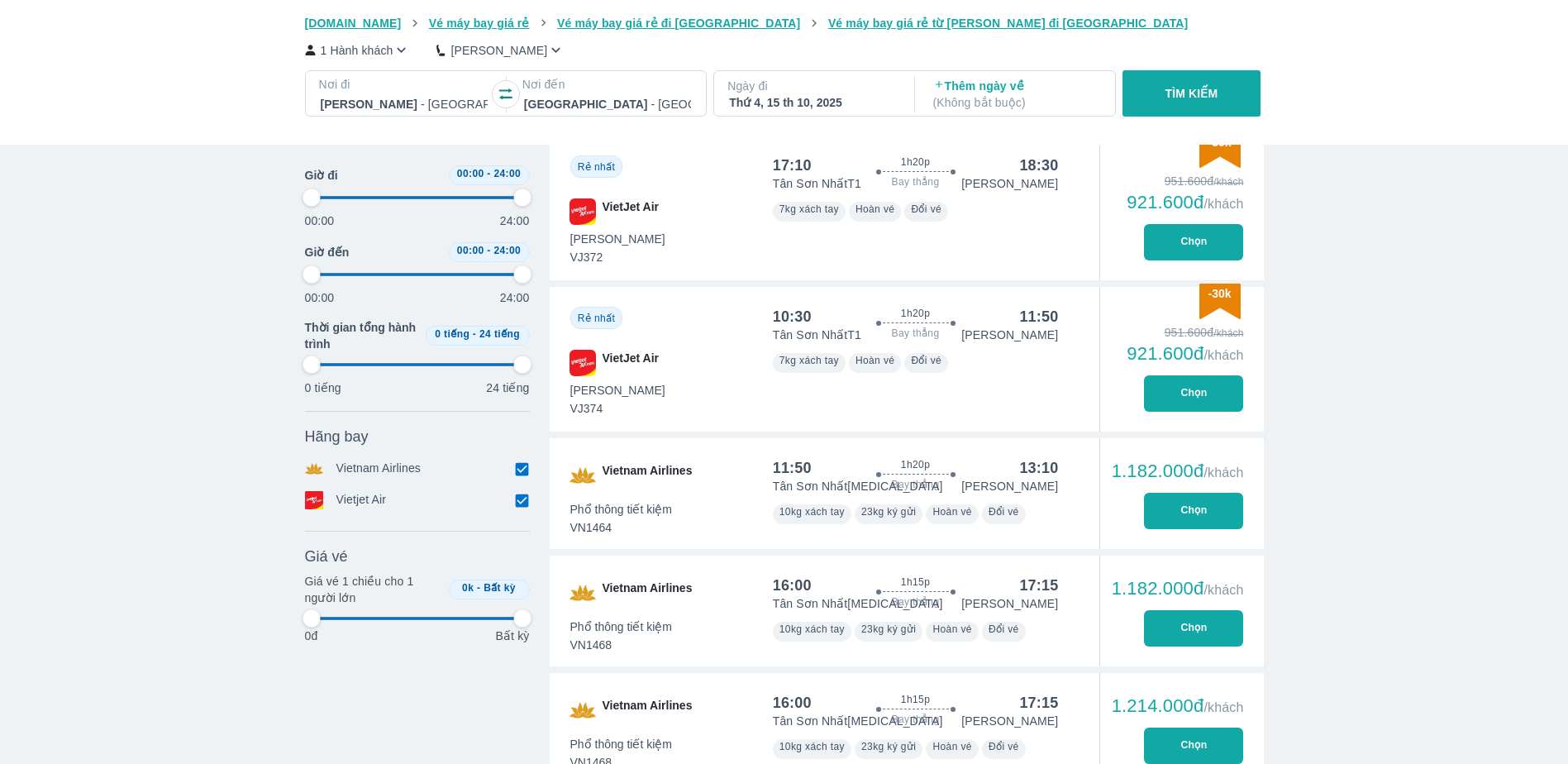
type input "97.9166666666667"
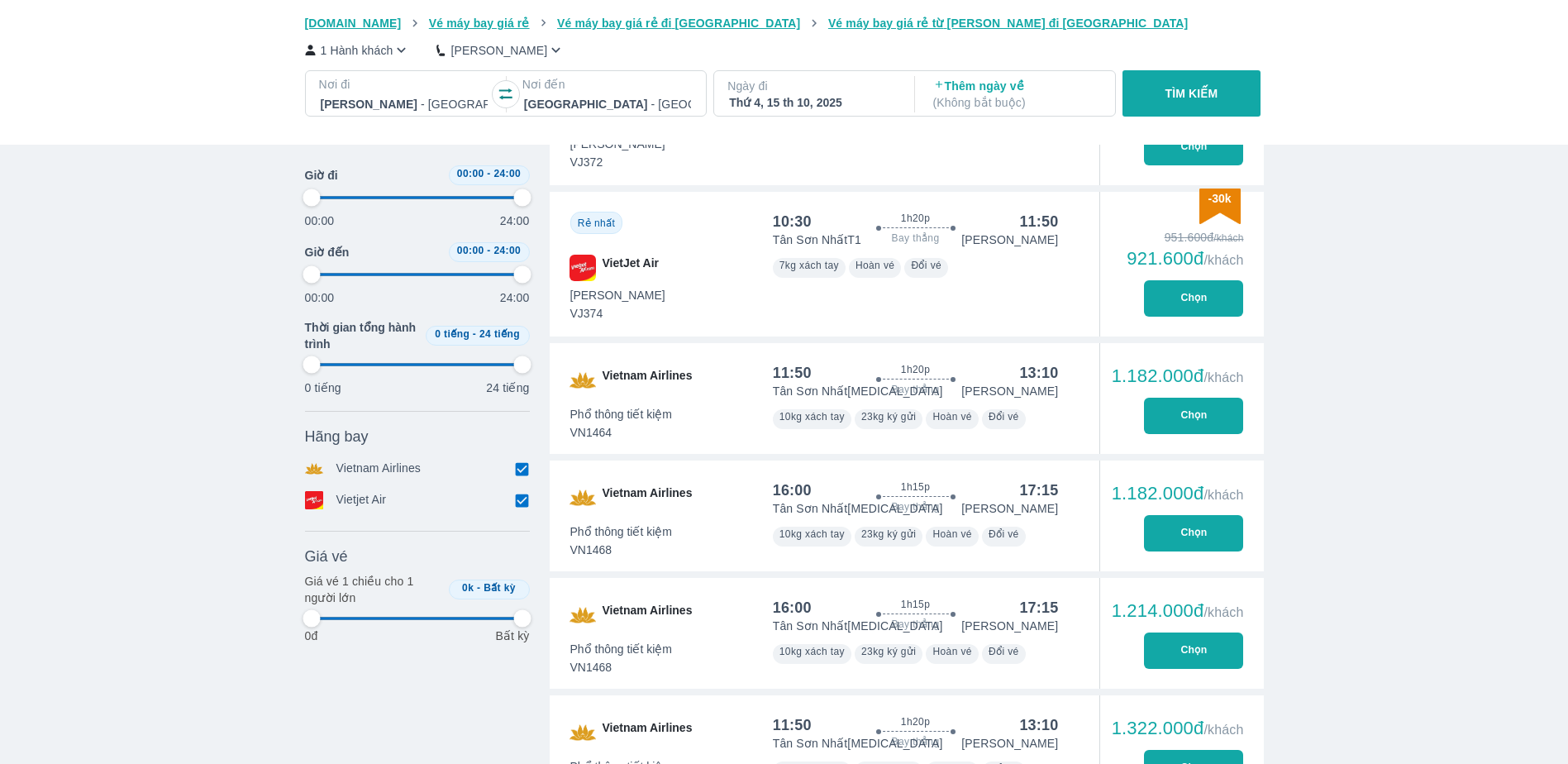
scroll to position [1157, 0]
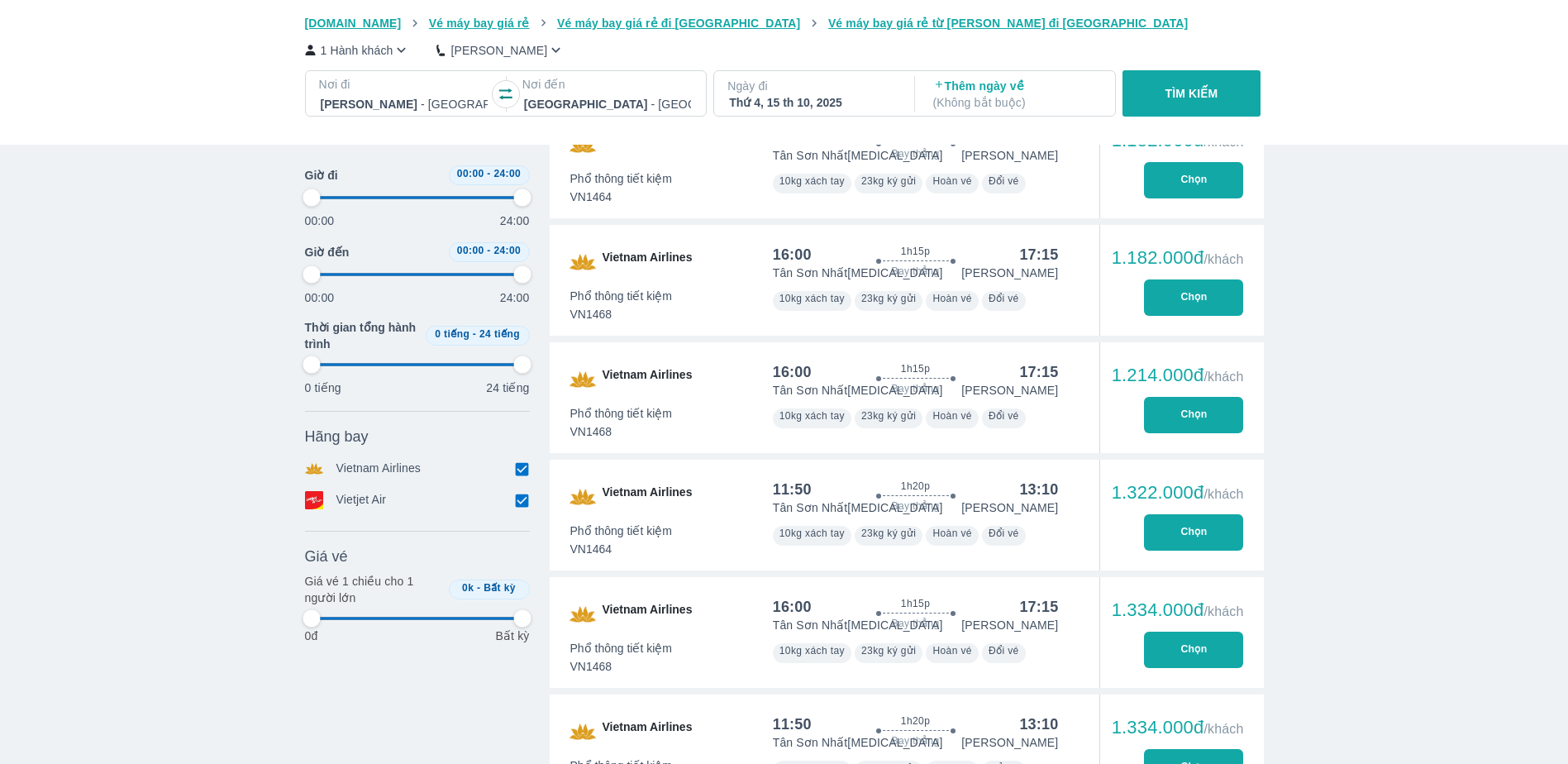
type input "97.9166666666667"
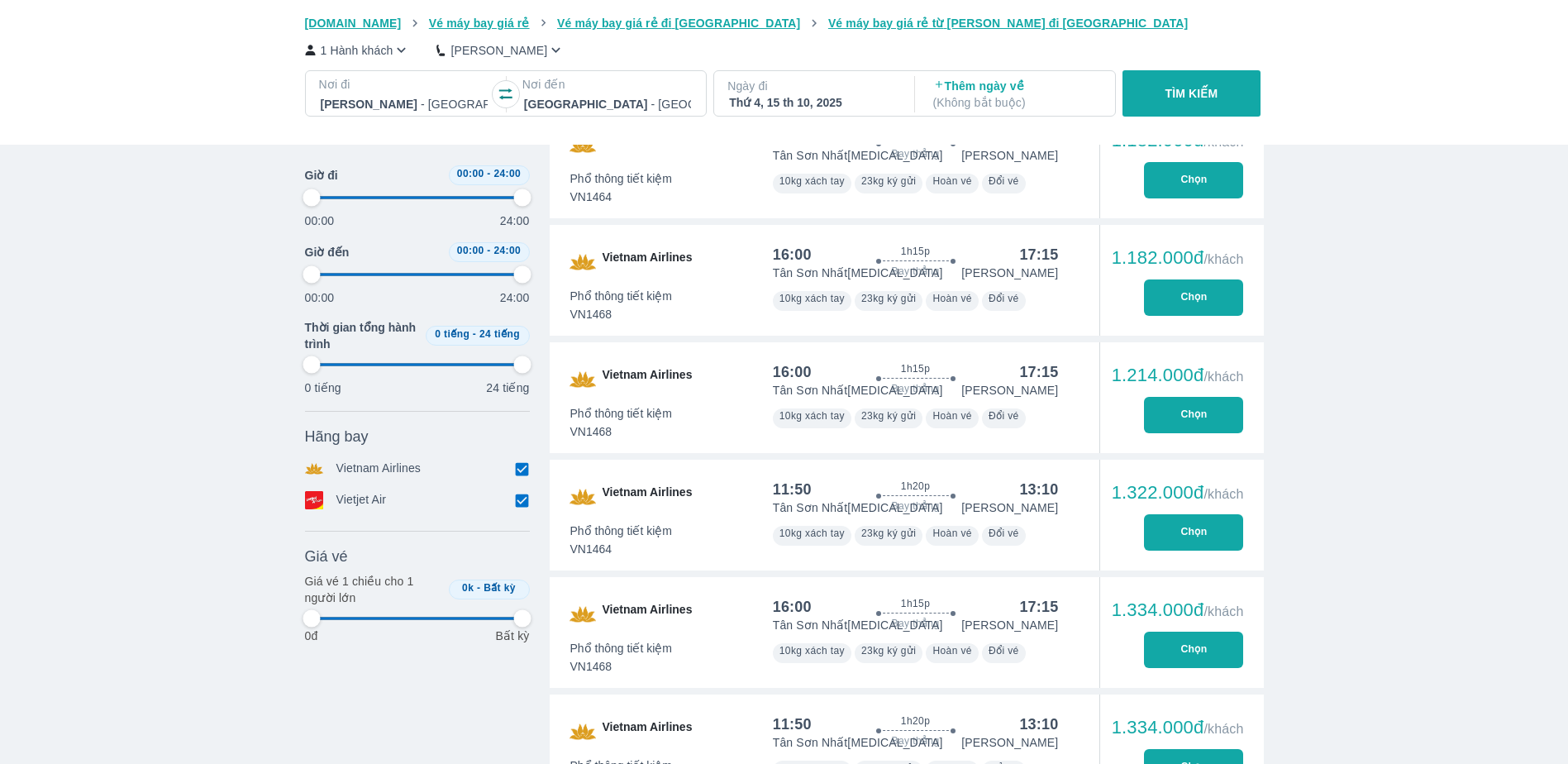
type input "97.9166666666667"
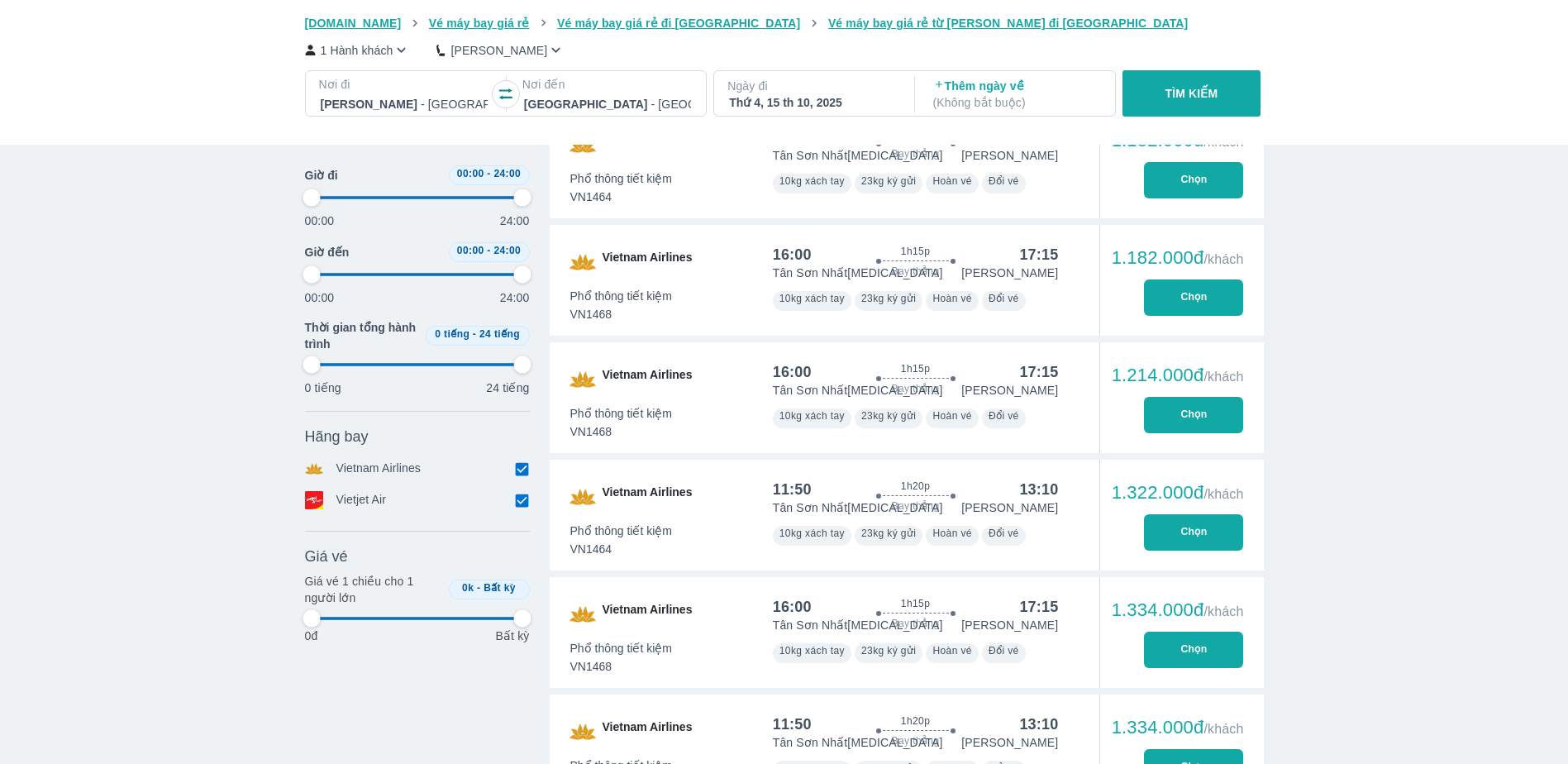
type input "97.9166666666667"
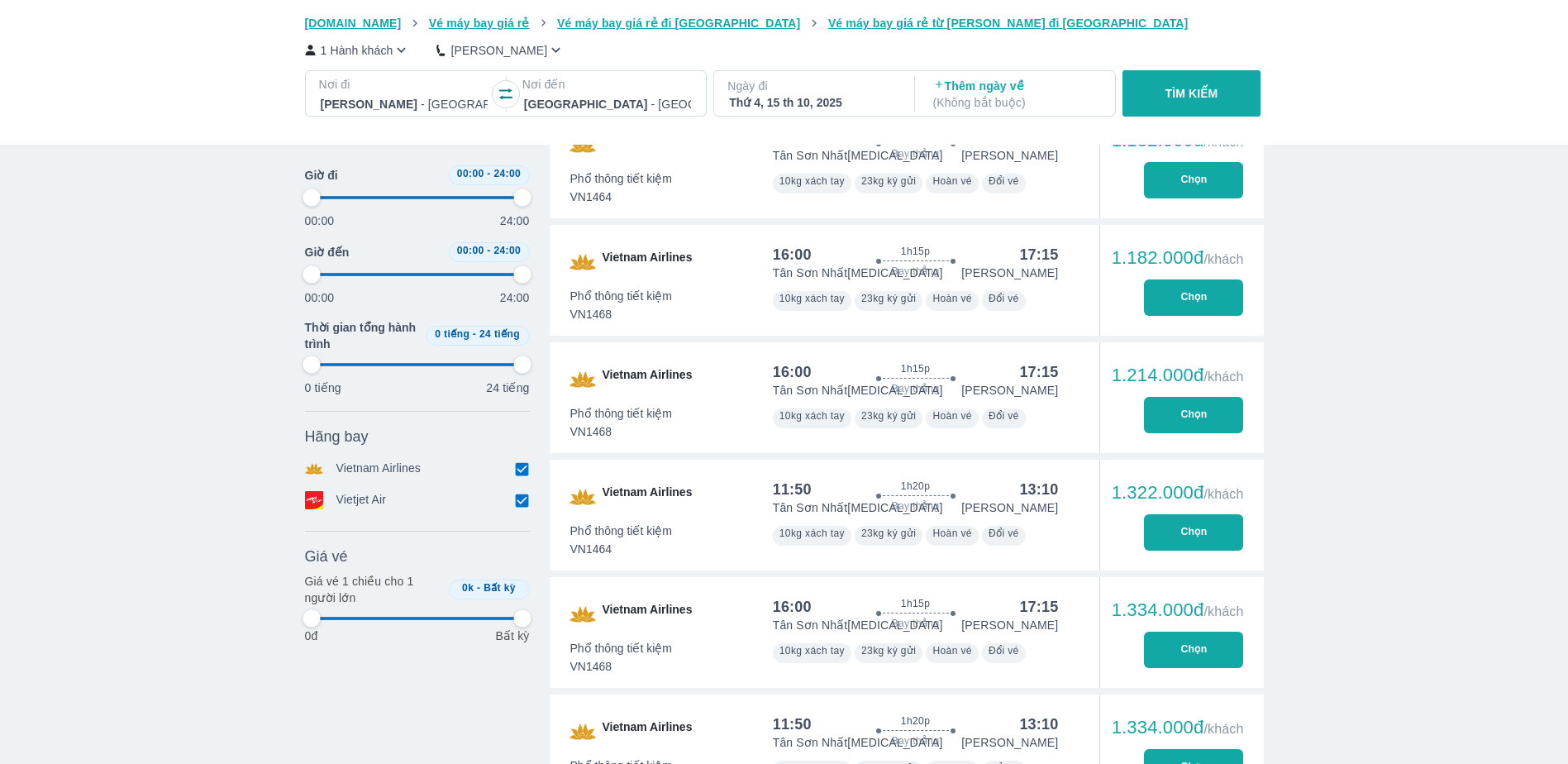
type input "97.9166666666667"
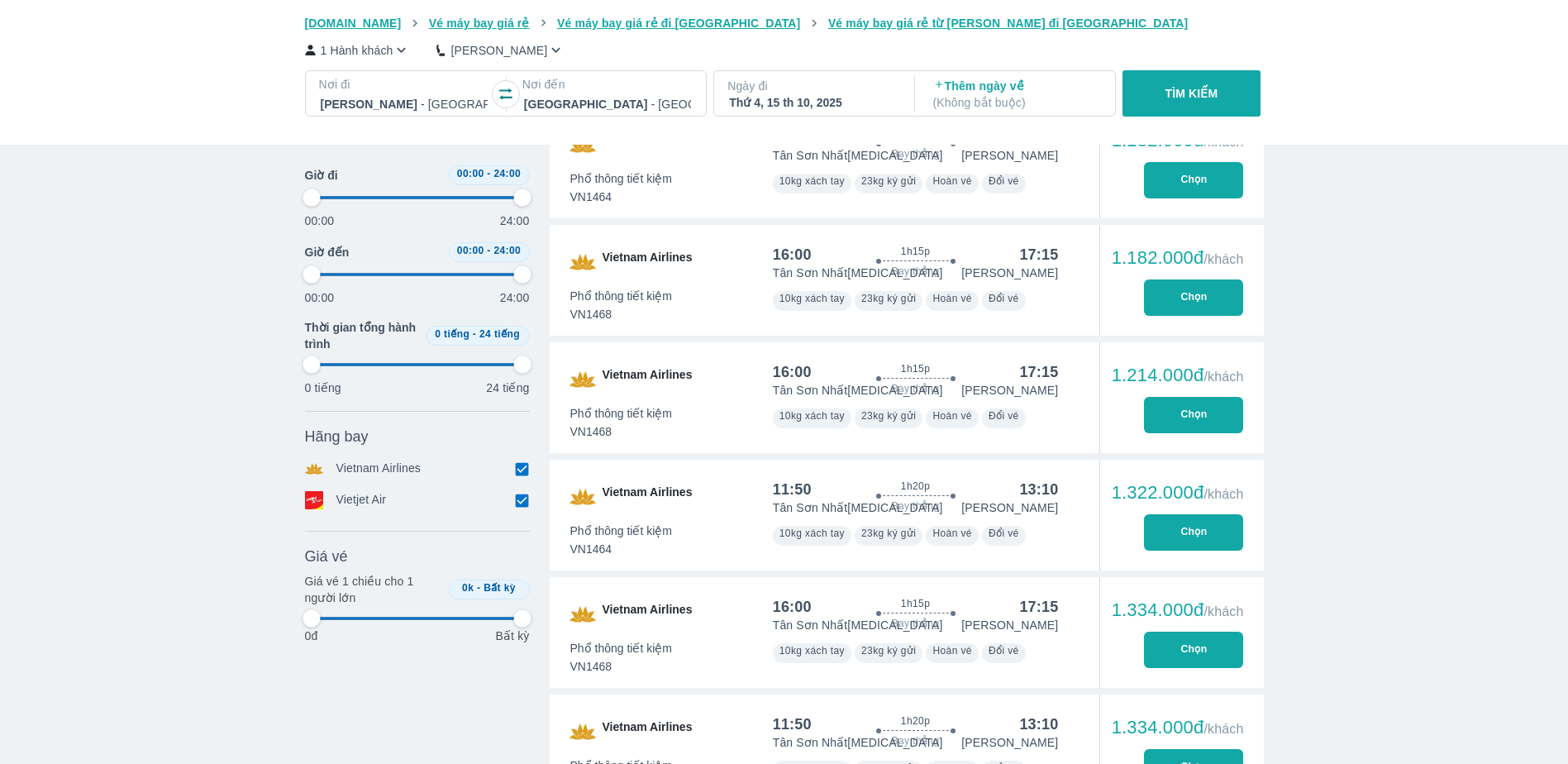
type input "97.9166666666667"
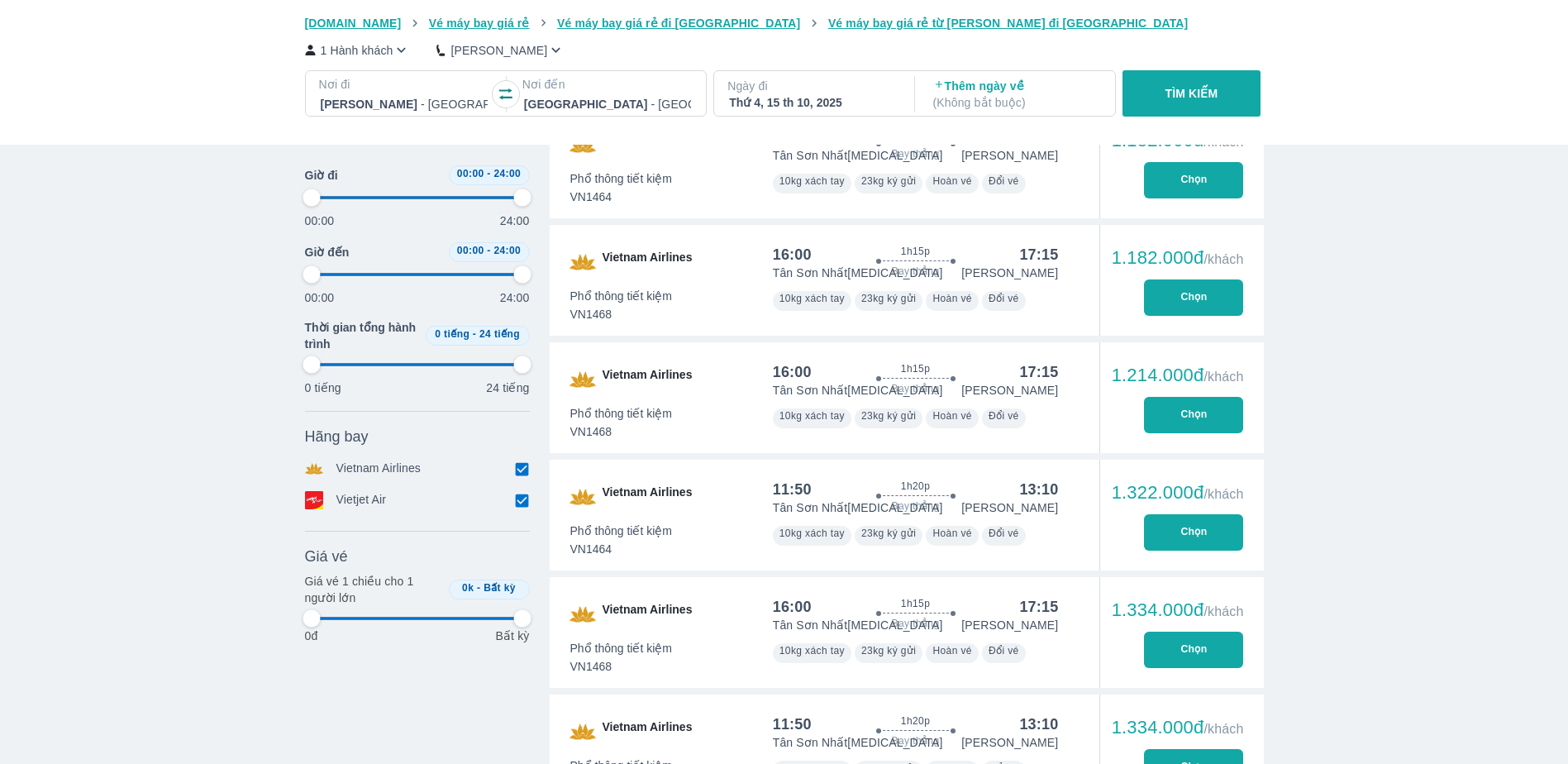
type input "97.9166666666667"
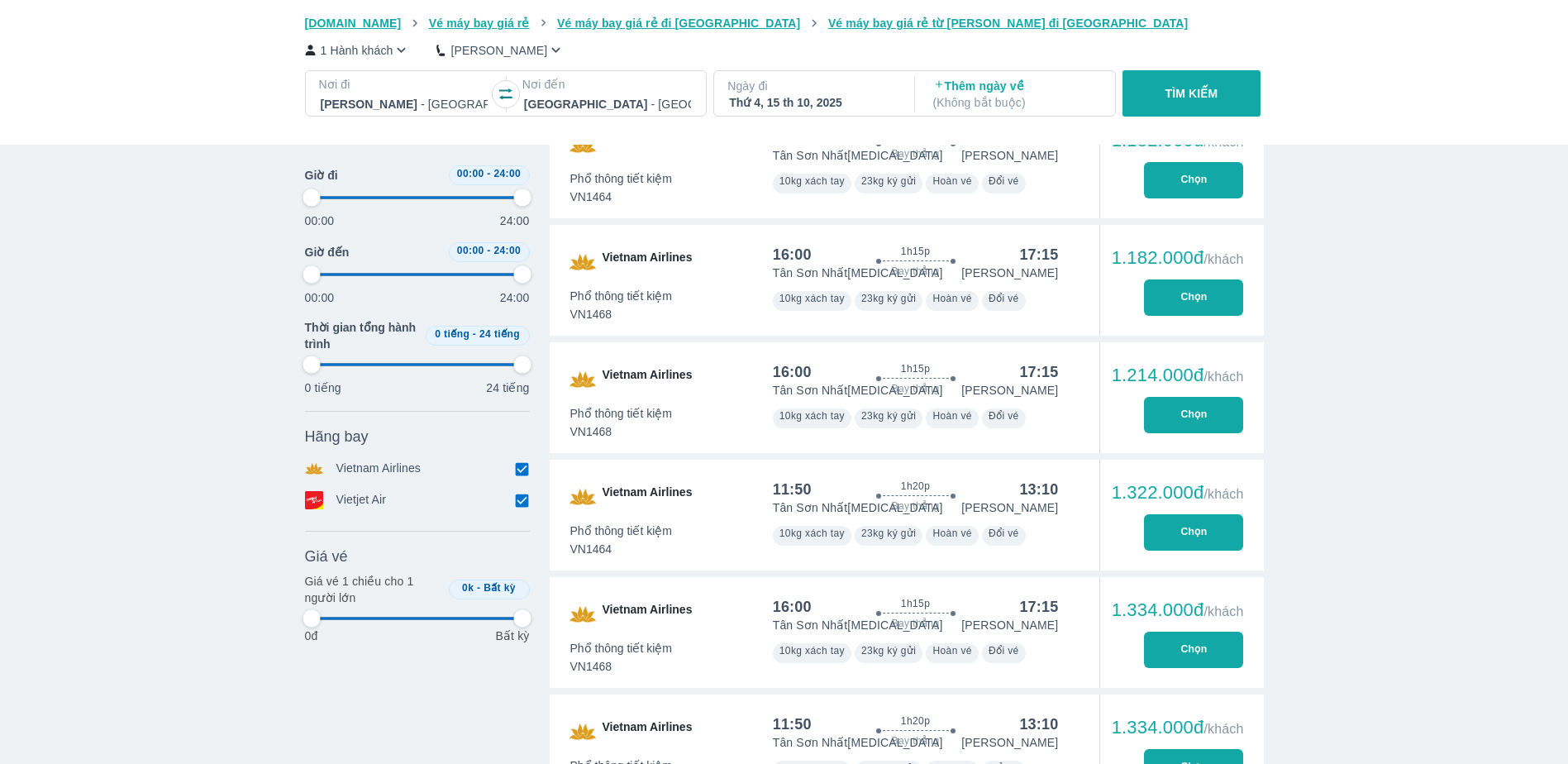
type input "97.9166666666667"
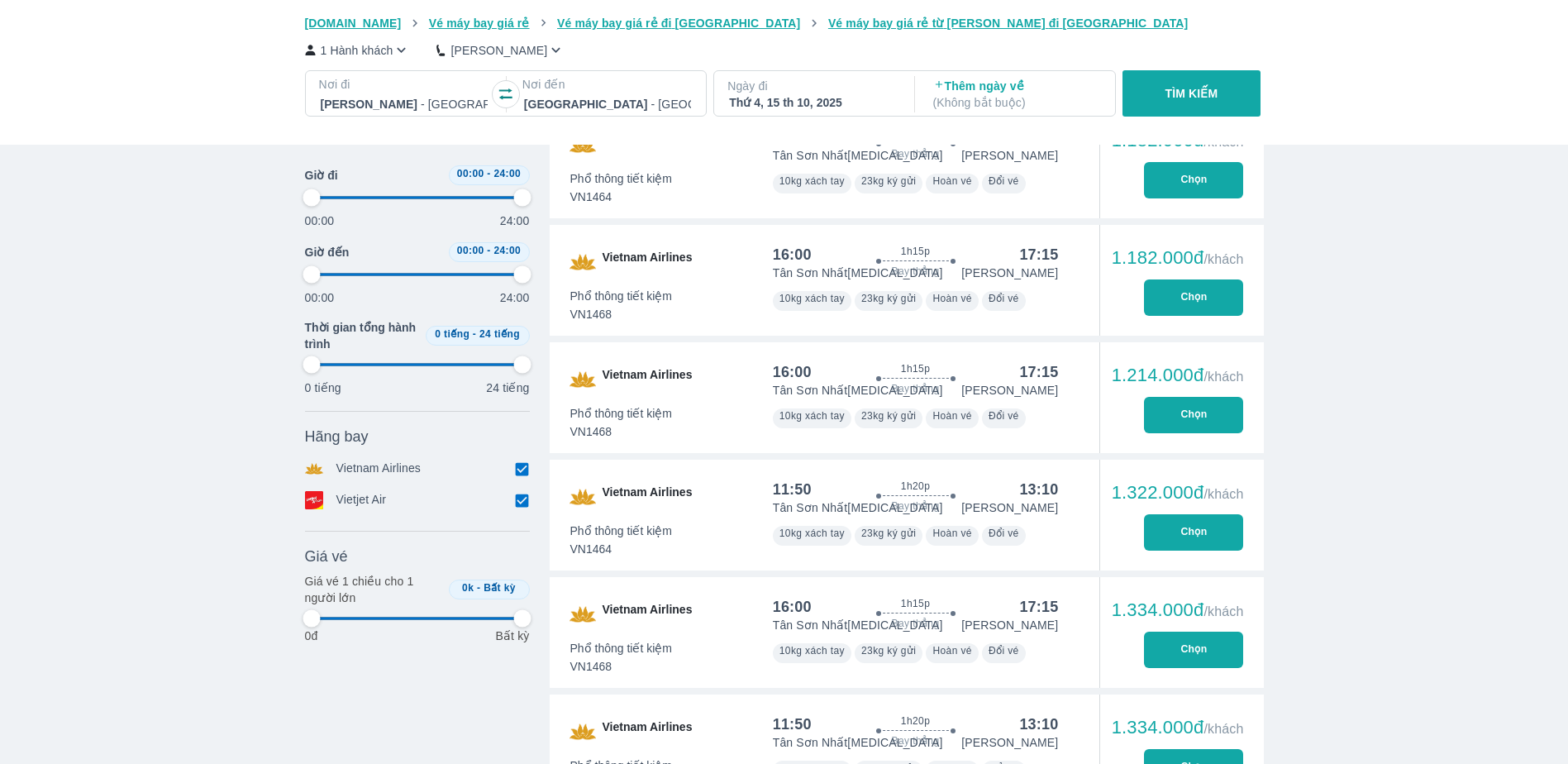
type input "97.9166666666667"
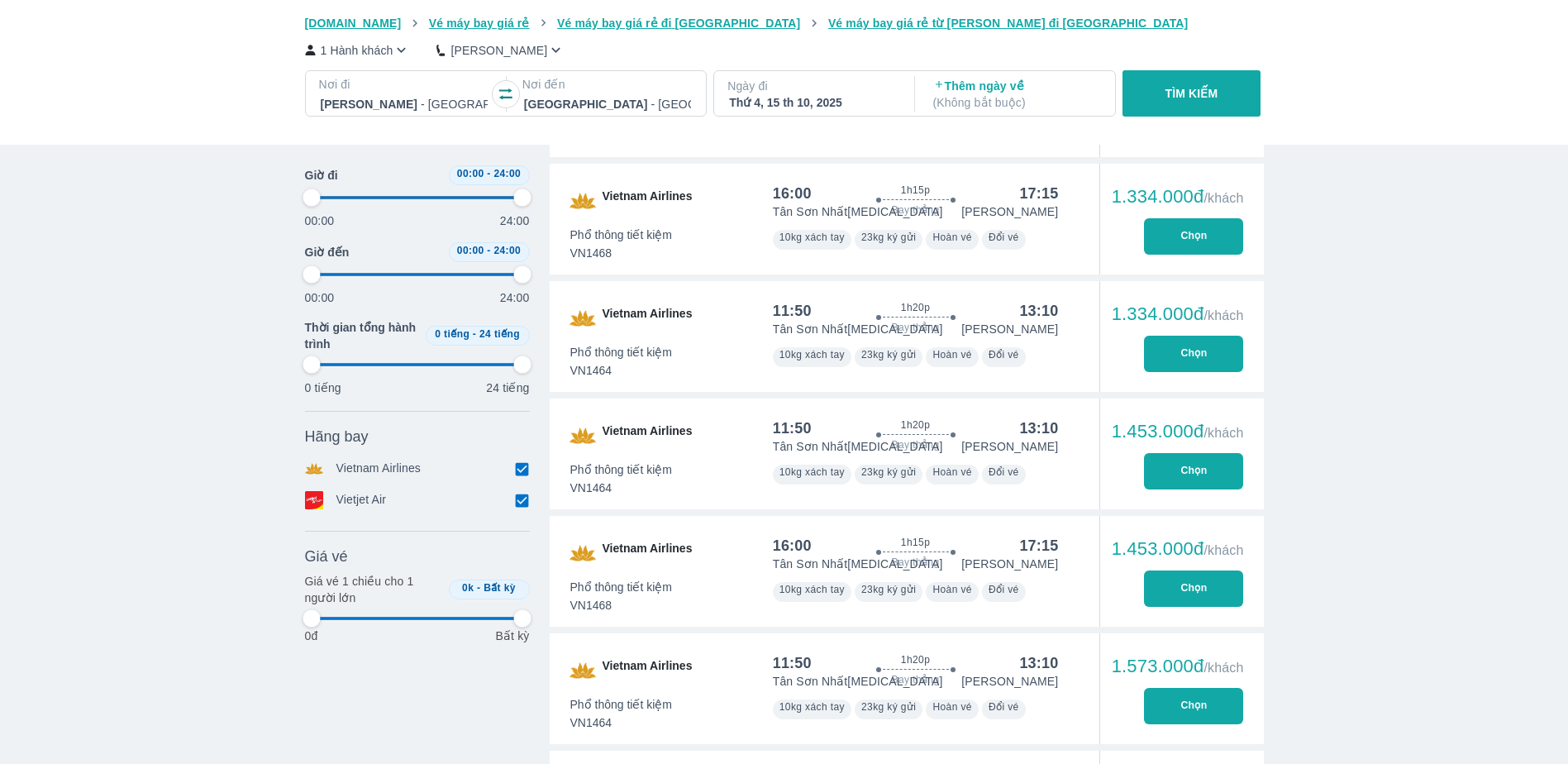
type input "97.9166666666667"
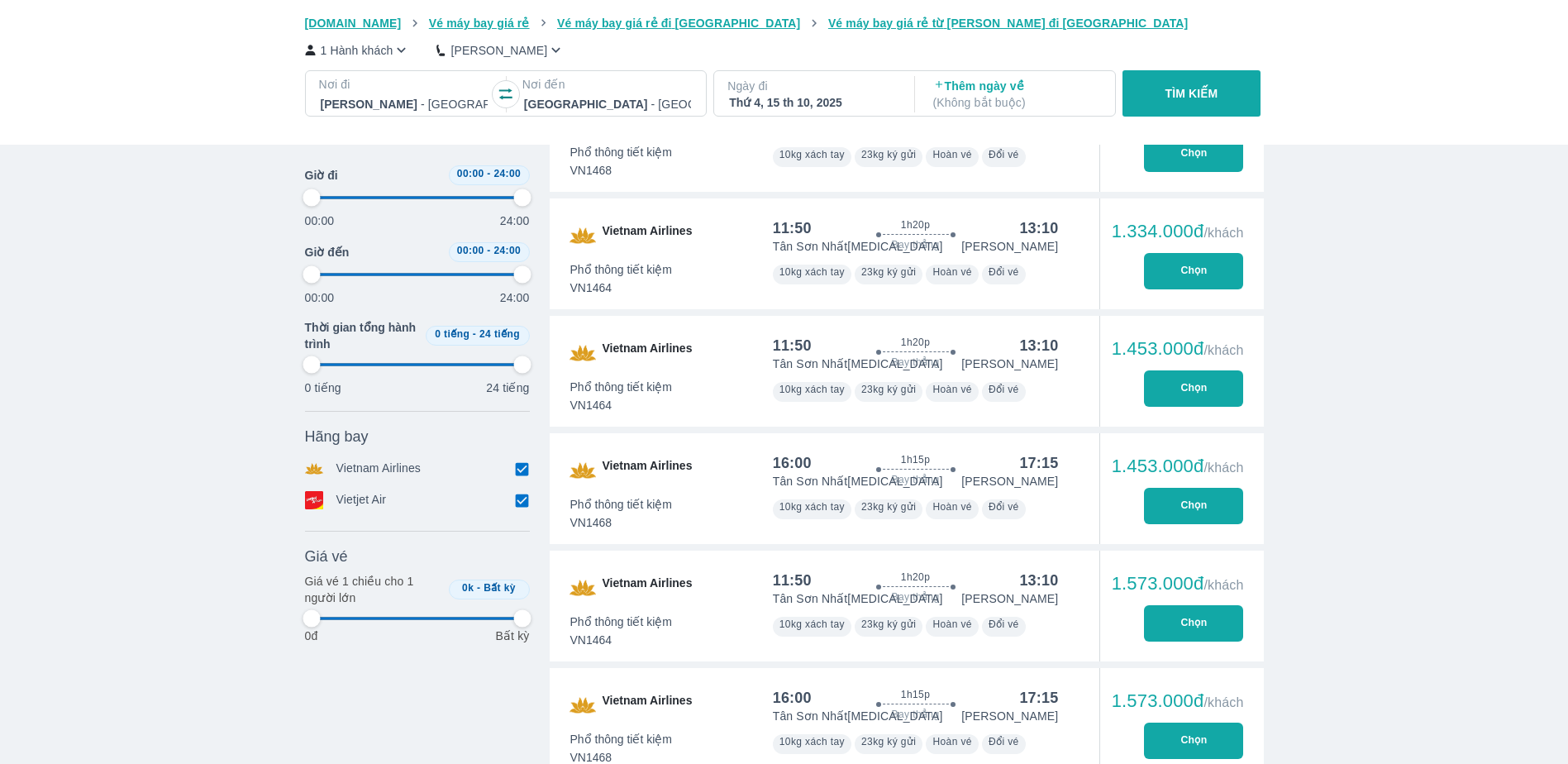
type input "97.9166666666667"
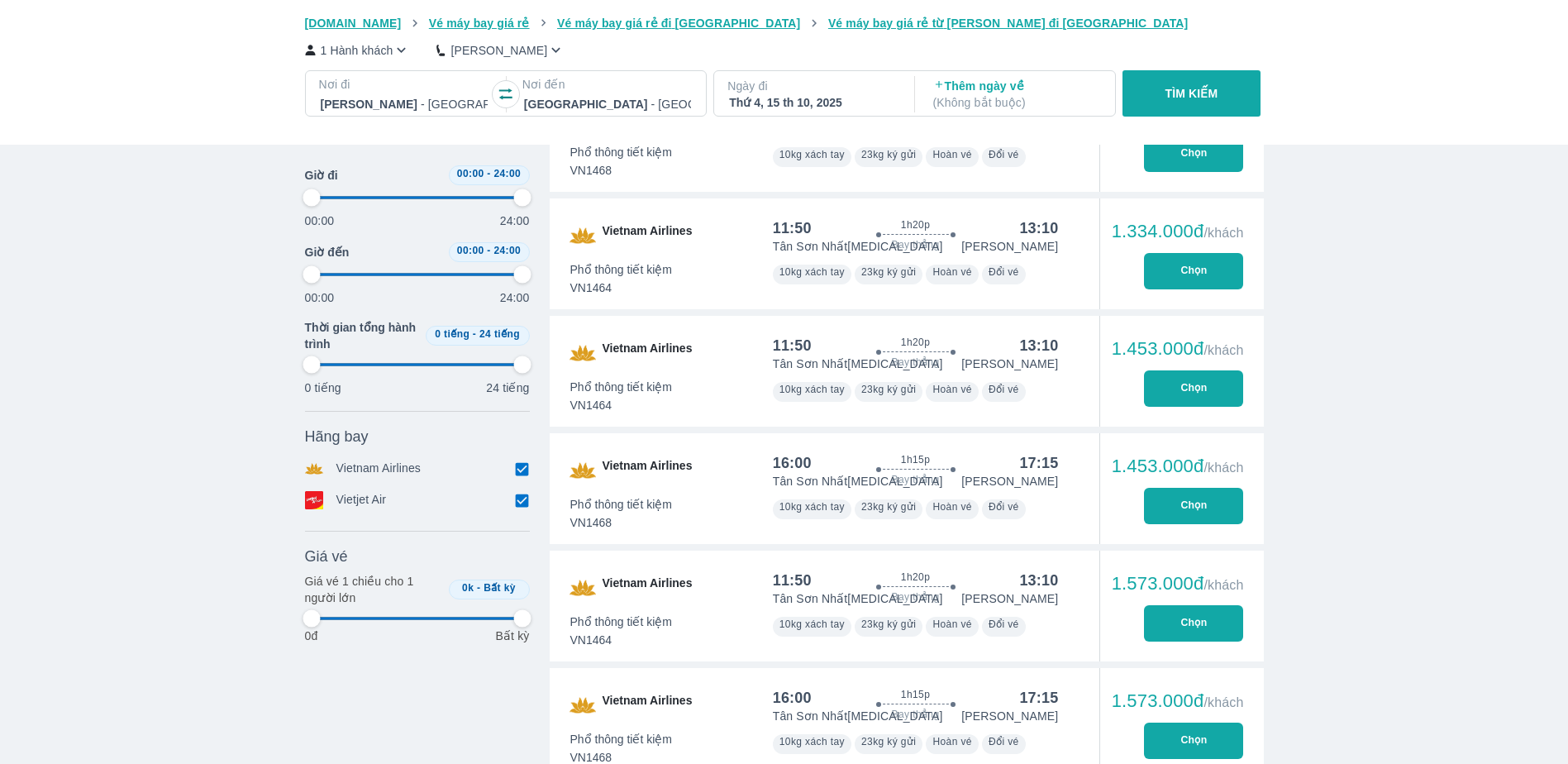
type input "97.9166666666667"
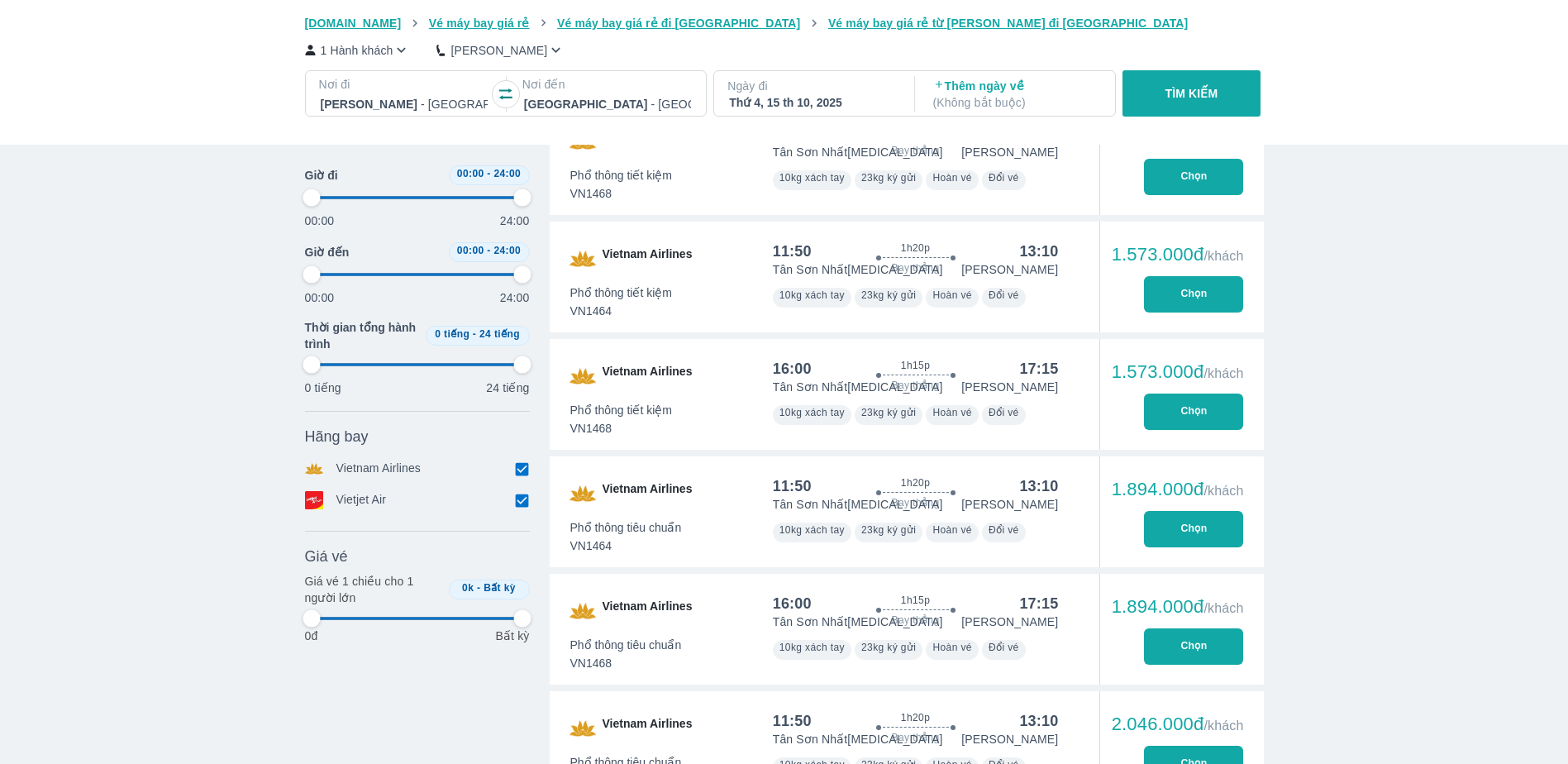
type input "97.9166666666667"
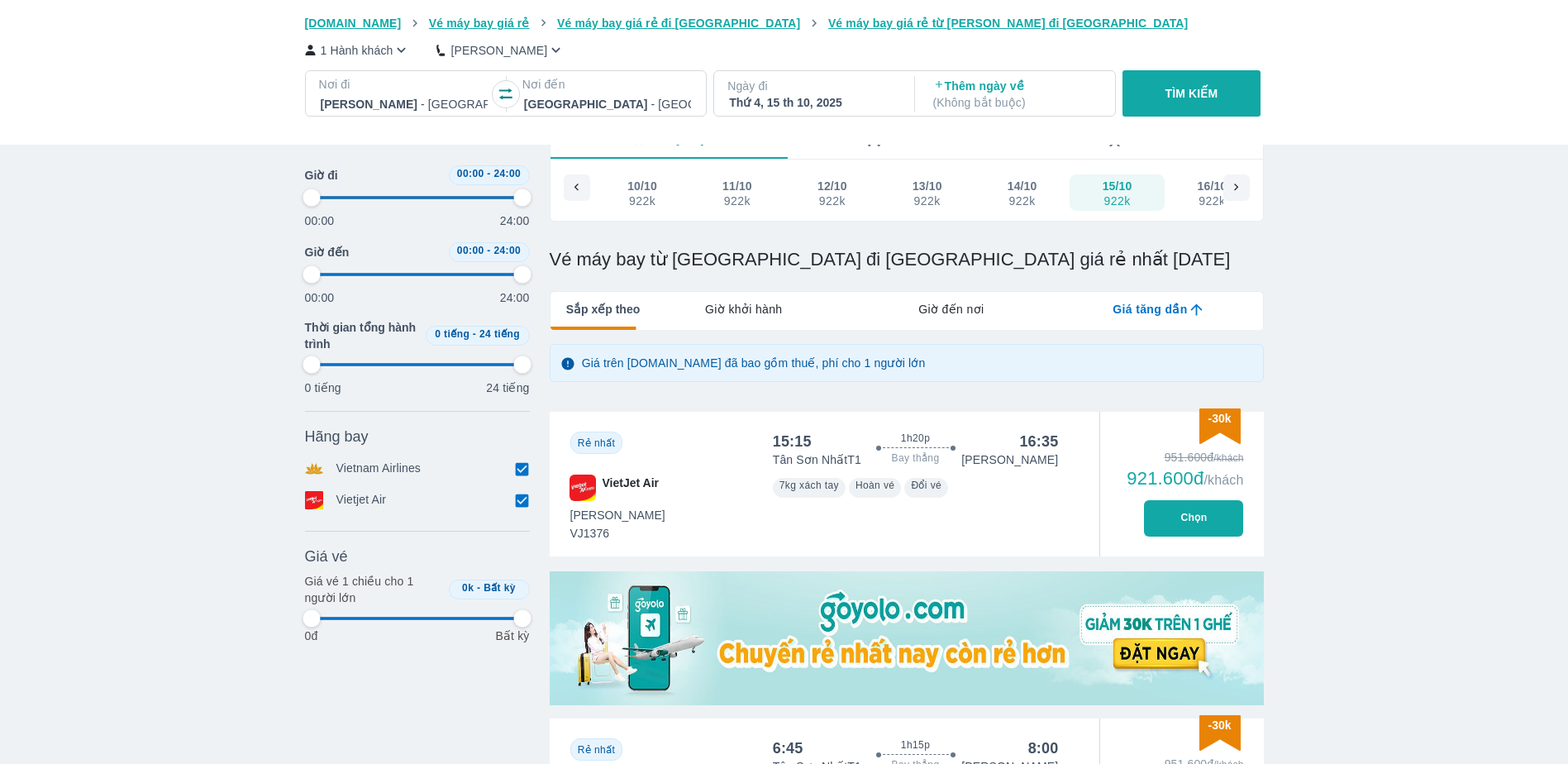
scroll to position [0, 0]
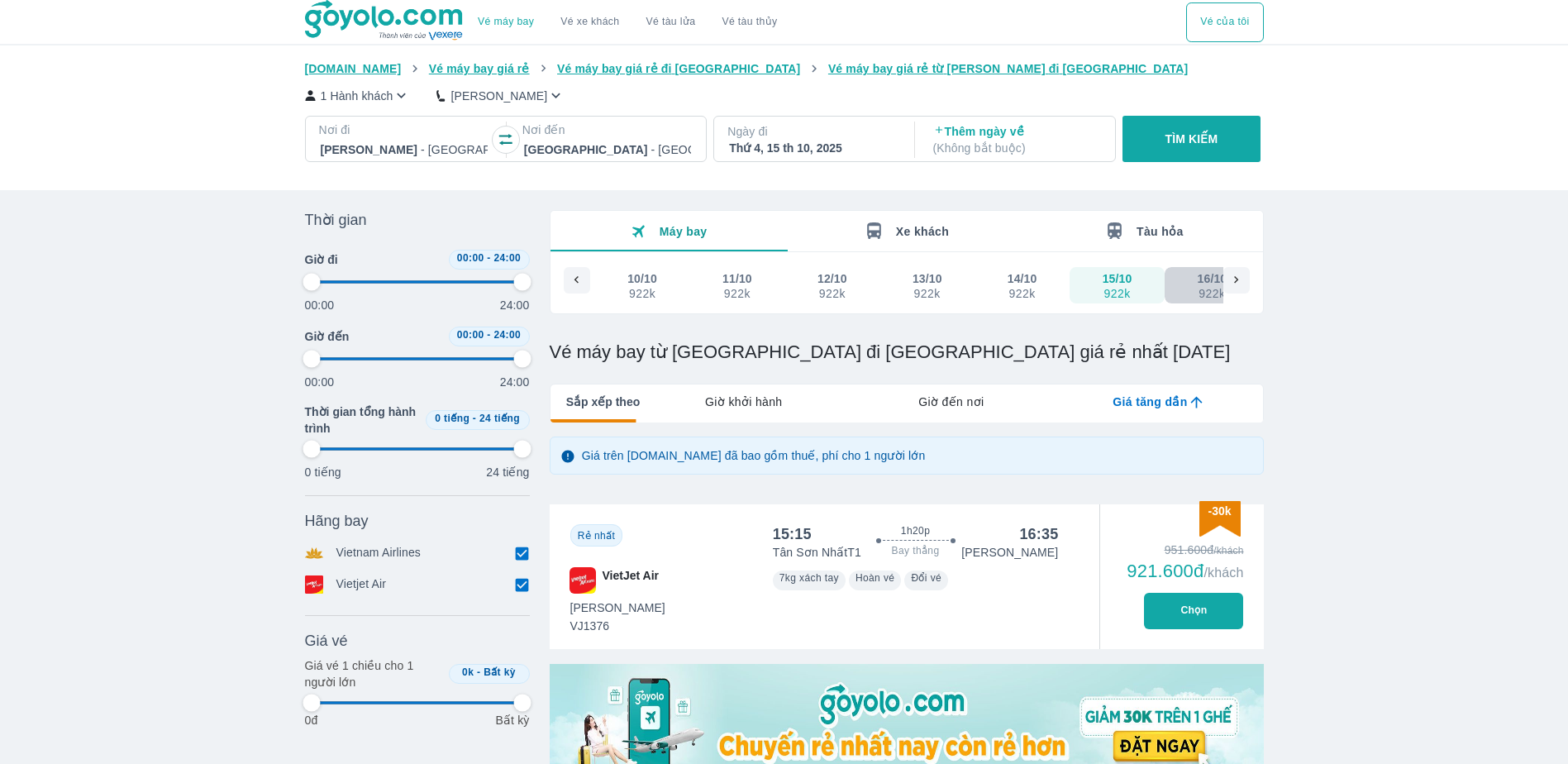
click at [1198, 290] on div "922k" at bounding box center [1212, 293] width 29 height 13
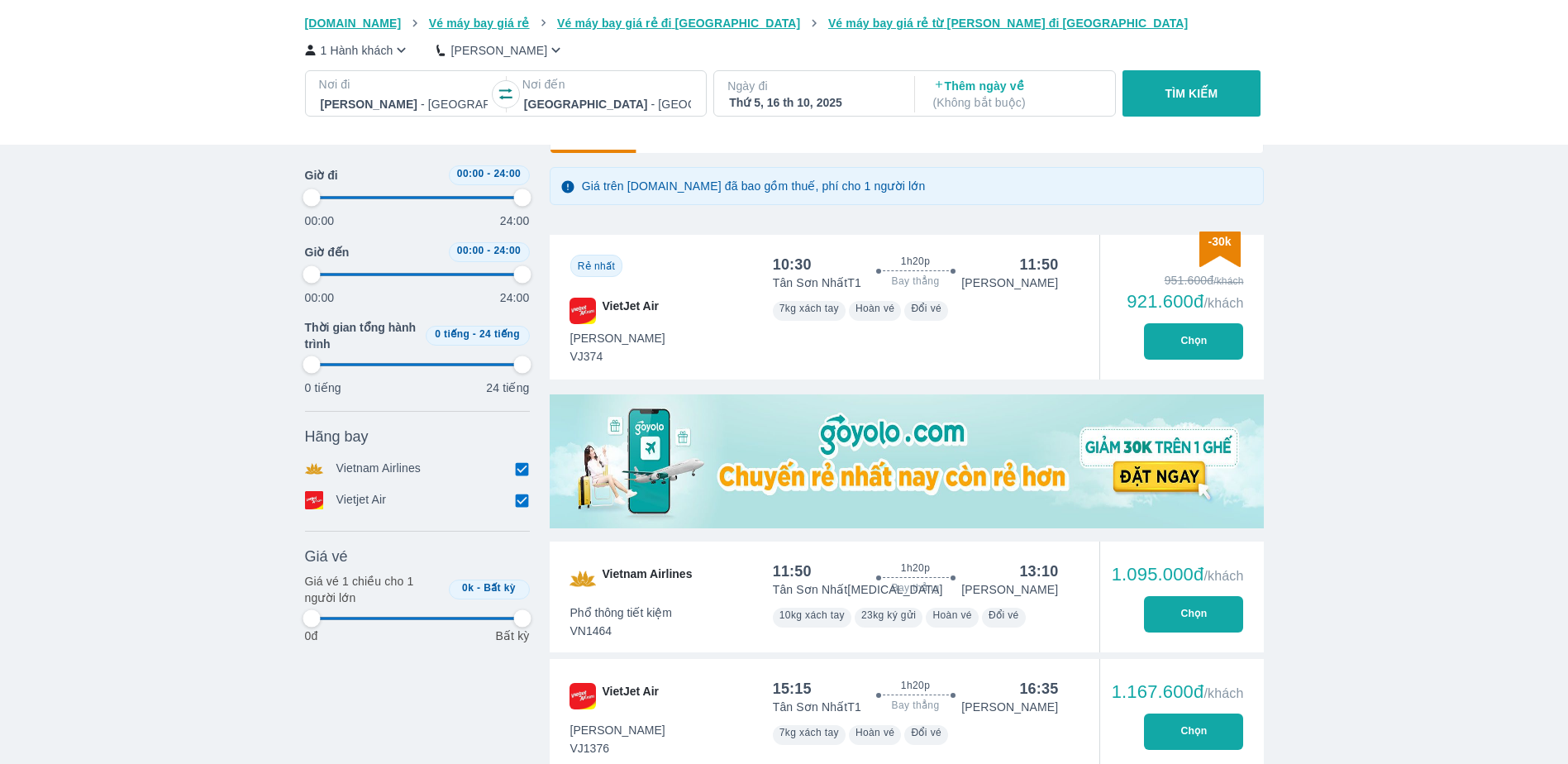
scroll to position [248, 0]
